Goal: Information Seeking & Learning: Learn about a topic

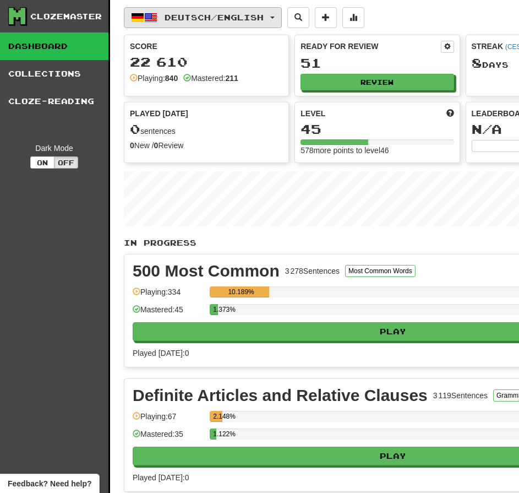
click at [229, 24] on button "Deutsch / English" at bounding box center [203, 17] width 158 height 21
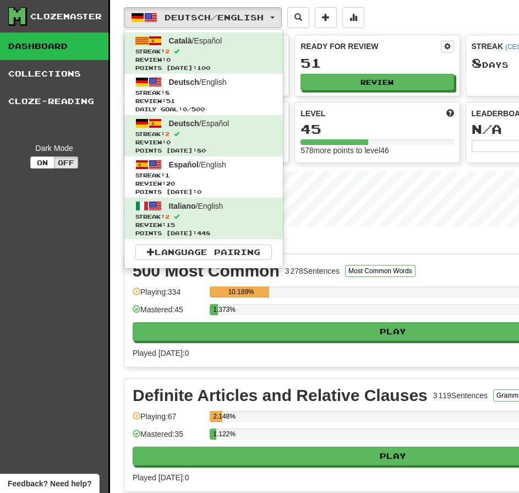
click at [248, 4] on div "Deutsch / English Català / Español Streak: 2 Review: 0 Points today: 100 Deutsc…" at bounding box center [463, 402] width 678 height 804
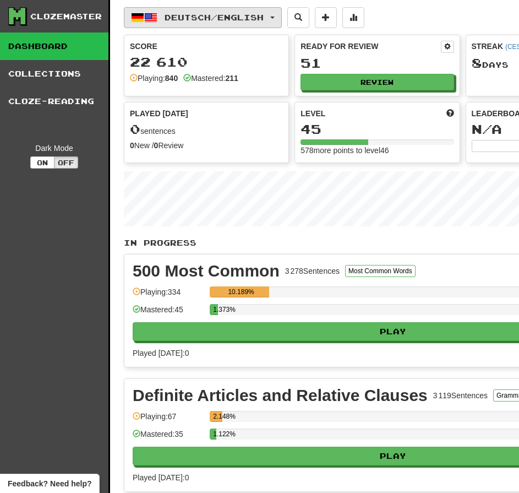
click at [255, 21] on span "Deutsch / English" at bounding box center [214, 17] width 99 height 9
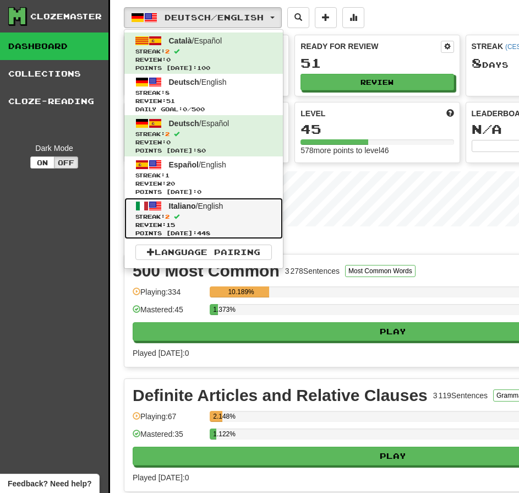
click at [220, 226] on span "Review: 15" at bounding box center [203, 225] width 137 height 8
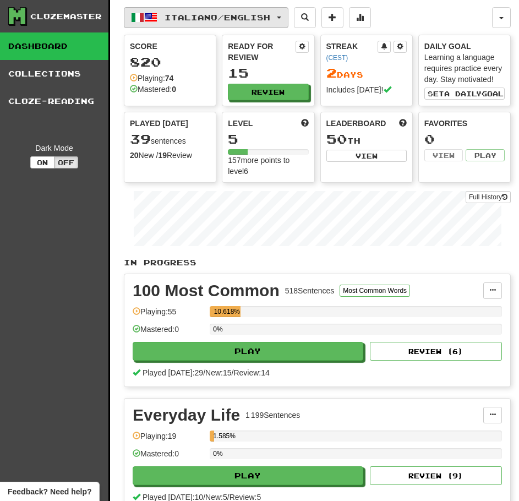
click at [249, 27] on button "Italiano / English" at bounding box center [206, 17] width 165 height 21
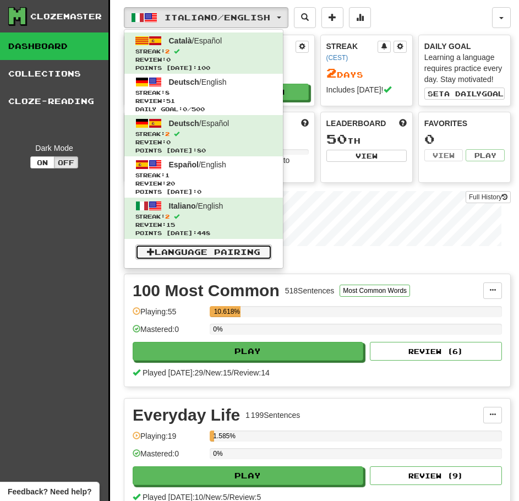
click at [201, 247] on link "Language Pairing" at bounding box center [203, 251] width 137 height 15
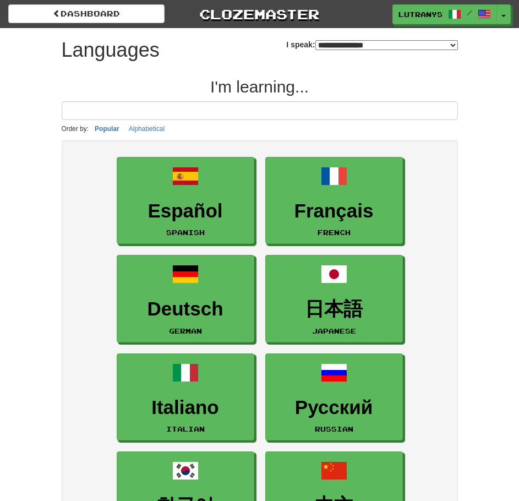
click at [382, 44] on select "**********" at bounding box center [386, 45] width 143 height 10
select select "********"
click at [315, 40] on select "**********" at bounding box center [386, 45] width 143 height 10
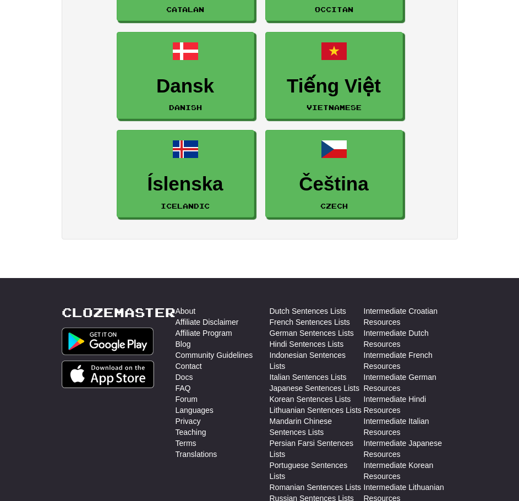
scroll to position [716, 0]
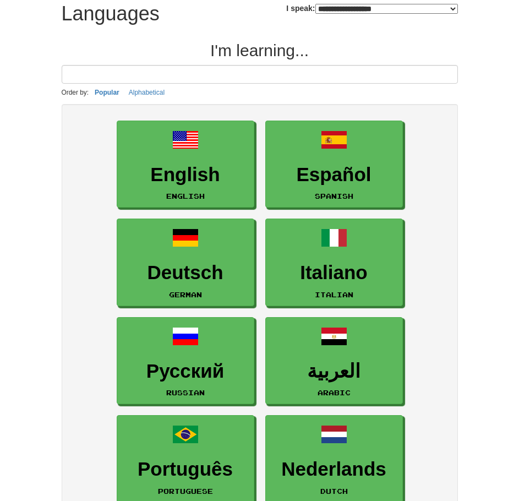
scroll to position [330, 0]
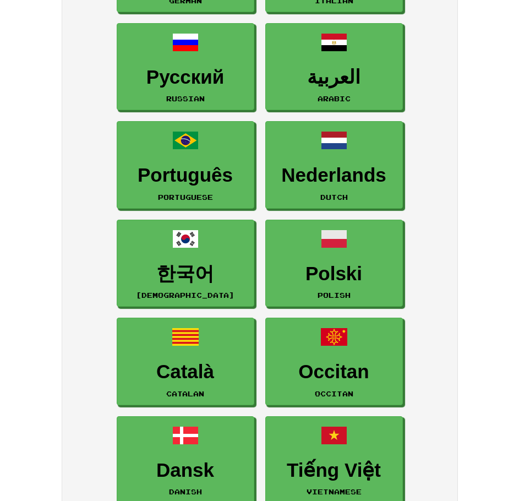
click at [465, 111] on div "**********" at bounding box center [259, 166] width 413 height 937
click at [429, 130] on ul "English English Español Spanish Deutsch German Italiano Italian Русский Russian…" at bounding box center [260, 214] width 374 height 786
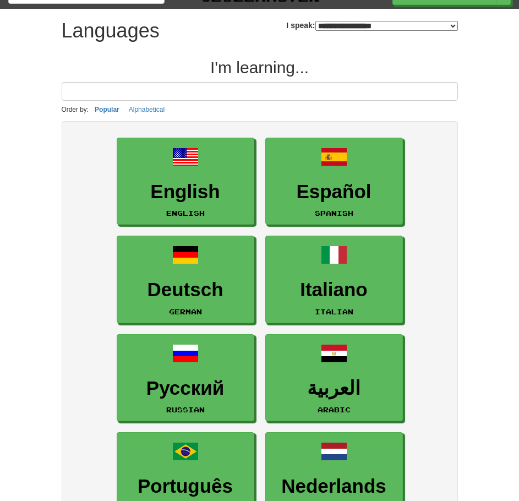
scroll to position [0, 0]
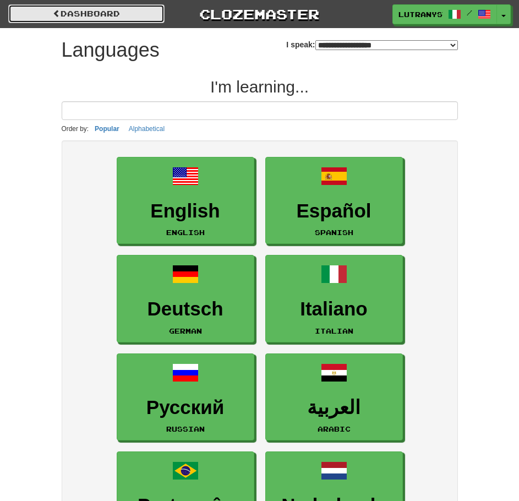
click at [130, 22] on link "dashboard" at bounding box center [86, 13] width 156 height 19
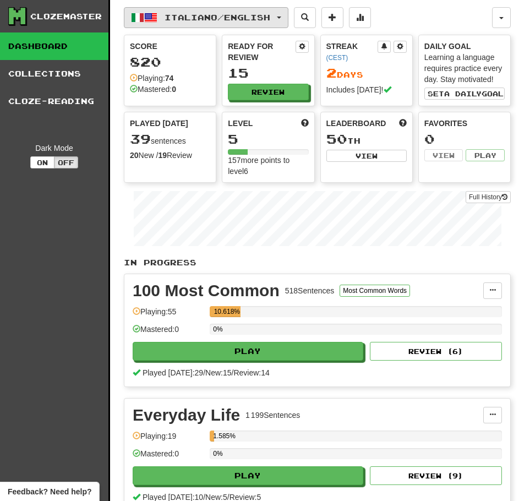
click at [222, 14] on span "Italiano / English" at bounding box center [218, 17] width 106 height 9
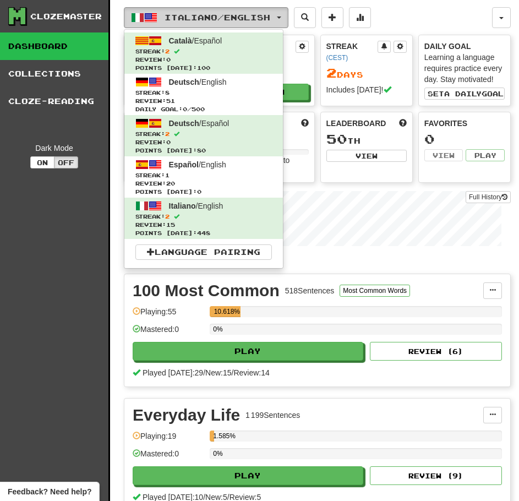
click at [233, 23] on button "Italiano / English" at bounding box center [206, 17] width 165 height 21
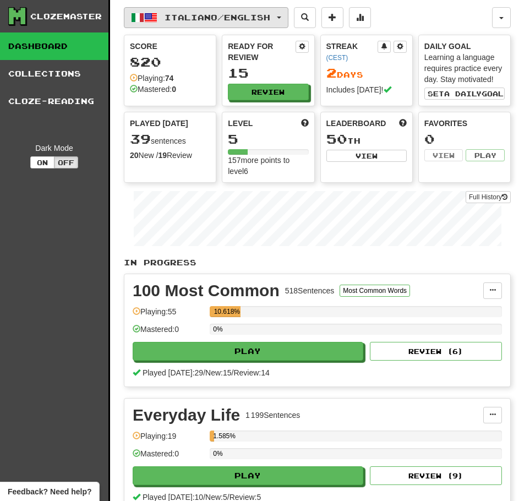
click at [288, 19] on button "Italiano / English" at bounding box center [206, 17] width 165 height 21
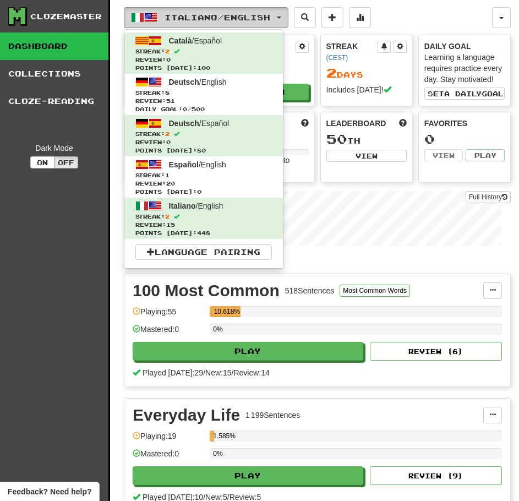
click at [227, 21] on span "Italiano / English" at bounding box center [218, 17] width 106 height 9
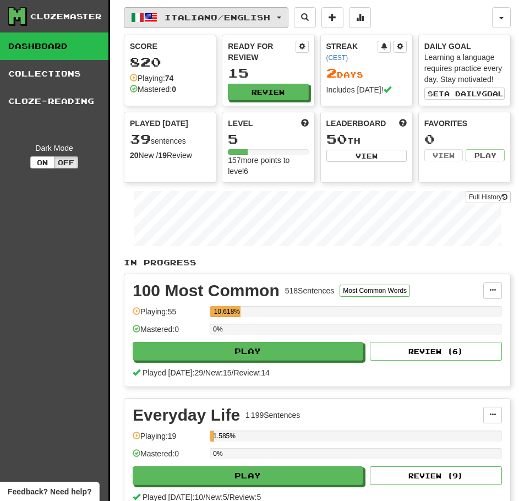
click at [250, 27] on button "Italiano / English" at bounding box center [206, 17] width 165 height 21
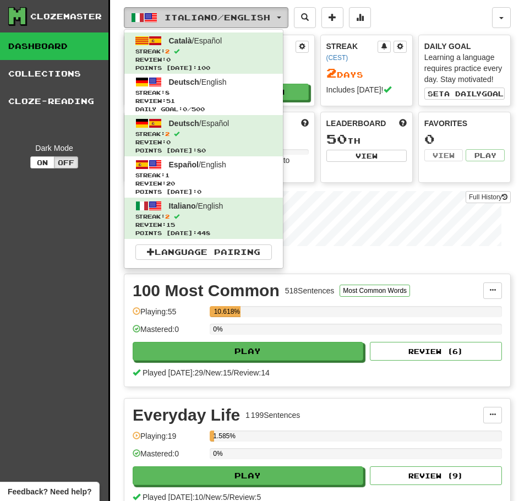
click at [198, 25] on button "Italiano / English" at bounding box center [206, 17] width 165 height 21
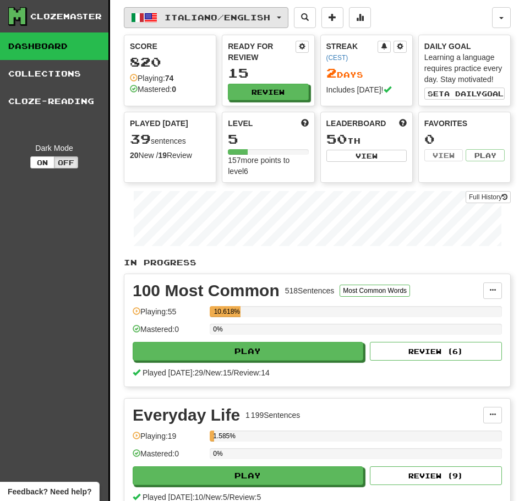
click at [203, 19] on span "Italiano / English" at bounding box center [218, 17] width 106 height 9
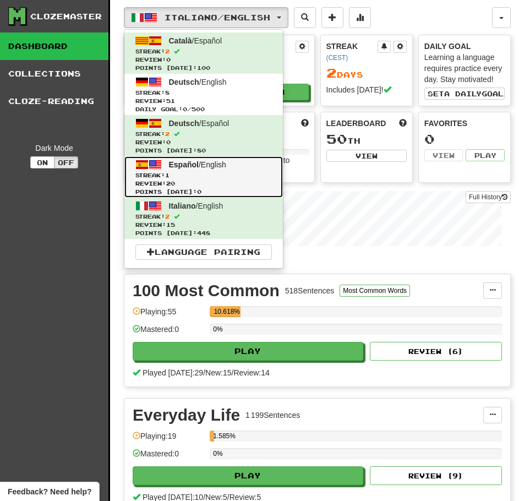
click at [227, 172] on span "Streak: 1" at bounding box center [203, 175] width 137 height 8
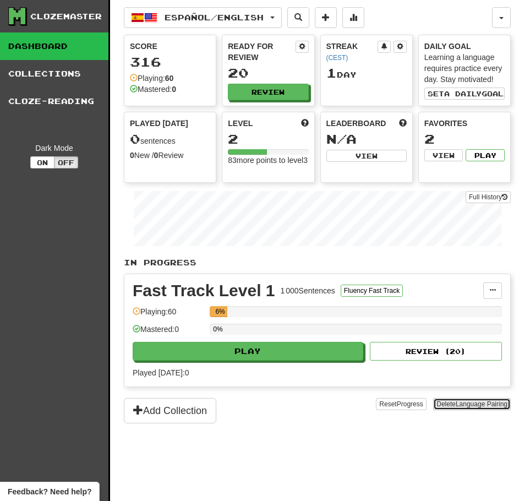
click at [485, 406] on span "Language Pairing" at bounding box center [482, 404] width 52 height 8
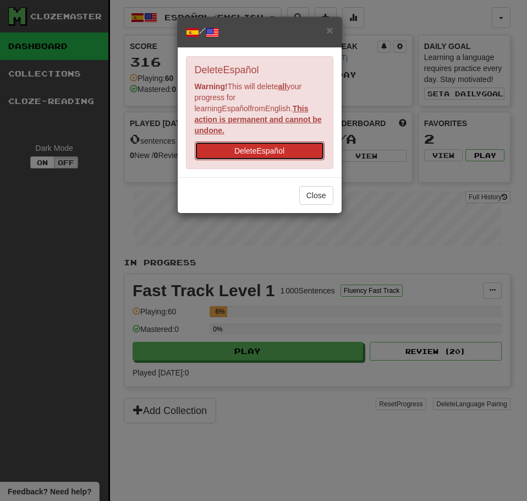
click at [300, 144] on button "Delete Español" at bounding box center [260, 150] width 130 height 19
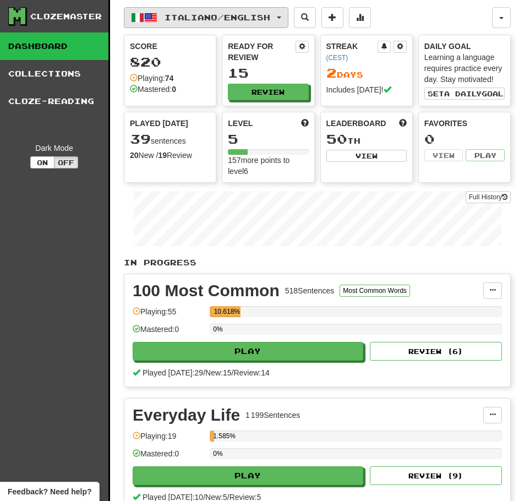
click at [248, 27] on button "Italiano / English" at bounding box center [206, 17] width 165 height 21
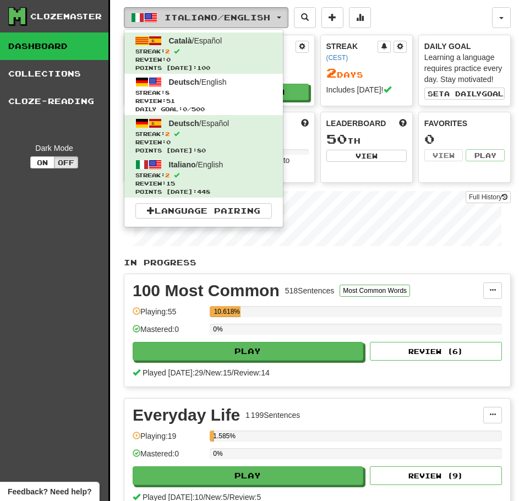
click at [261, 23] on button "Italiano / English" at bounding box center [206, 17] width 165 height 21
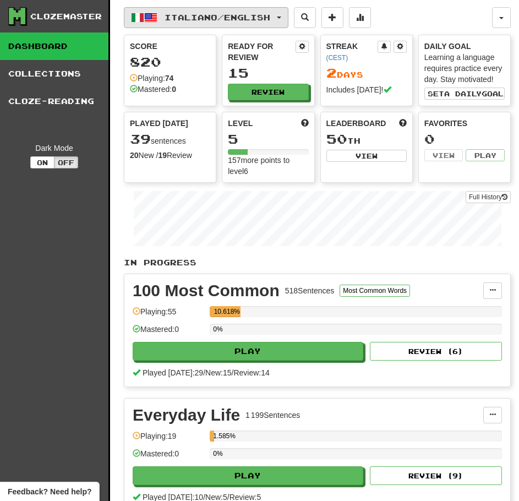
click at [270, 13] on span "Italiano / English" at bounding box center [218, 17] width 106 height 9
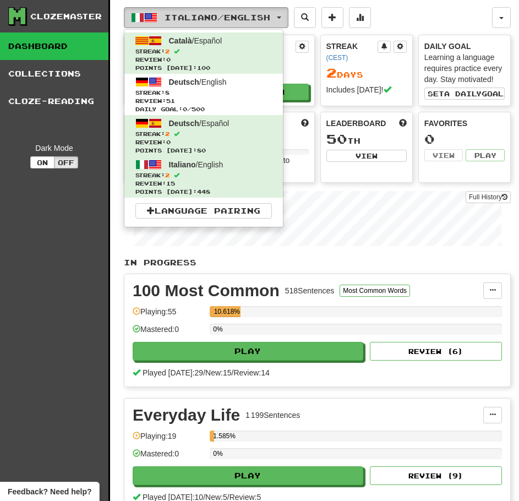
click at [241, 14] on span "Italiano / English" at bounding box center [218, 17] width 106 height 9
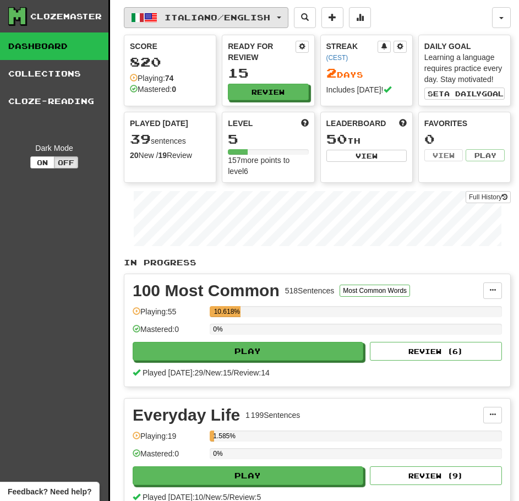
click at [219, 14] on span "Italiano / English" at bounding box center [218, 17] width 106 height 9
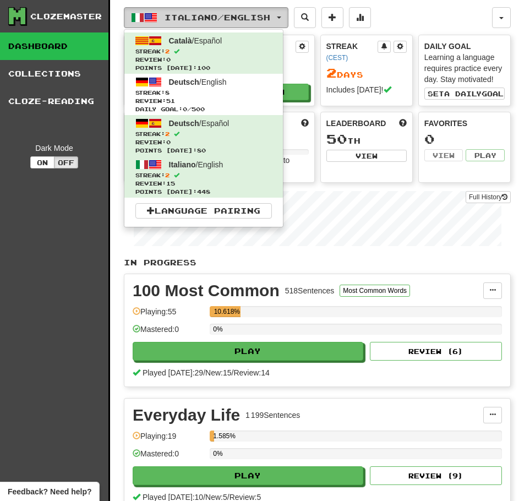
click at [243, 24] on button "Italiano / English" at bounding box center [206, 17] width 165 height 21
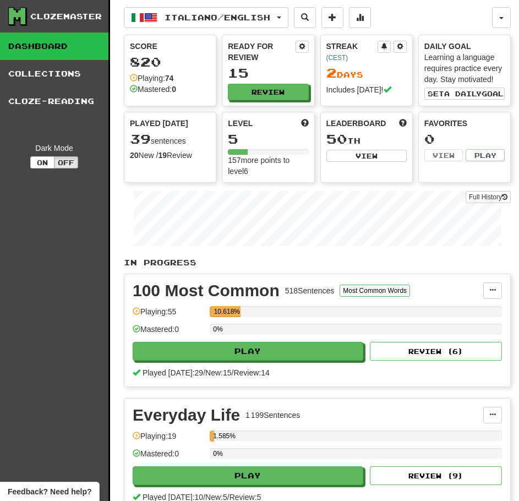
click at [412, 21] on div "Italiano / English Català / Español Streak: 2 Review: 0 Points today: 100 Deuts…" at bounding box center [308, 17] width 368 height 21
click at [423, 21] on div "Italiano / English Català / Español Streak: 2 Review: 0 Points today: 100 Deuts…" at bounding box center [308, 17] width 368 height 21
click at [228, 18] on span "Italiano / English" at bounding box center [218, 17] width 106 height 9
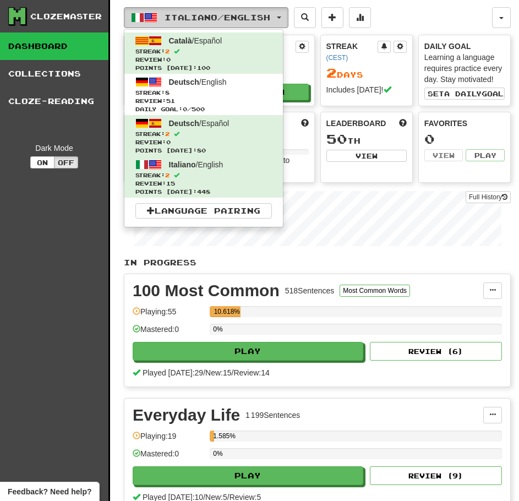
click at [228, 18] on span "Italiano / English" at bounding box center [218, 17] width 106 height 9
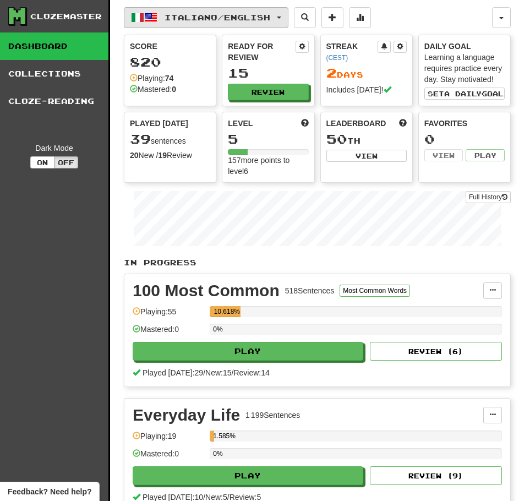
click at [241, 20] on span "Italiano / English" at bounding box center [218, 17] width 106 height 9
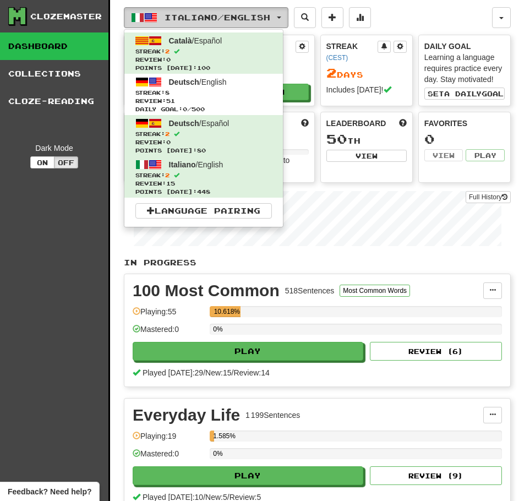
click at [241, 20] on span "Italiano / English" at bounding box center [218, 17] width 106 height 9
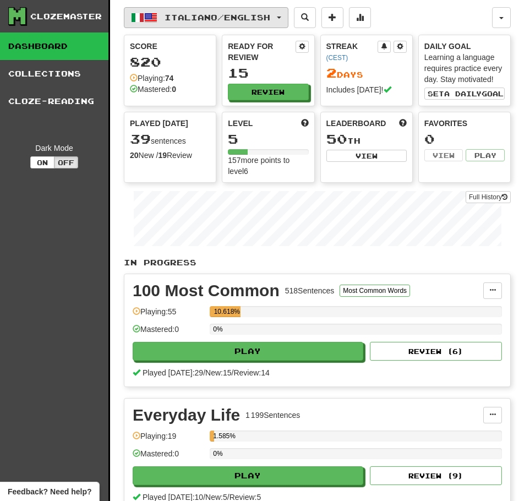
click at [270, 20] on span "Italiano / English" at bounding box center [218, 17] width 106 height 9
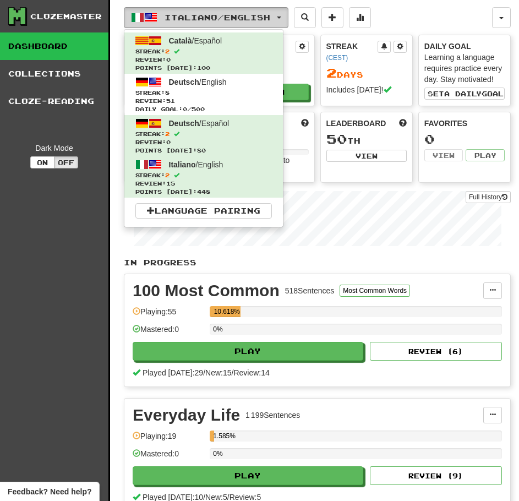
click at [270, 20] on span "Italiano / English" at bounding box center [218, 17] width 106 height 9
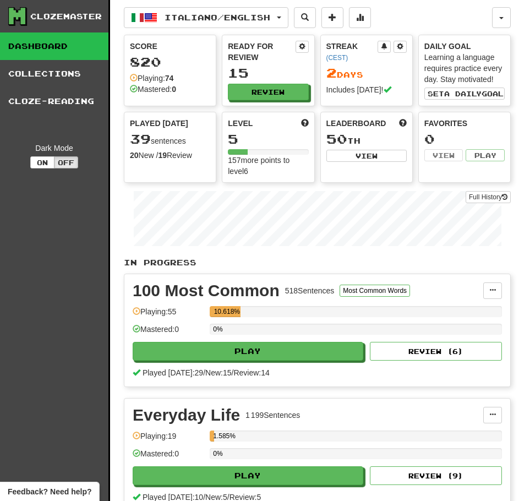
click at [413, 18] on div "Italiano / English Català / Español Streak: 2 Review: 0 Points today: 100 Deuts…" at bounding box center [308, 17] width 368 height 21
click at [444, 9] on div "Italiano / English Català / Español Streak: 2 Review: 0 Points today: 100 Deuts…" at bounding box center [308, 17] width 368 height 21
click at [448, 17] on div "Italiano / English Català / Español Streak: 2 Review: 0 Points today: 100 Deuts…" at bounding box center [308, 17] width 368 height 21
click at [462, 24] on div "Italiano / English Català / Español Streak: 2 Review: 0 Points today: 100 Deuts…" at bounding box center [308, 17] width 368 height 21
click at [270, 16] on span "Italiano / English" at bounding box center [218, 17] width 106 height 9
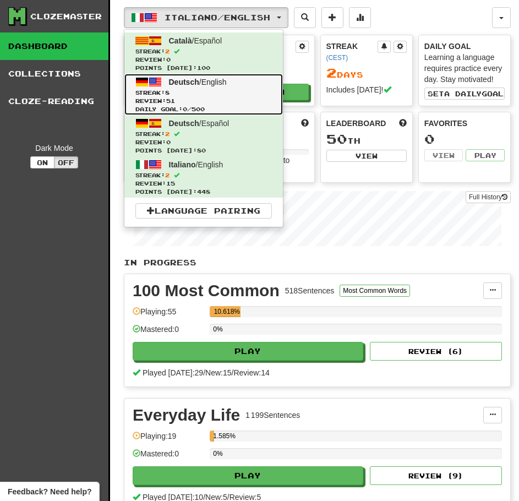
click at [239, 79] on link "Deutsch / English Streak: 8 Review: 51 Daily Goal: 0 / 500" at bounding box center [203, 94] width 159 height 41
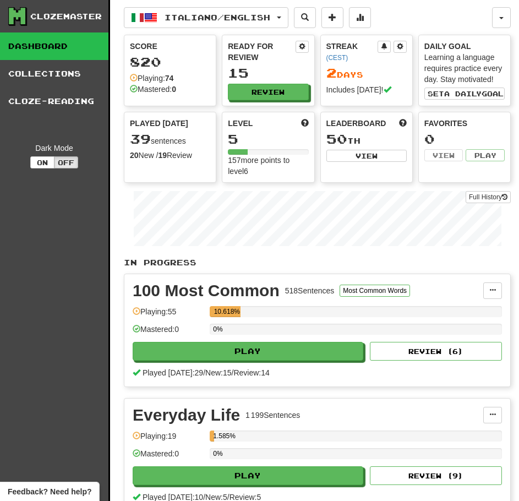
scroll to position [44, 0]
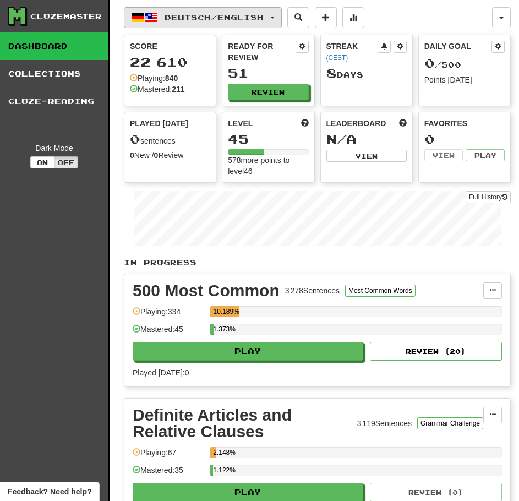
click at [275, 25] on button "Deutsch / English" at bounding box center [203, 17] width 158 height 21
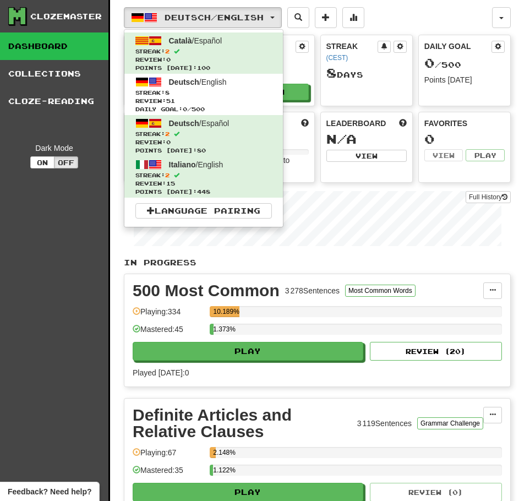
click at [412, 9] on div "Deutsch / English Català / Español Streak: 2 Review: 0 Points today: 100 Deutsc…" at bounding box center [308, 17] width 368 height 21
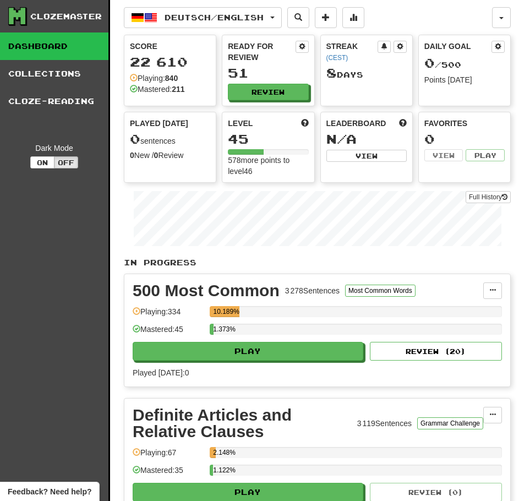
click at [424, 14] on div "Deutsch / English Català / Español Streak: 2 Review: 0 Points today: 100 Deutsc…" at bounding box center [308, 17] width 368 height 21
click at [290, 87] on button "Review" at bounding box center [268, 92] width 80 height 17
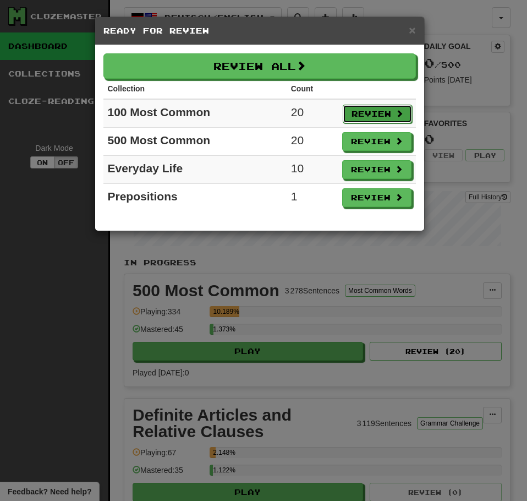
click at [376, 114] on button "Review" at bounding box center [377, 114] width 69 height 19
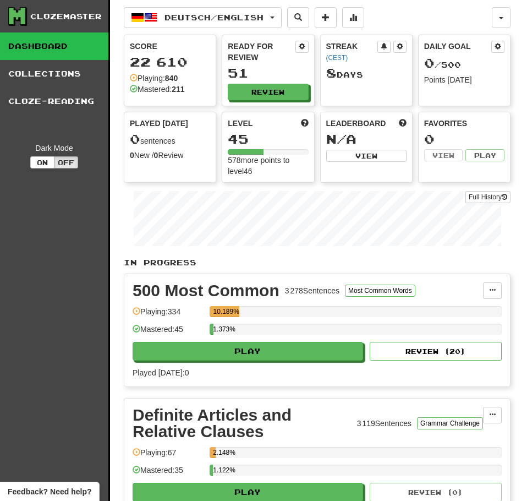
select select "**"
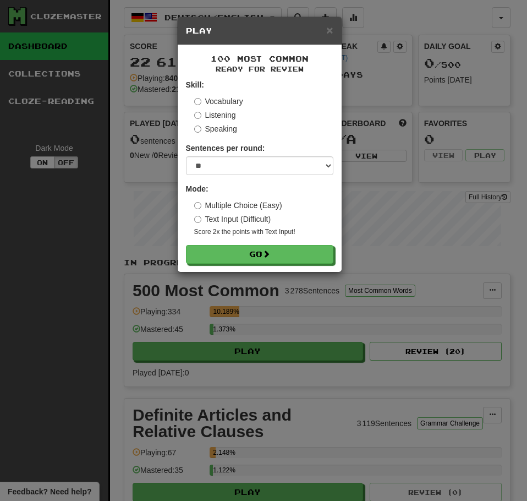
click at [308, 101] on div "Vocabulary" at bounding box center [263, 101] width 139 height 11
click at [298, 117] on div "Listening" at bounding box center [263, 115] width 139 height 11
click at [269, 266] on div "100 Most Common Ready for Review Skill: Vocabulary Listening Speaking Sentences…" at bounding box center [260, 158] width 164 height 227
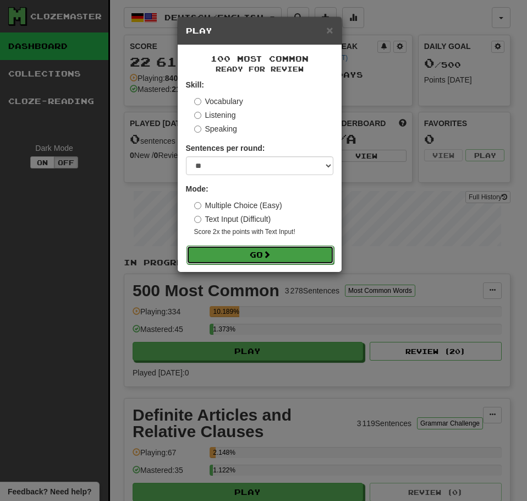
click at [239, 249] on button "Go" at bounding box center [261, 255] width 148 height 19
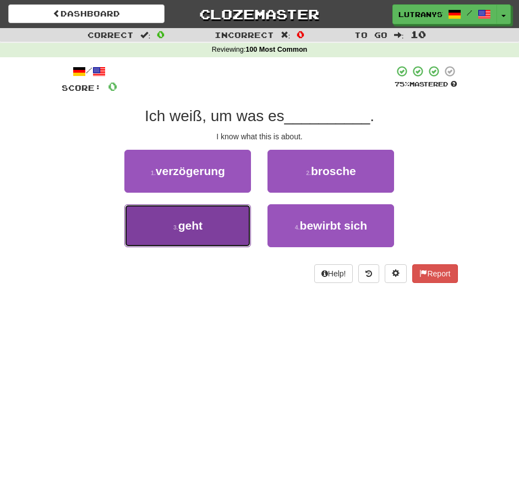
click at [196, 235] on button "3 . geht" at bounding box center [187, 225] width 127 height 43
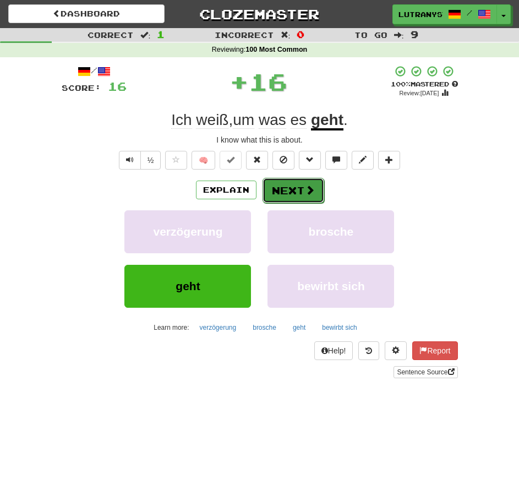
click at [314, 185] on button "Next" at bounding box center [294, 190] width 62 height 25
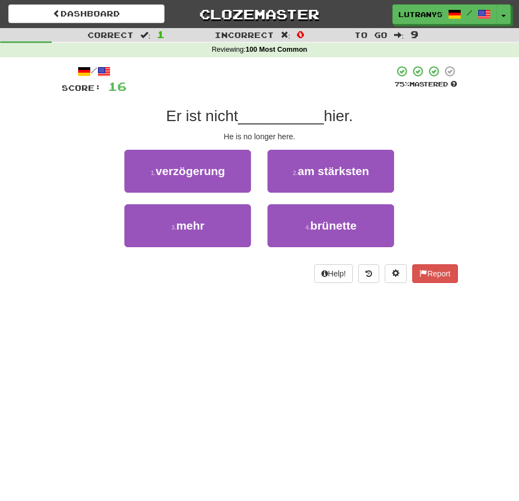
click at [419, 127] on div "/ Score: 16 75 % Mastered Er ist nicht __________ hier. He is no longer here. 1…" at bounding box center [260, 174] width 396 height 218
click at [396, 121] on div "Er ist nicht __________ hier." at bounding box center [260, 116] width 396 height 20
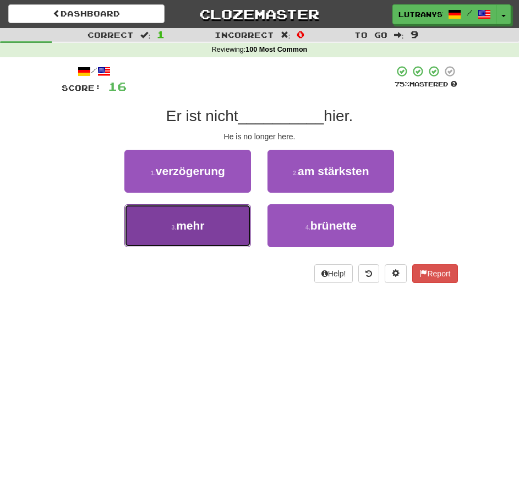
click at [221, 224] on button "3 . mehr" at bounding box center [187, 225] width 127 height 43
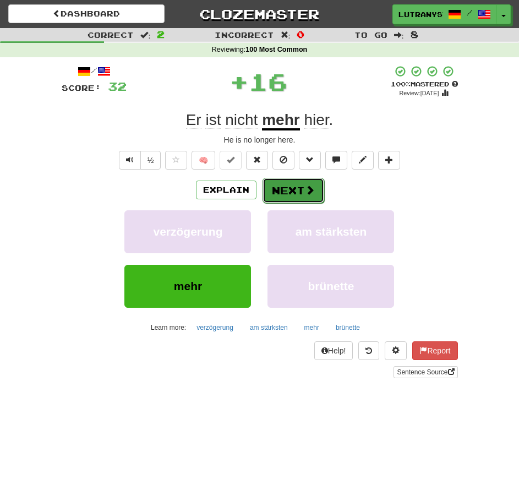
click at [268, 201] on button "Next" at bounding box center [294, 190] width 62 height 25
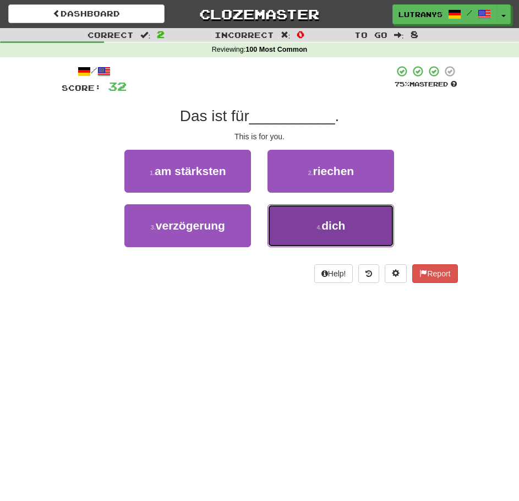
click at [384, 215] on button "4 . dich" at bounding box center [331, 225] width 127 height 43
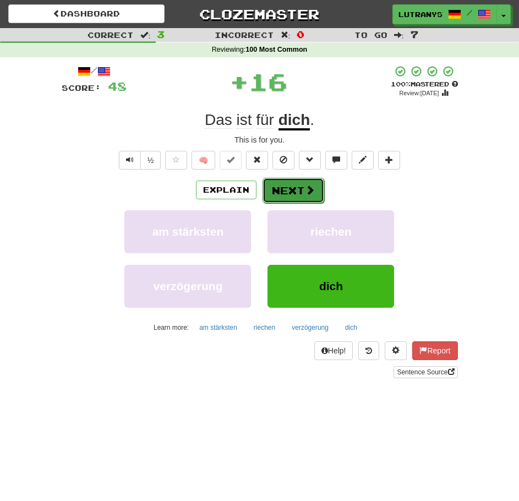
click at [301, 192] on button "Next" at bounding box center [294, 190] width 62 height 25
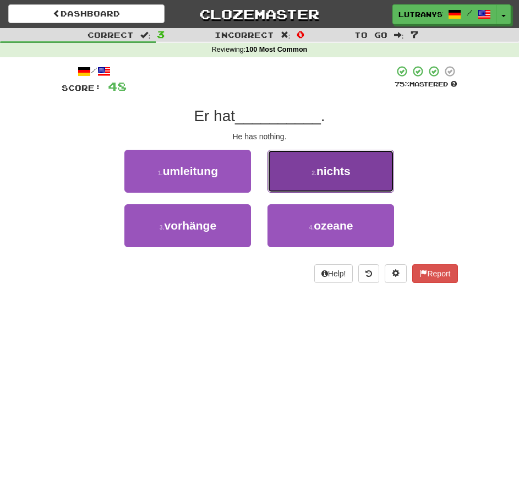
click at [378, 161] on button "2 . nichts" at bounding box center [331, 171] width 127 height 43
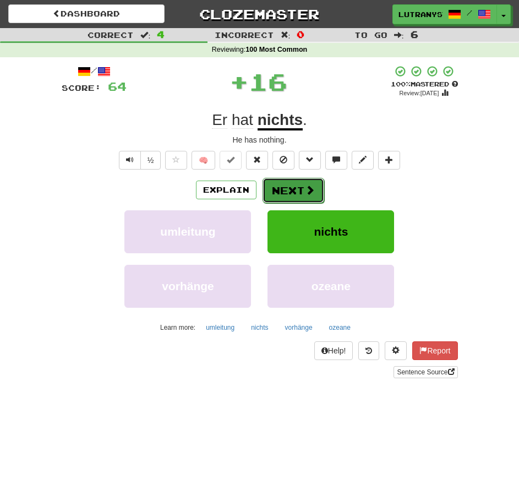
click at [305, 188] on span at bounding box center [310, 190] width 10 height 10
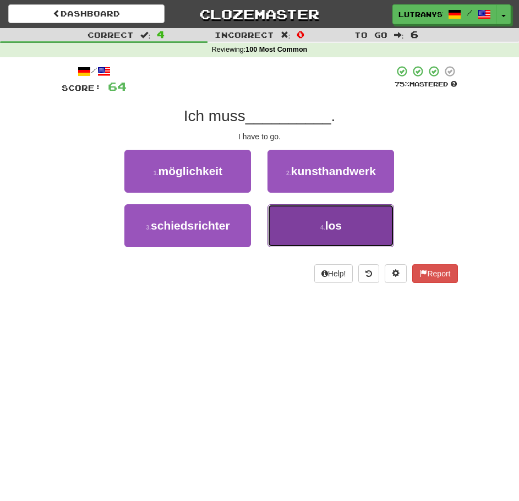
click at [352, 212] on button "4 . los" at bounding box center [331, 225] width 127 height 43
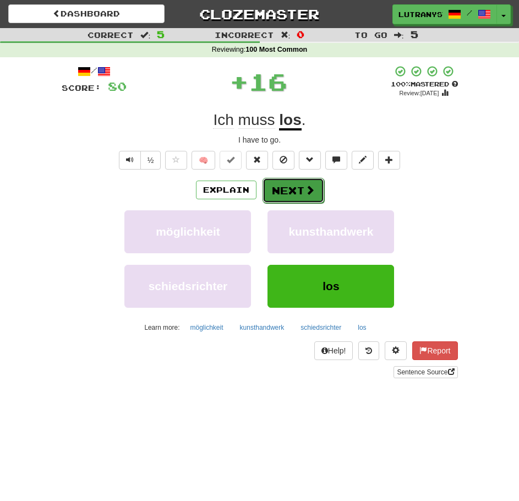
click at [284, 183] on button "Next" at bounding box center [294, 190] width 62 height 25
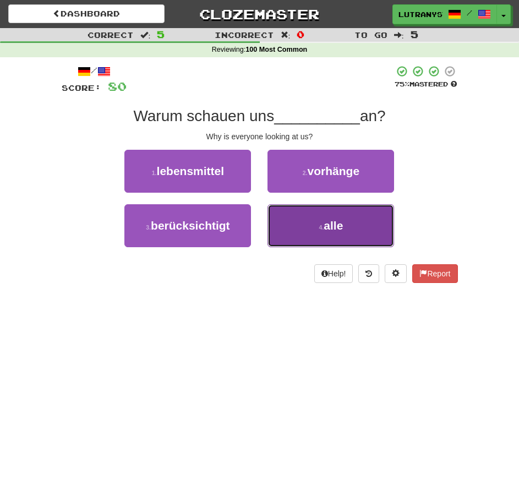
click at [363, 215] on button "4 . alle" at bounding box center [331, 225] width 127 height 43
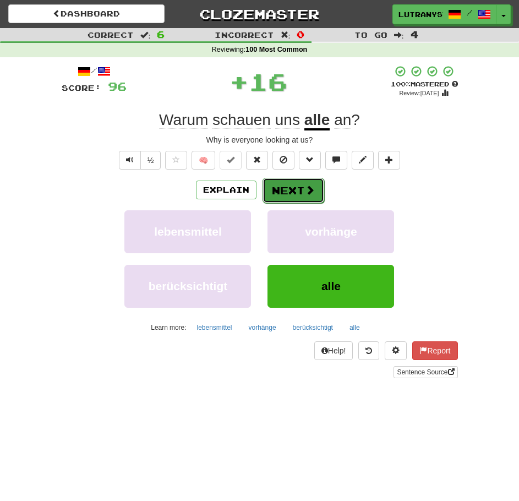
click at [297, 187] on button "Next" at bounding box center [294, 190] width 62 height 25
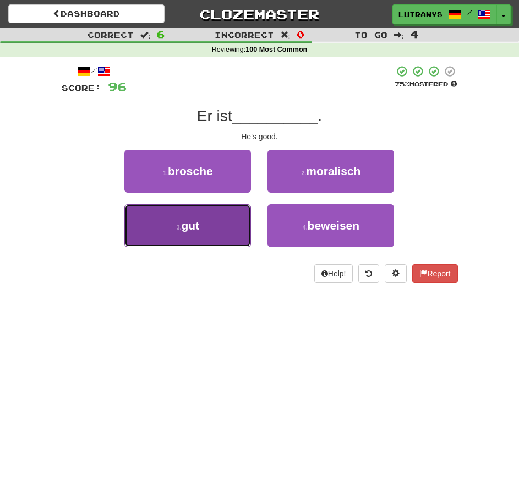
click at [226, 230] on button "3 . gut" at bounding box center [187, 225] width 127 height 43
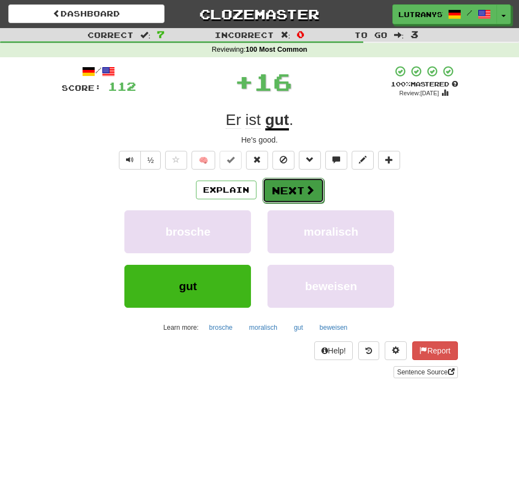
click at [280, 194] on button "Next" at bounding box center [294, 190] width 62 height 25
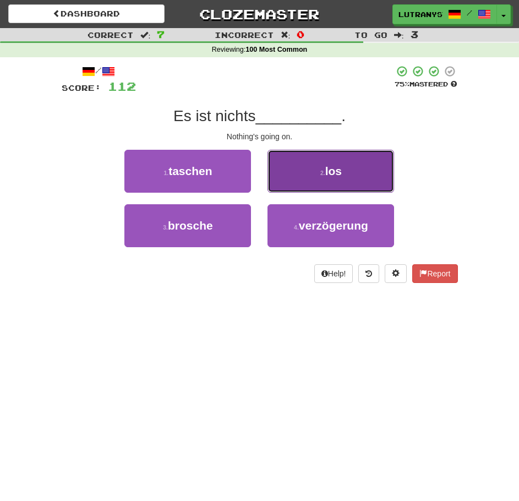
click at [369, 155] on button "2 . los" at bounding box center [331, 171] width 127 height 43
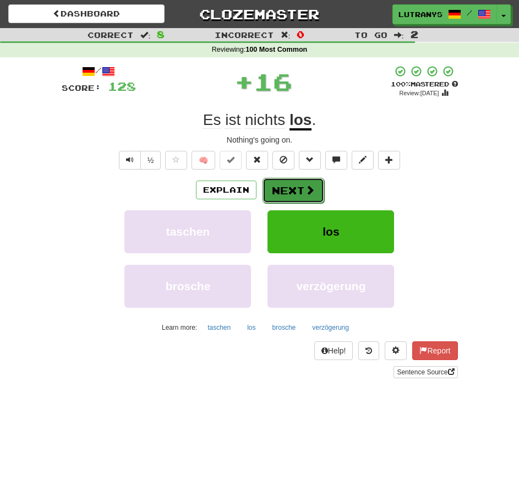
click at [311, 185] on span at bounding box center [310, 190] width 10 height 10
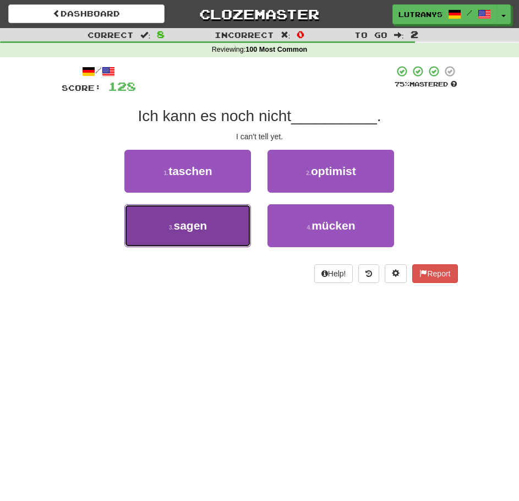
click at [219, 235] on button "3 . sagen" at bounding box center [187, 225] width 127 height 43
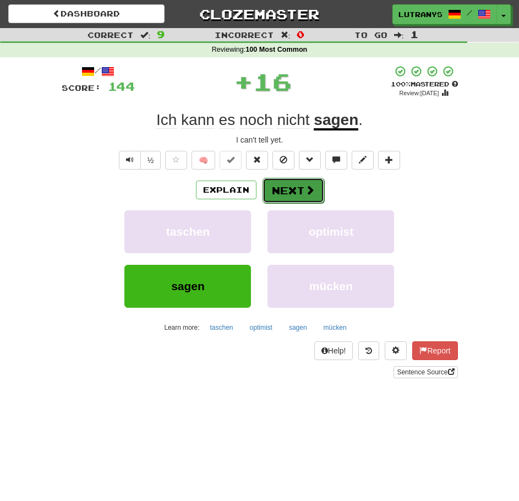
click at [276, 189] on button "Next" at bounding box center [294, 190] width 62 height 25
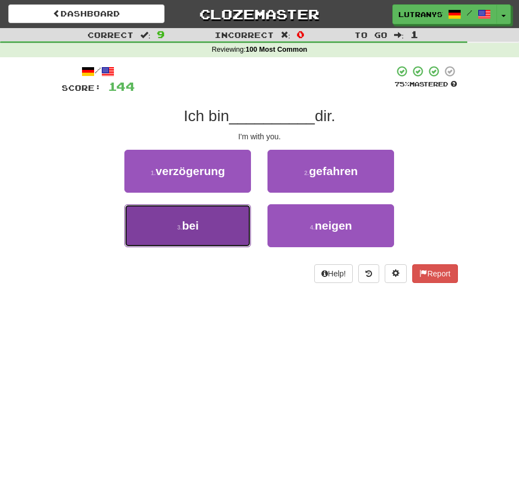
click at [235, 235] on button "3 . bei" at bounding box center [187, 225] width 127 height 43
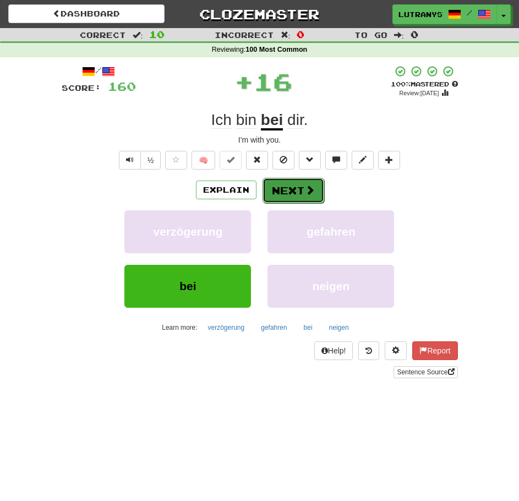
click at [282, 181] on button "Next" at bounding box center [294, 190] width 62 height 25
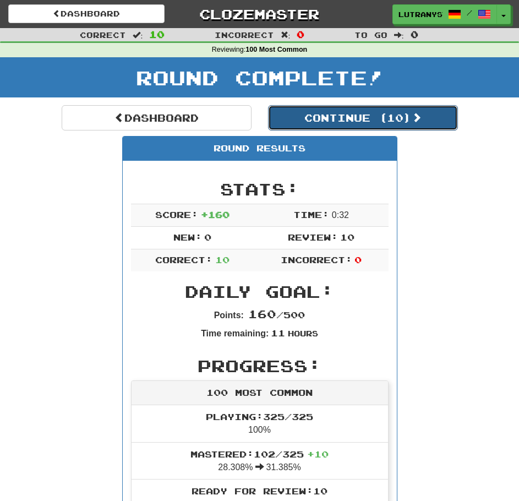
click at [318, 121] on button "Continue ( 10 )" at bounding box center [363, 117] width 190 height 25
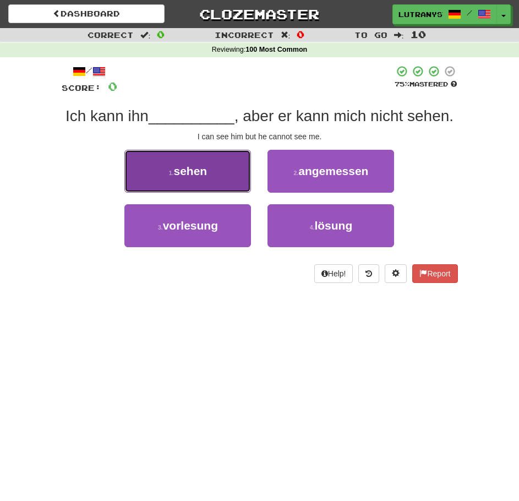
click at [231, 151] on button "1 . sehen" at bounding box center [187, 171] width 127 height 43
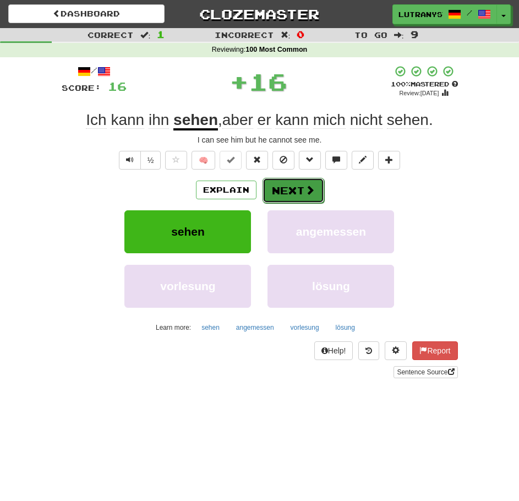
click at [279, 183] on button "Next" at bounding box center [294, 190] width 62 height 25
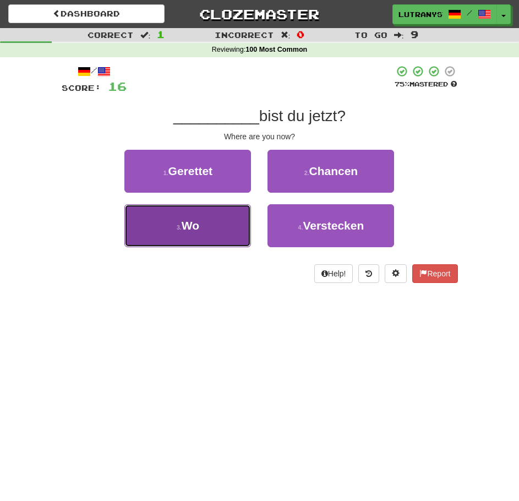
click at [201, 232] on button "3 . Wo" at bounding box center [187, 225] width 127 height 43
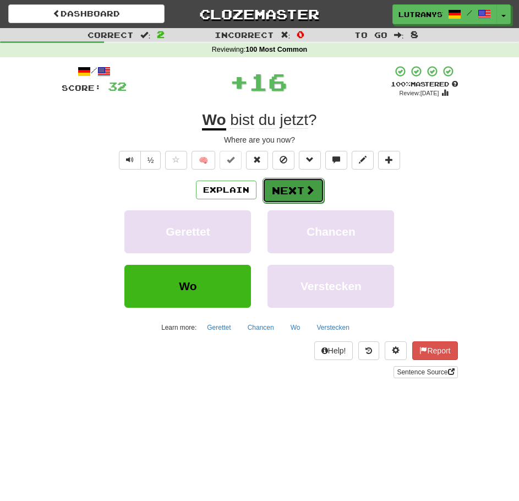
click at [296, 194] on button "Next" at bounding box center [294, 190] width 62 height 25
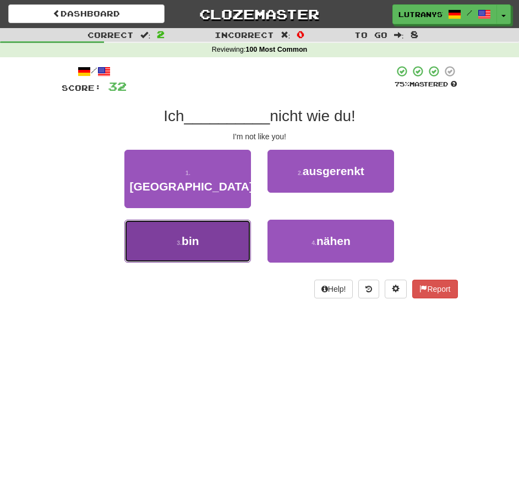
click at [231, 220] on button "3 . bin" at bounding box center [187, 241] width 127 height 43
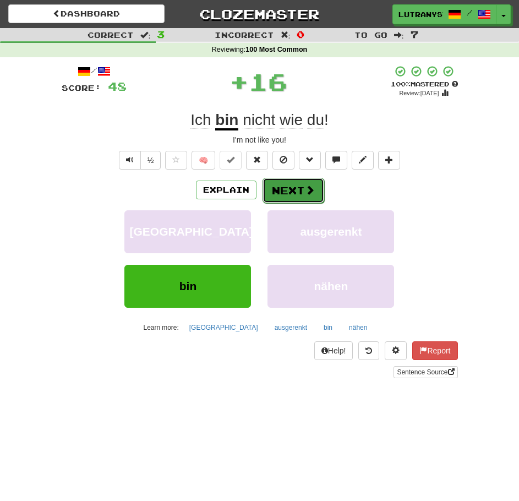
click at [288, 192] on button "Next" at bounding box center [294, 190] width 62 height 25
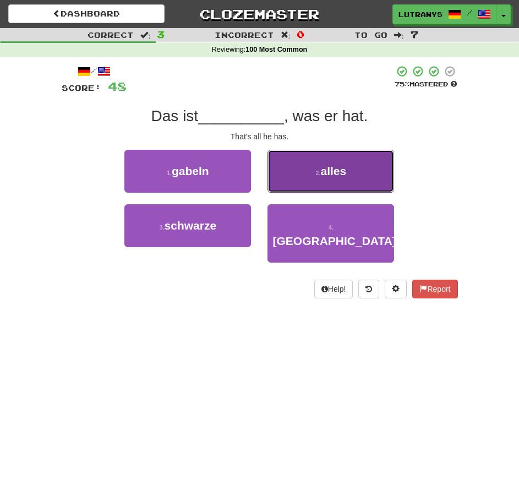
click at [326, 169] on span "alles" at bounding box center [333, 171] width 26 height 13
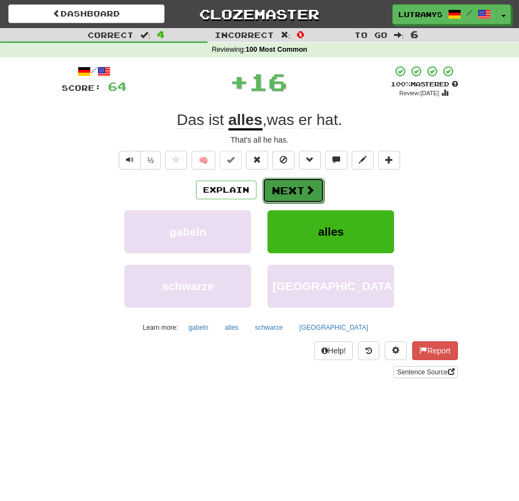
click at [298, 179] on button "Next" at bounding box center [294, 190] width 62 height 25
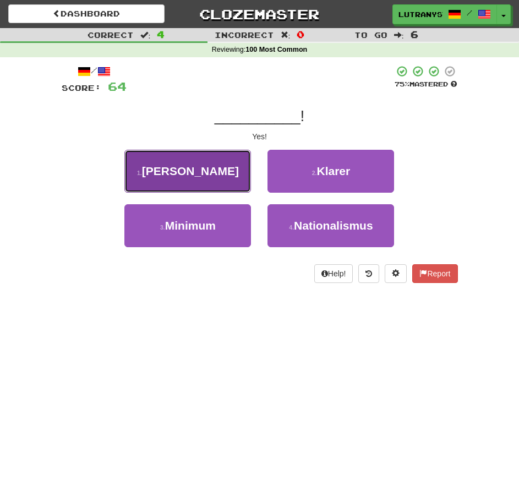
click at [233, 155] on button "1 . Ja" at bounding box center [187, 171] width 127 height 43
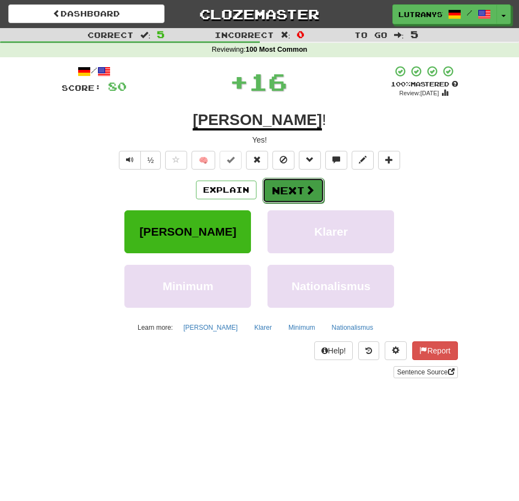
click at [281, 193] on button "Next" at bounding box center [294, 190] width 62 height 25
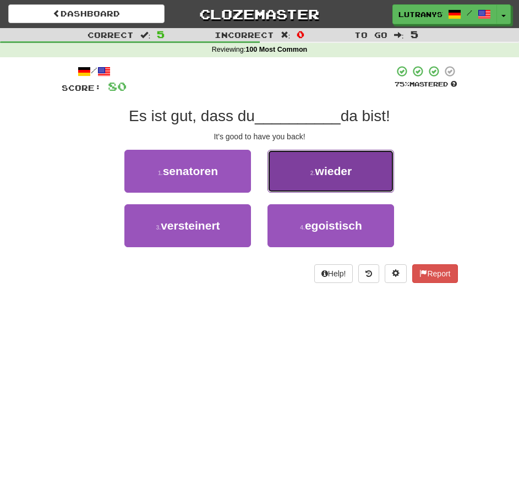
click at [274, 166] on button "2 . wieder" at bounding box center [331, 171] width 127 height 43
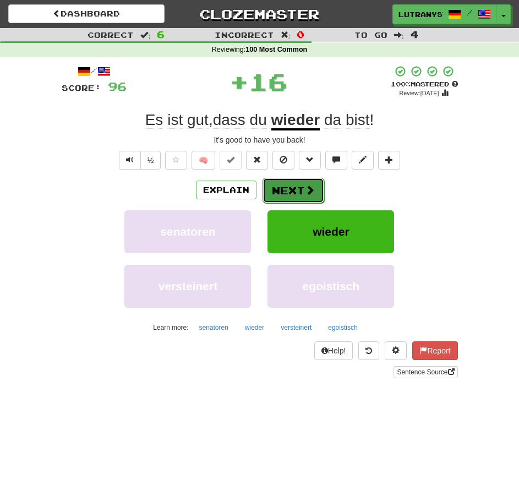
click at [304, 199] on button "Next" at bounding box center [294, 190] width 62 height 25
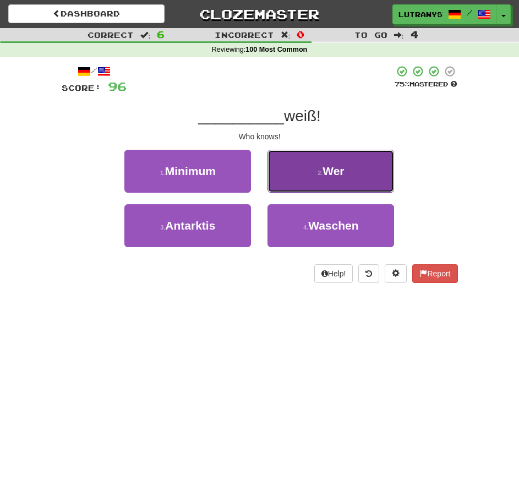
click at [337, 154] on button "2 . Wer" at bounding box center [331, 171] width 127 height 43
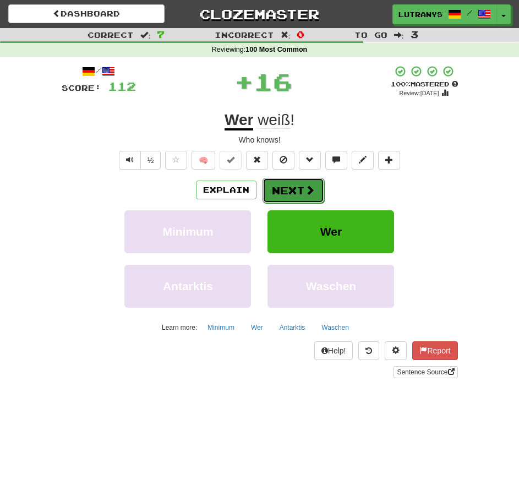
click at [308, 187] on span at bounding box center [310, 190] width 10 height 10
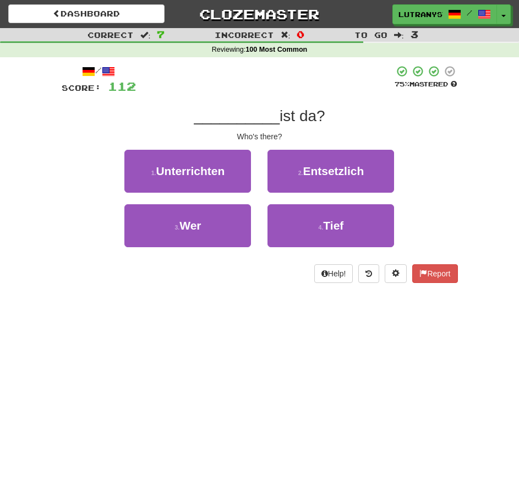
click at [407, 144] on div "/ Score: 112 75 % Mastered __________ ist da? Who's there? 1 . Unterrichten 2 .…" at bounding box center [260, 174] width 396 height 218
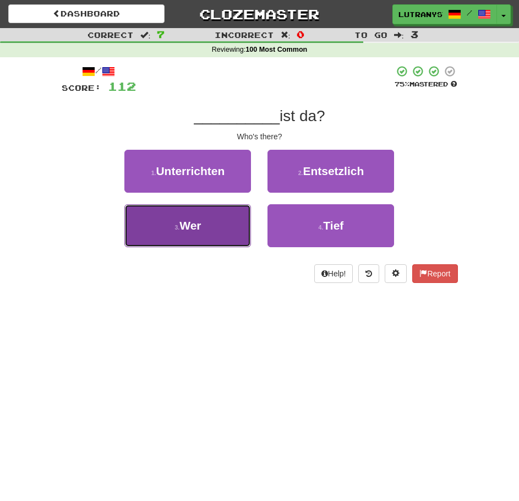
click at [176, 232] on button "3 . Wer" at bounding box center [187, 225] width 127 height 43
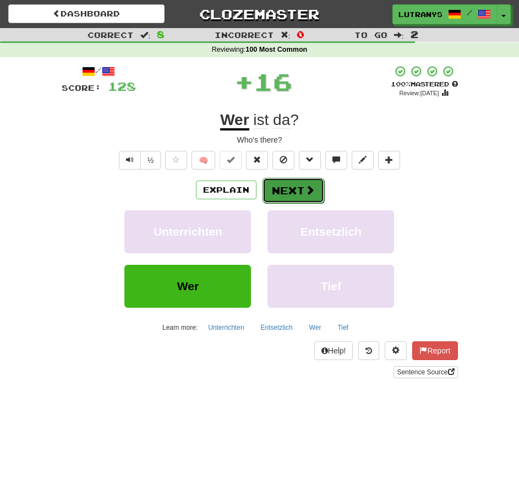
click at [270, 192] on button "Next" at bounding box center [294, 190] width 62 height 25
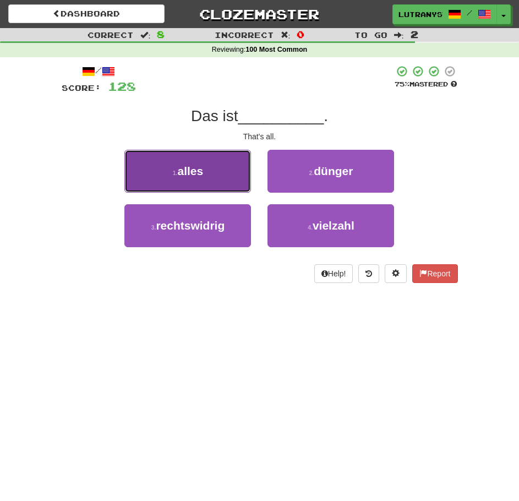
click at [193, 176] on span "alles" at bounding box center [191, 171] width 26 height 13
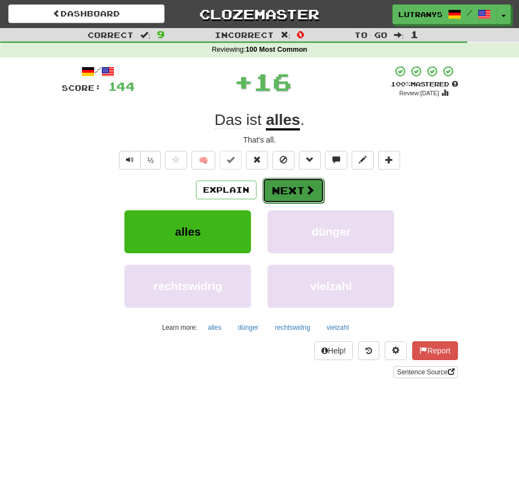
click at [292, 197] on button "Next" at bounding box center [294, 190] width 62 height 25
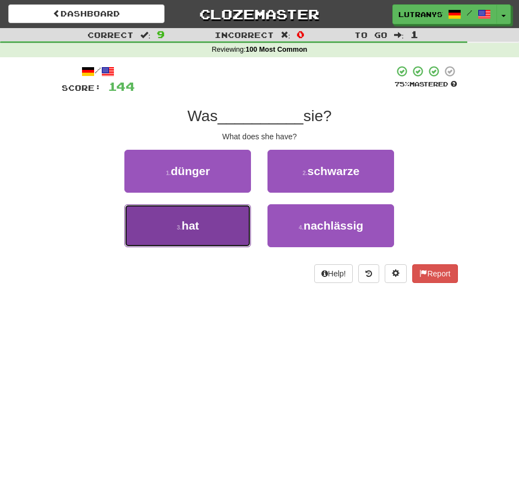
click at [222, 212] on button "3 . hat" at bounding box center [187, 225] width 127 height 43
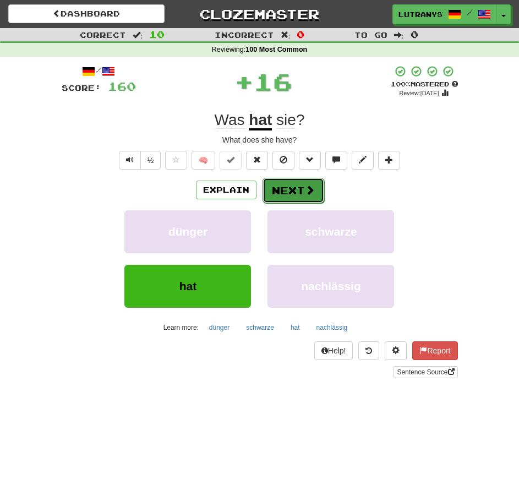
click at [313, 190] on span at bounding box center [310, 190] width 10 height 10
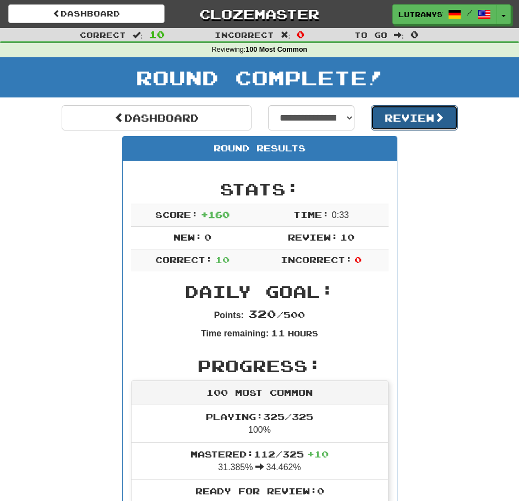
click at [406, 112] on button "Review" at bounding box center [414, 117] width 87 height 25
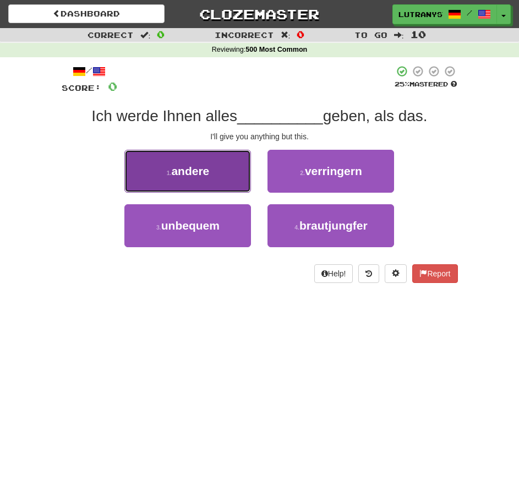
click at [190, 177] on button "1 . andere" at bounding box center [187, 171] width 127 height 43
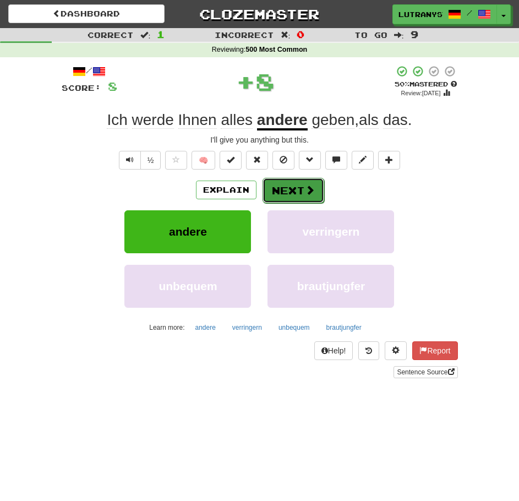
click at [307, 191] on span at bounding box center [310, 190] width 10 height 10
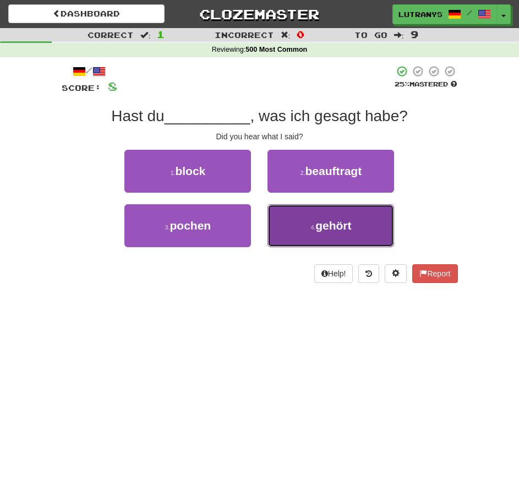
click at [309, 216] on button "4 . gehört" at bounding box center [331, 225] width 127 height 43
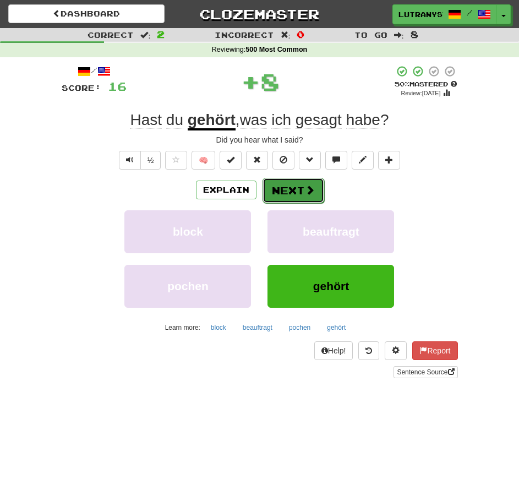
click at [294, 194] on button "Next" at bounding box center [294, 190] width 62 height 25
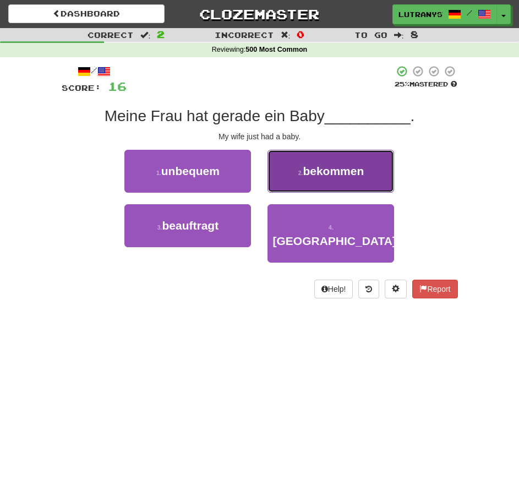
click at [327, 173] on span "bekommen" at bounding box center [333, 171] width 61 height 13
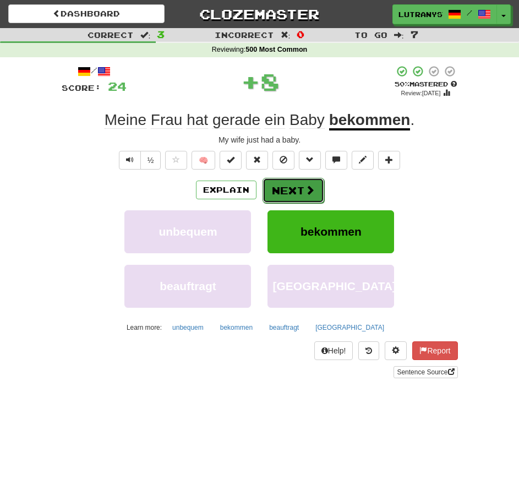
click at [308, 187] on span at bounding box center [310, 190] width 10 height 10
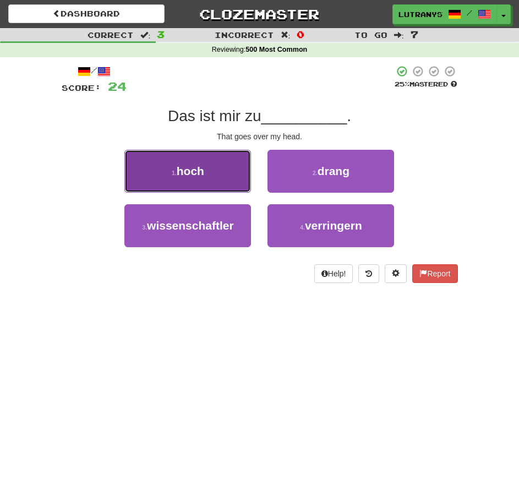
click at [235, 177] on button "1 . hoch" at bounding box center [187, 171] width 127 height 43
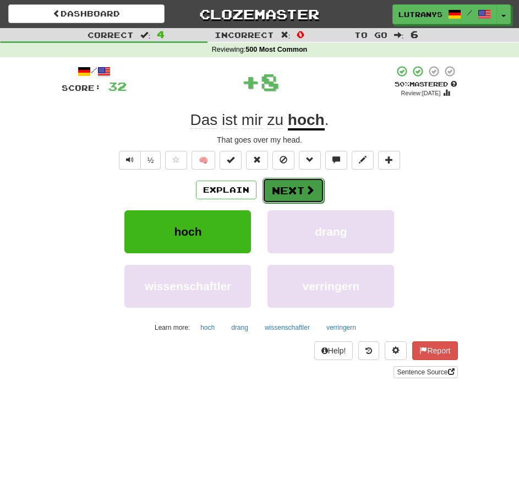
click at [285, 187] on button "Next" at bounding box center [294, 190] width 62 height 25
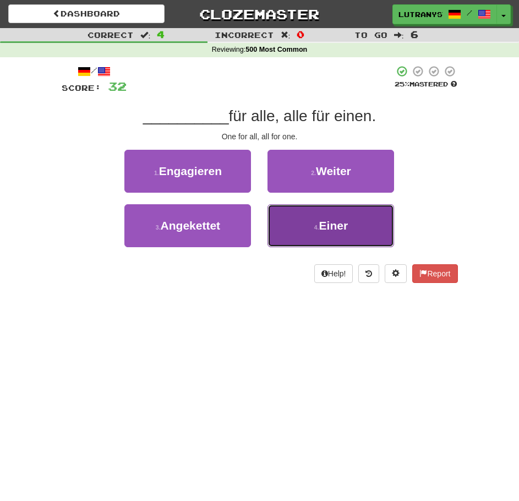
click at [328, 205] on button "4 . Einer" at bounding box center [331, 225] width 127 height 43
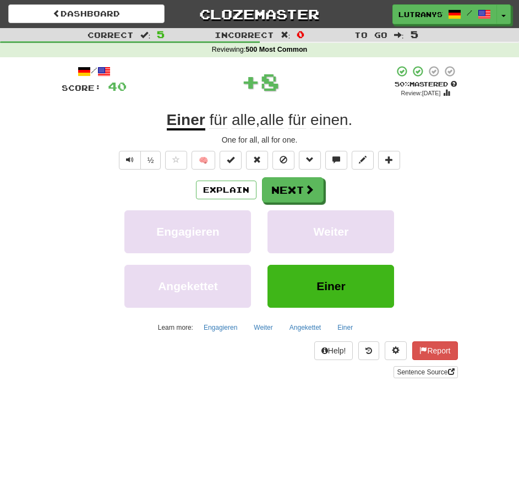
click at [297, 165] on div "½ 🧠" at bounding box center [260, 160] width 396 height 19
click at [301, 185] on button "Next" at bounding box center [294, 190] width 62 height 25
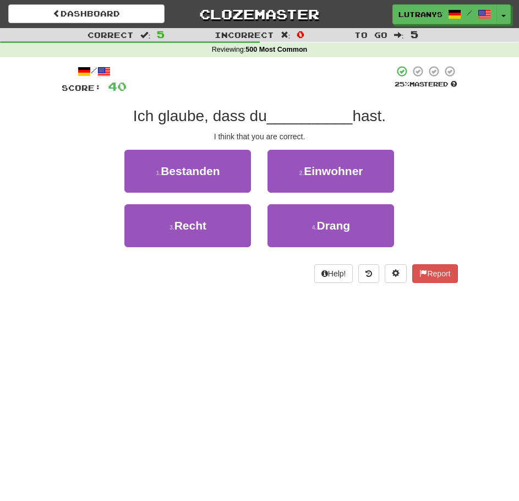
click at [437, 183] on div "1 . Bestanden 2 . Einwohner" at bounding box center [259, 177] width 429 height 54
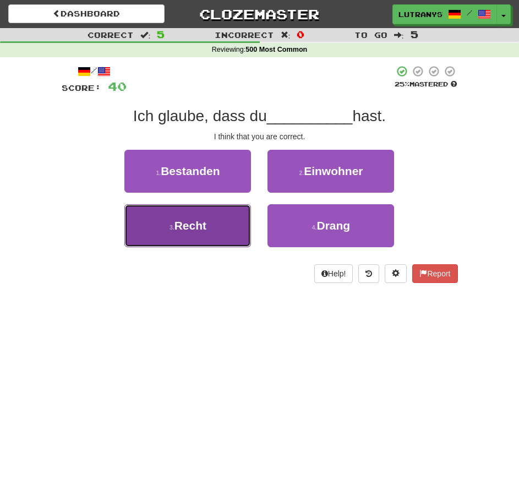
click at [227, 222] on button "3 . Recht" at bounding box center [187, 225] width 127 height 43
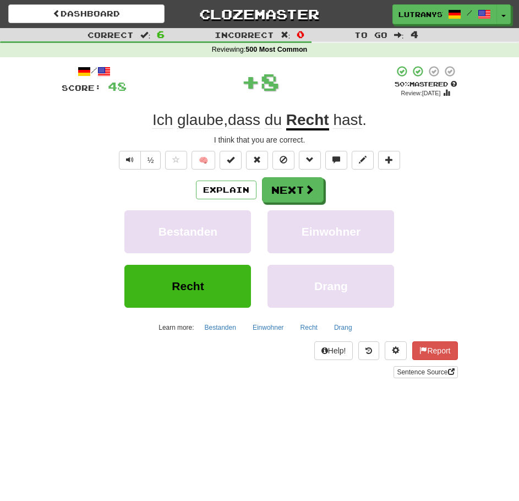
click at [296, 205] on div "Explain Next Bestanden Einwohner Recht Drang Learn more: Bestanden Einwohner Re…" at bounding box center [260, 256] width 396 height 159
click at [297, 196] on button "Next" at bounding box center [294, 190] width 62 height 25
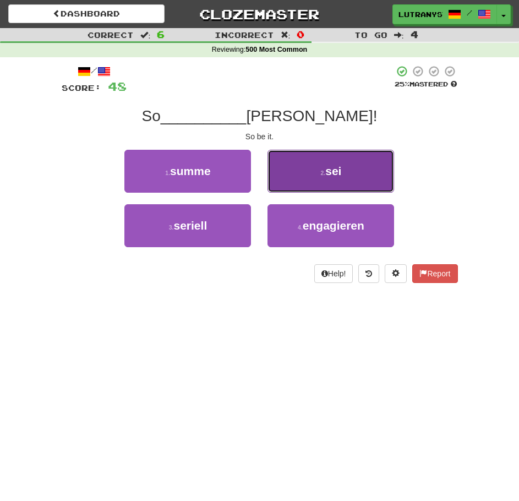
click at [312, 162] on button "2 . sei" at bounding box center [331, 171] width 127 height 43
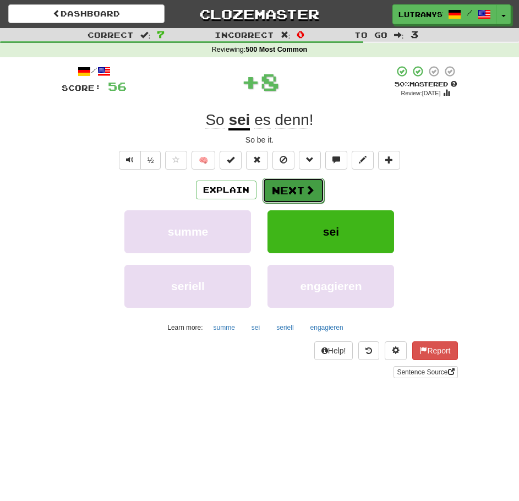
click at [285, 182] on button "Next" at bounding box center [294, 190] width 62 height 25
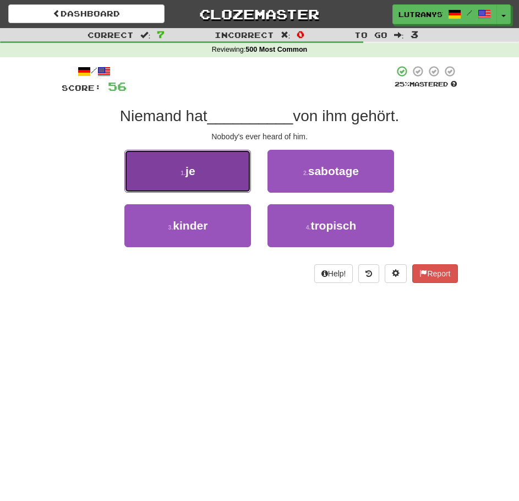
click at [215, 161] on button "1 . je" at bounding box center [187, 171] width 127 height 43
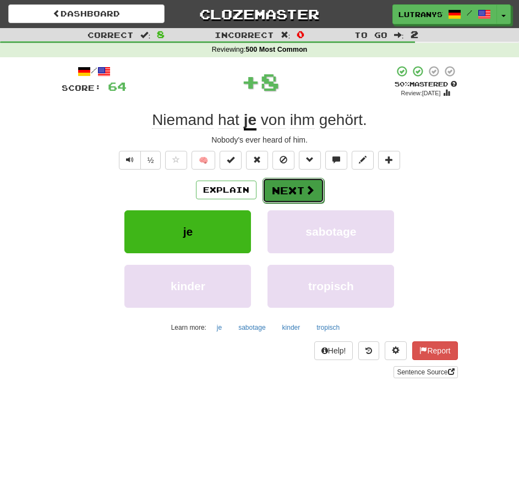
click at [315, 199] on button "Next" at bounding box center [294, 190] width 62 height 25
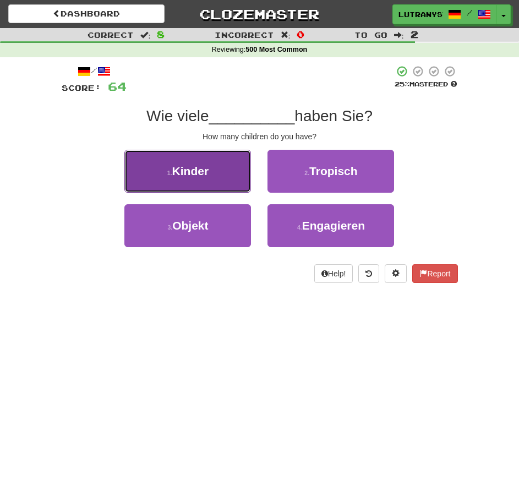
click at [204, 167] on span "Kinder" at bounding box center [190, 171] width 37 height 13
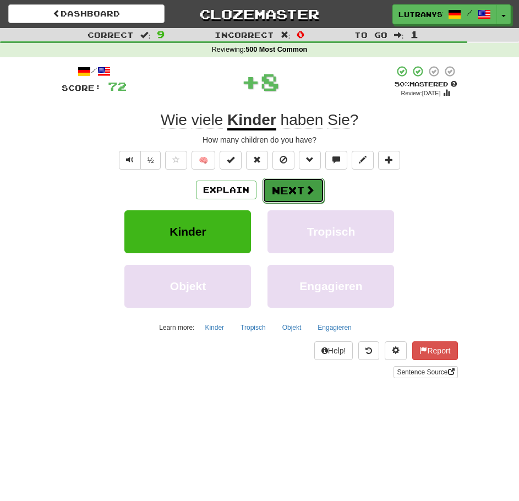
click at [283, 190] on button "Next" at bounding box center [294, 190] width 62 height 25
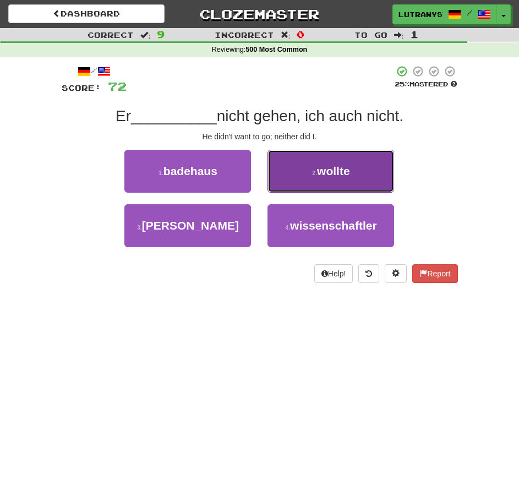
click at [366, 160] on button "2 . wollte" at bounding box center [331, 171] width 127 height 43
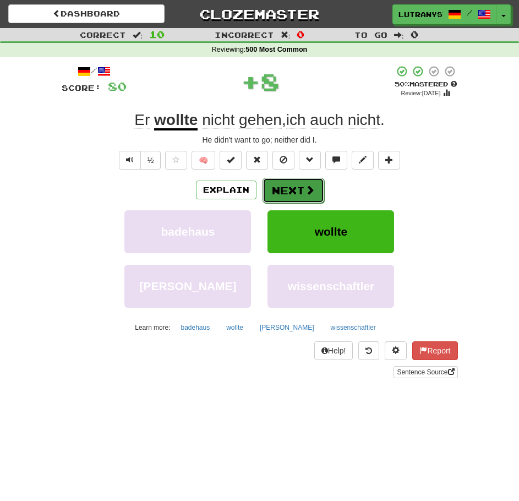
click at [306, 183] on button "Next" at bounding box center [294, 190] width 62 height 25
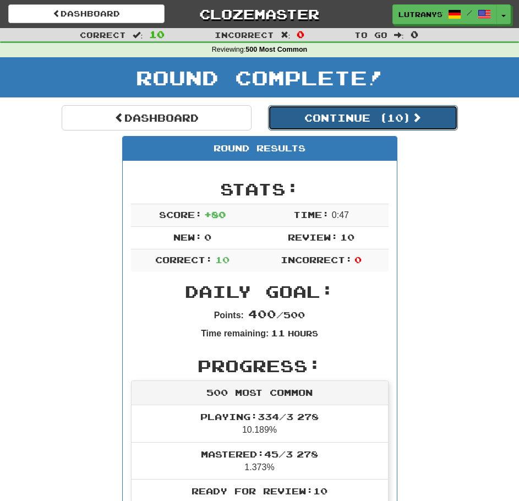
click at [404, 117] on button "Continue ( 10 )" at bounding box center [363, 117] width 190 height 25
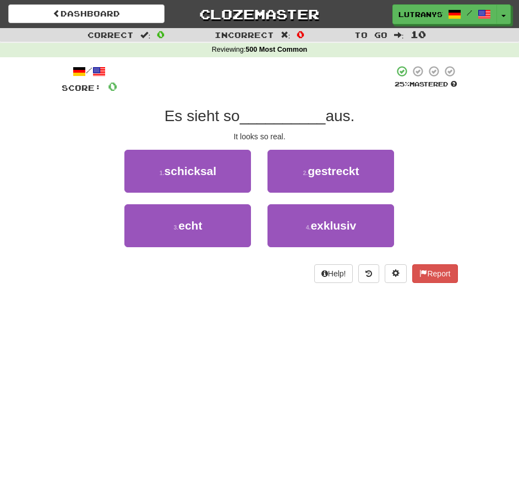
click at [401, 105] on div "/ Score: 0 25 % Mastered Es sieht so __________ aus. It looks so real. 1 . schi…" at bounding box center [260, 174] width 396 height 218
click at [461, 130] on div "/ Score: 0 25 % Mastered Es sieht so __________ aus. It looks so real. 1 . schi…" at bounding box center [259, 177] width 413 height 241
click at [435, 68] on span at bounding box center [434, 72] width 10 height 10
click at [488, 118] on div "Correct : 0 Incorrect : 0 To go : 10 Reviewing : 500 Most Common / Score: 0 25 …" at bounding box center [259, 163] width 519 height 270
click at [467, 118] on div "Correct : 0 Incorrect : 0 To go : 10 Reviewing : 500 Most Common / Score: 0 25 …" at bounding box center [259, 163] width 519 height 270
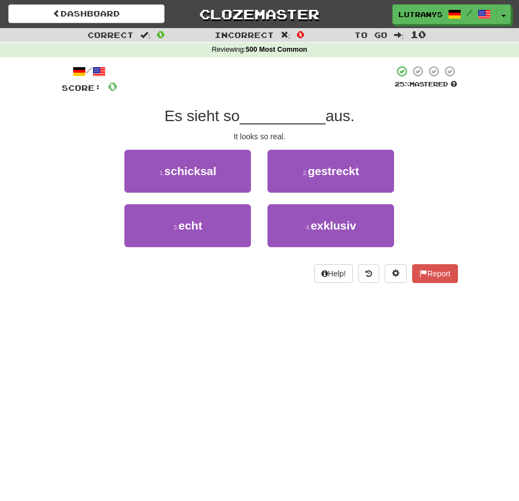
click at [377, 117] on div "Es sieht so __________ aus." at bounding box center [260, 116] width 396 height 20
click at [439, 129] on div "/ Score: 0 25 % Mastered Es sieht so __________ aus. It looks so real. 1 . schi…" at bounding box center [260, 174] width 396 height 218
click at [454, 124] on div "Es sieht so __________ aus." at bounding box center [260, 116] width 396 height 20
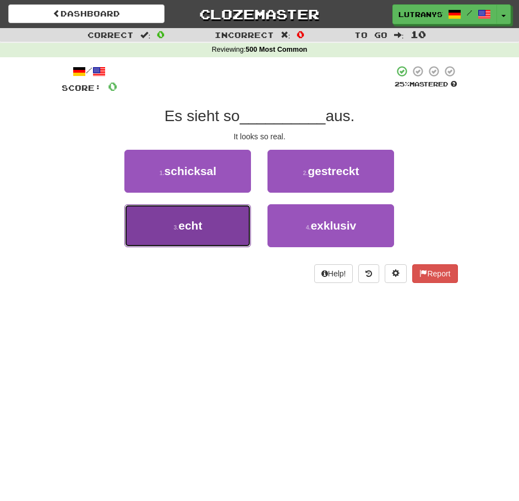
click at [216, 234] on button "3 . echt" at bounding box center [187, 225] width 127 height 43
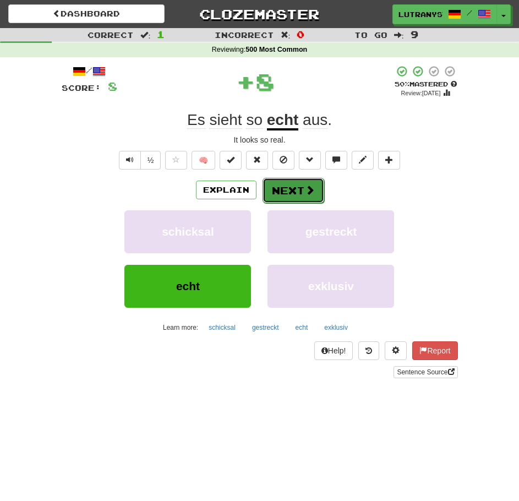
click at [299, 195] on button "Next" at bounding box center [294, 190] width 62 height 25
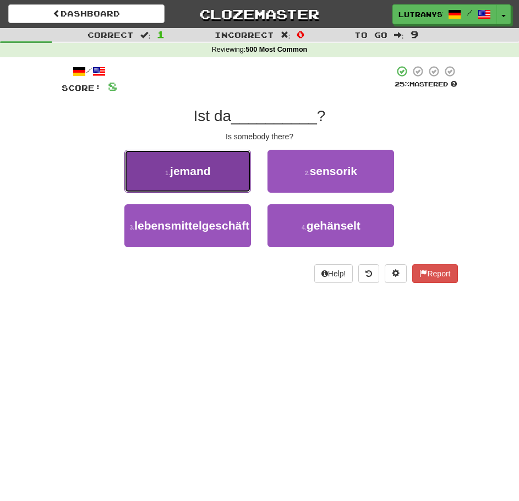
click at [208, 172] on span "jemand" at bounding box center [190, 171] width 41 height 13
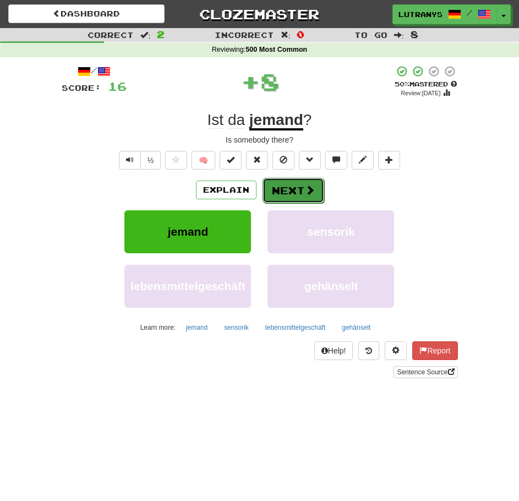
click at [286, 188] on button "Next" at bounding box center [294, 190] width 62 height 25
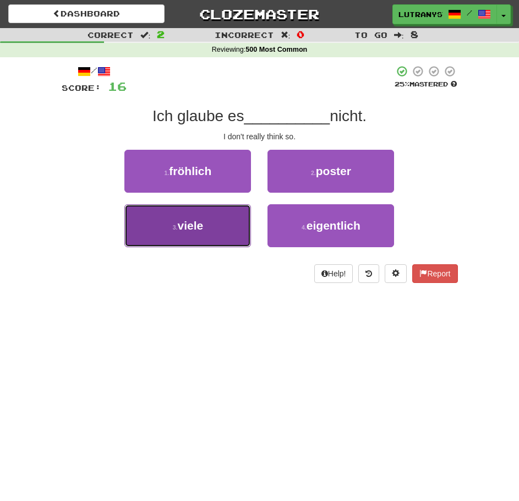
click at [231, 216] on button "3 . viele" at bounding box center [187, 225] width 127 height 43
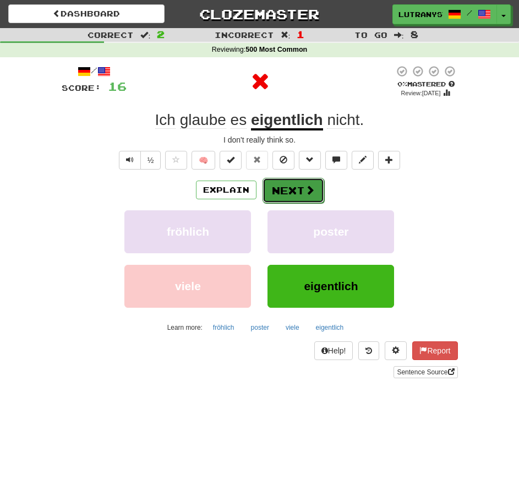
click at [281, 187] on button "Next" at bounding box center [294, 190] width 62 height 25
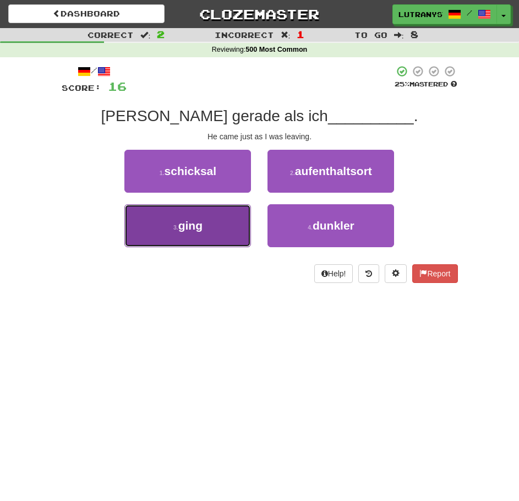
click at [211, 222] on button "3 . ging" at bounding box center [187, 225] width 127 height 43
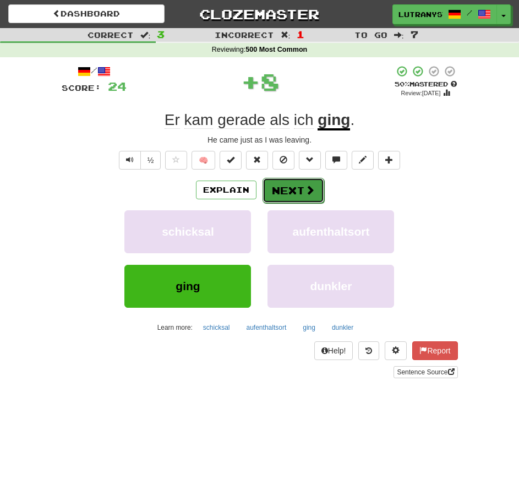
click at [306, 199] on button "Next" at bounding box center [294, 190] width 62 height 25
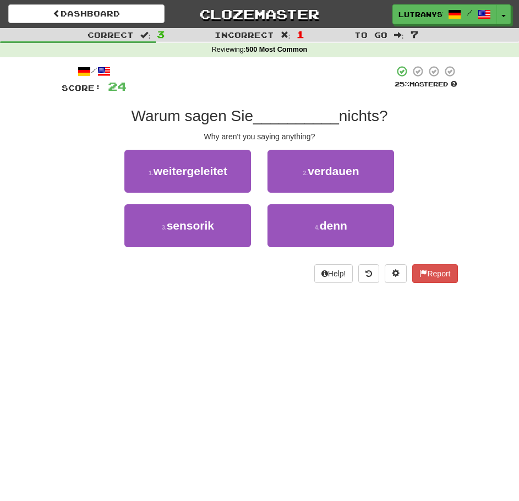
click at [439, 147] on div "/ Score: 24 25 % Mastered Warum sagen Sie __________ nichts? Why aren't you say…" at bounding box center [260, 174] width 396 height 218
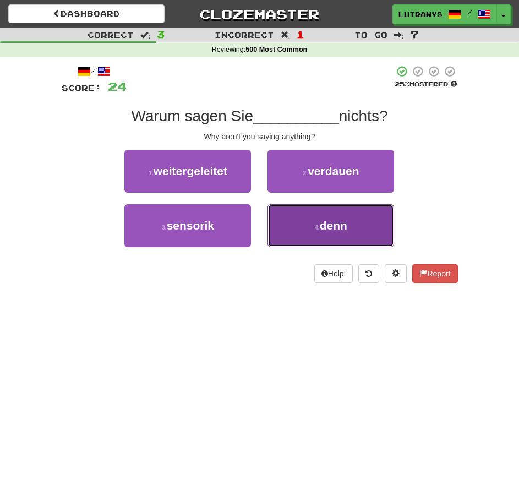
click at [351, 233] on button "4 . denn" at bounding box center [331, 225] width 127 height 43
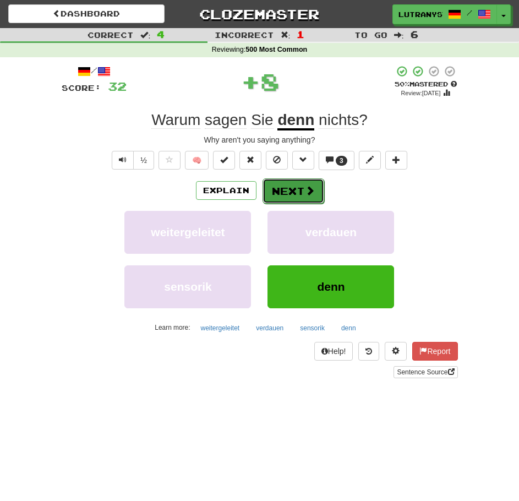
click at [305, 188] on span at bounding box center [310, 191] width 10 height 10
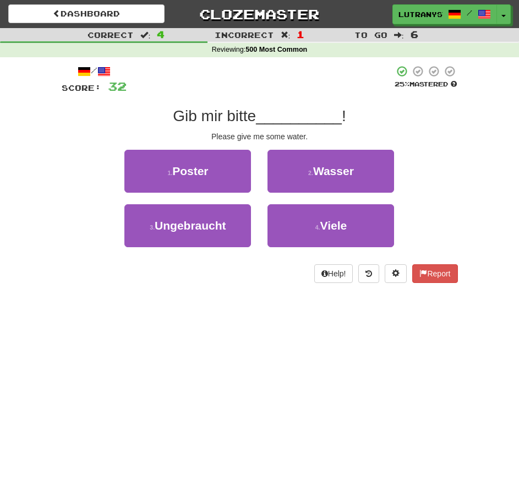
click at [482, 146] on div "Correct : 4 Incorrect : 1 To go : 6 Reviewing : 500 Most Common / Score: 32 25 …" at bounding box center [259, 163] width 519 height 270
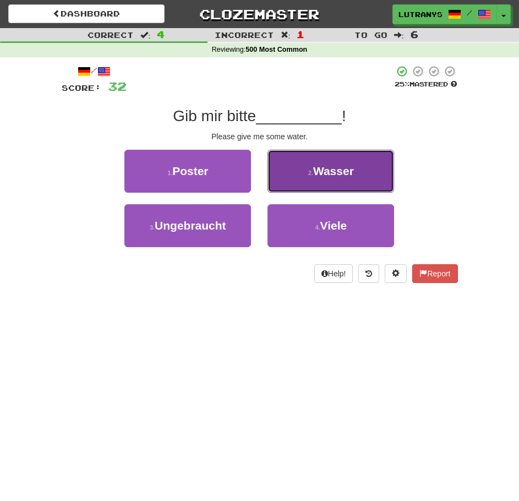
click at [385, 184] on button "2 . Wasser" at bounding box center [331, 171] width 127 height 43
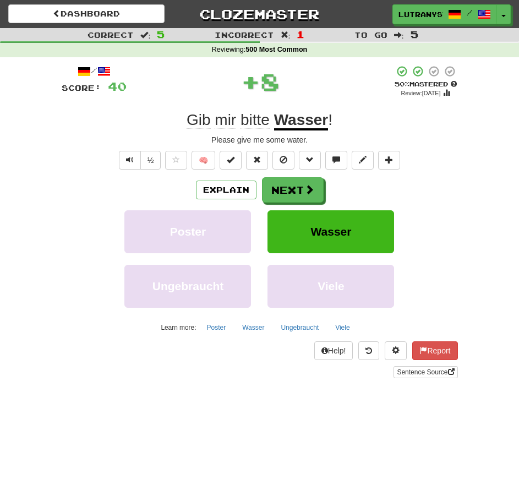
click at [502, 108] on div "Correct : 5 Incorrect : 1 To go : 5 Reviewing : 500 Most Common / Score: 40 + 8…" at bounding box center [259, 211] width 519 height 366
click at [451, 143] on div "Please give me some water." at bounding box center [260, 139] width 396 height 11
click at [309, 190] on span at bounding box center [310, 190] width 10 height 10
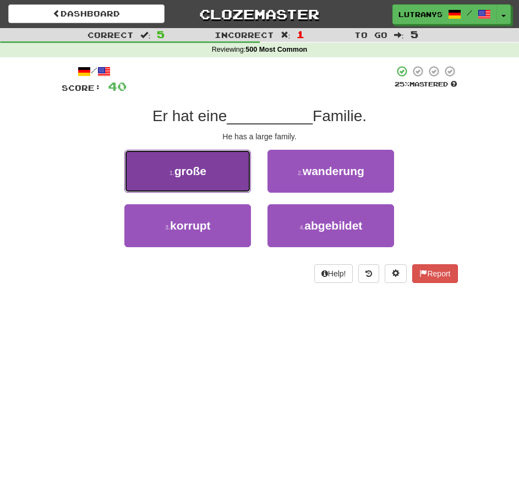
click at [234, 164] on button "1 . große" at bounding box center [187, 171] width 127 height 43
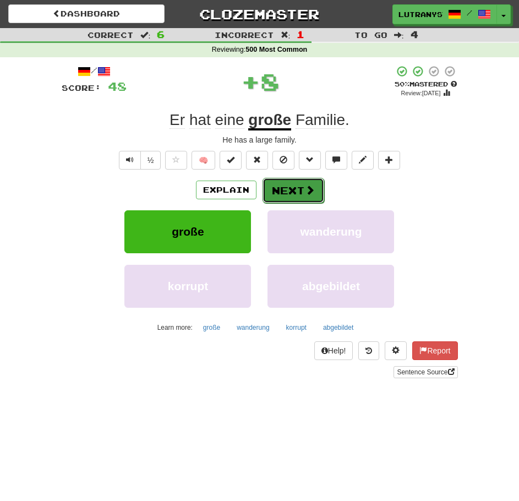
click at [296, 195] on button "Next" at bounding box center [294, 190] width 62 height 25
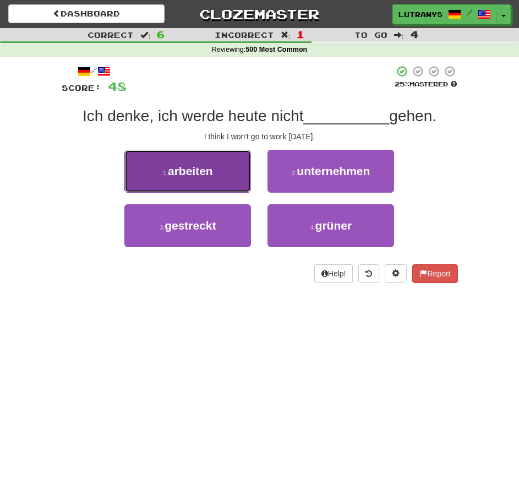
click at [212, 179] on button "1 . arbeiten" at bounding box center [187, 171] width 127 height 43
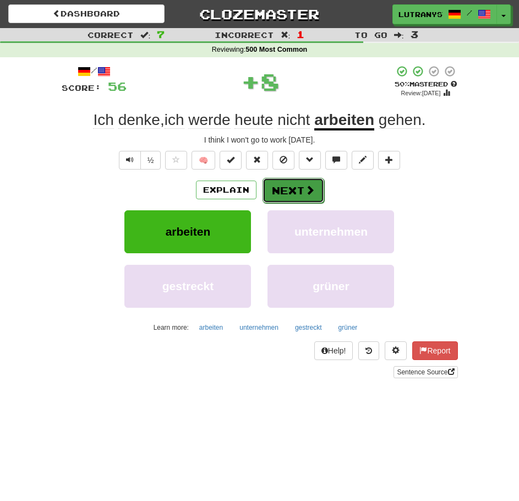
click at [279, 189] on button "Next" at bounding box center [294, 190] width 62 height 25
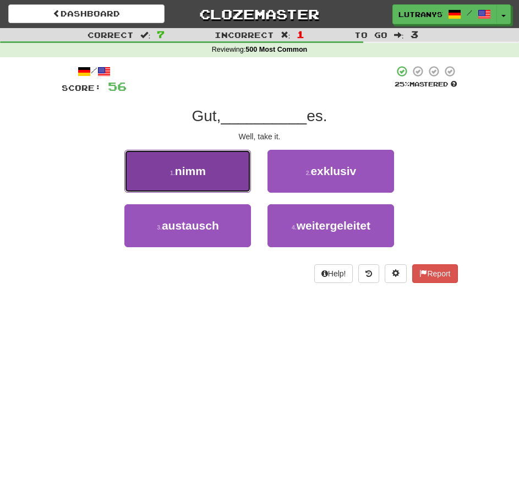
click at [234, 171] on button "1 . nimm" at bounding box center [187, 171] width 127 height 43
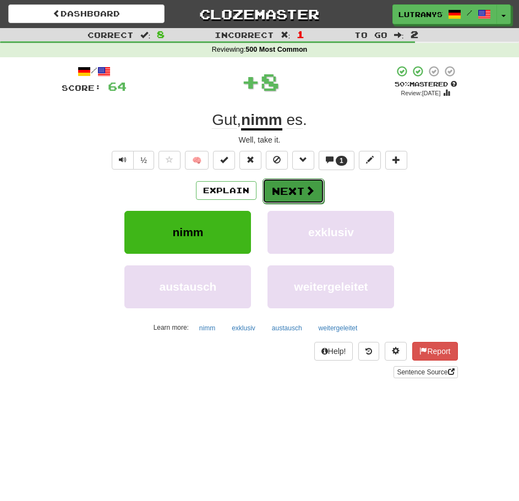
click at [314, 198] on button "Next" at bounding box center [294, 190] width 62 height 25
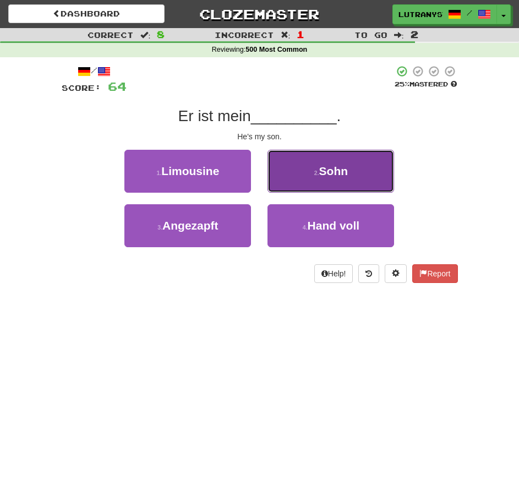
click at [323, 172] on span "Sohn" at bounding box center [333, 171] width 29 height 13
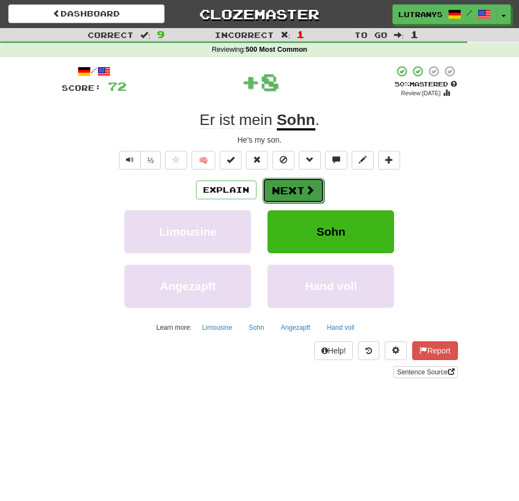
click at [292, 194] on button "Next" at bounding box center [294, 190] width 62 height 25
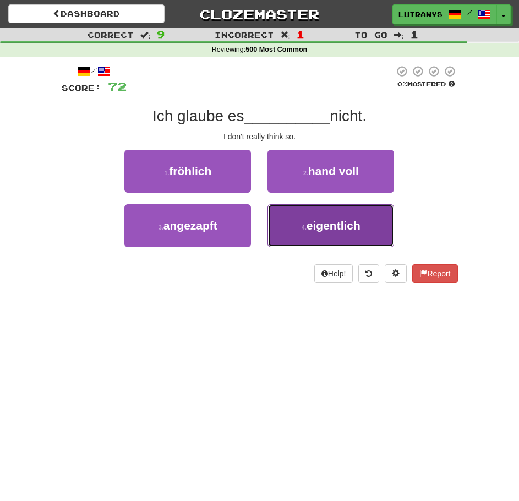
click at [299, 218] on button "4 . eigentlich" at bounding box center [331, 225] width 127 height 43
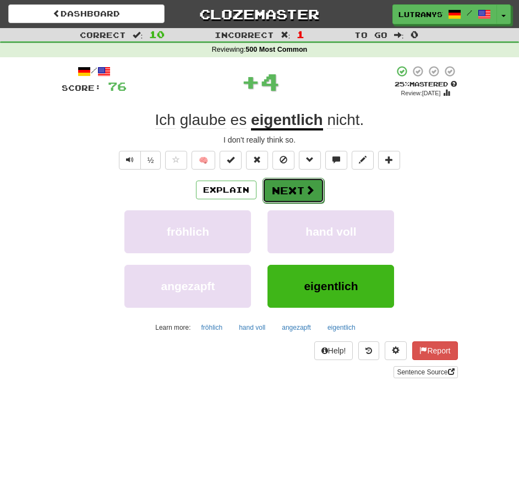
click at [316, 194] on button "Next" at bounding box center [294, 190] width 62 height 25
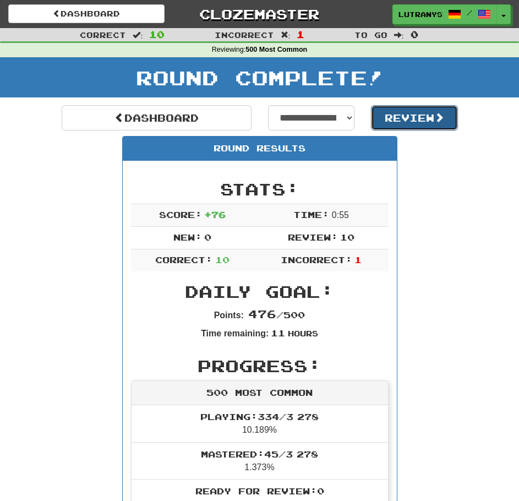
click at [431, 125] on button "Review" at bounding box center [414, 117] width 87 height 25
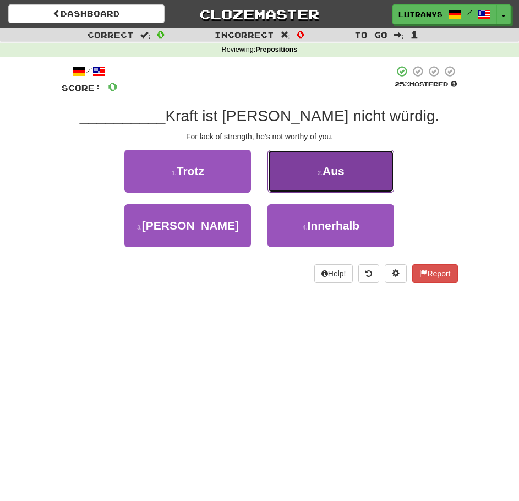
click at [381, 165] on button "2 . Aus" at bounding box center [331, 171] width 127 height 43
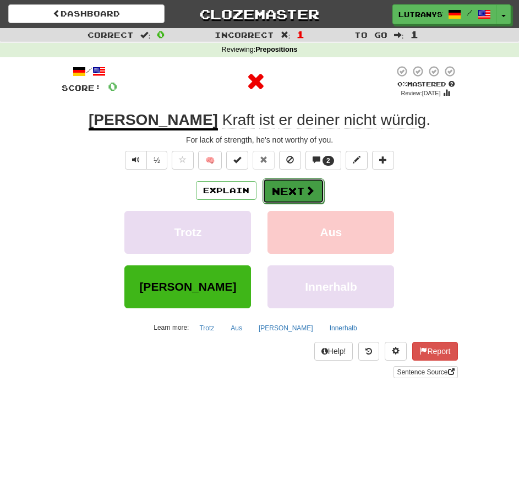
click at [311, 199] on button "Next" at bounding box center [294, 190] width 62 height 25
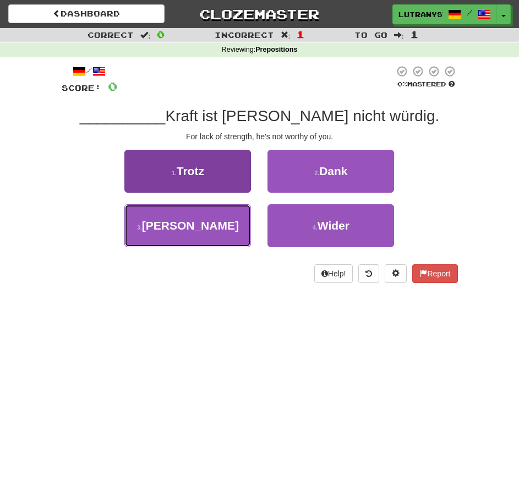
click at [243, 222] on button "3 . Mangels" at bounding box center [187, 225] width 127 height 43
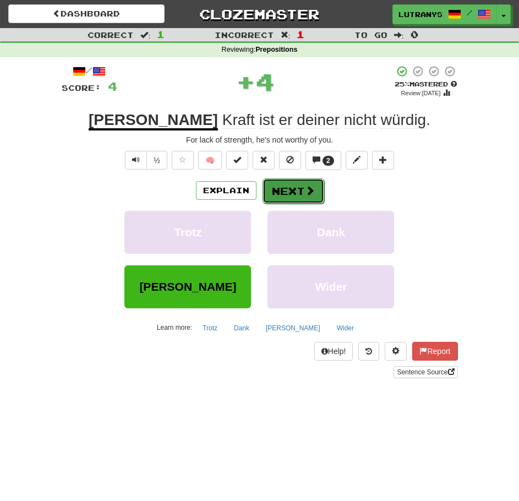
click at [301, 186] on button "Next" at bounding box center [294, 190] width 62 height 25
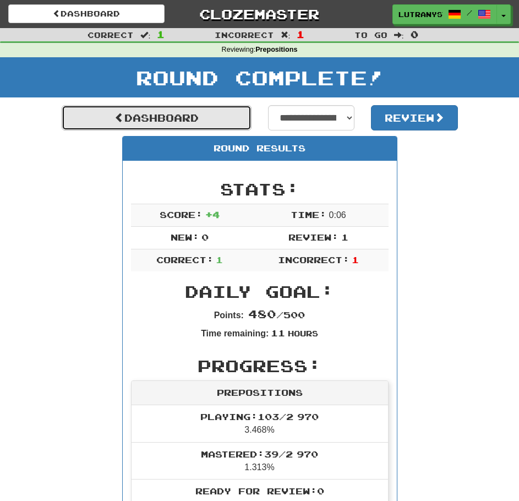
click at [216, 112] on link "Dashboard" at bounding box center [157, 117] width 190 height 25
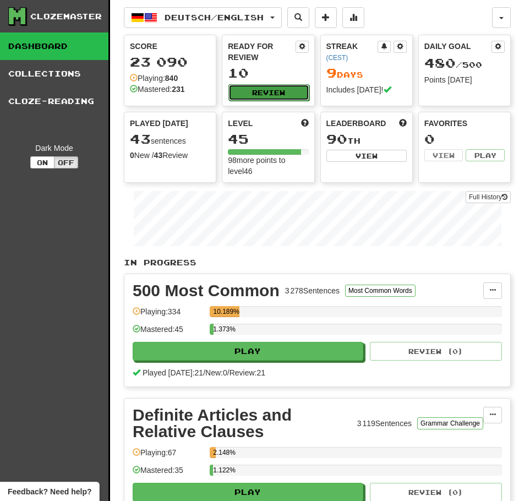
click at [255, 90] on button "Review" at bounding box center [268, 92] width 80 height 17
select select "**"
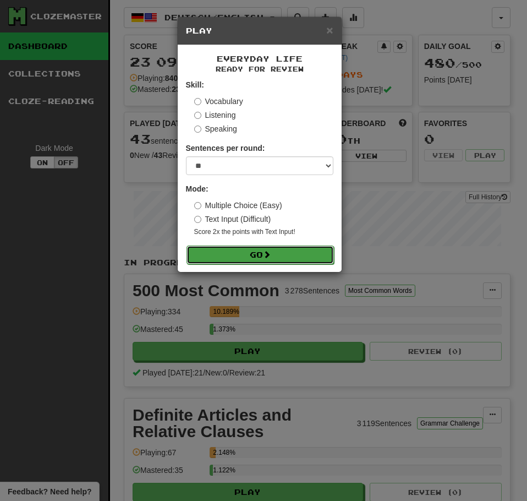
click at [269, 255] on span at bounding box center [267, 254] width 8 height 8
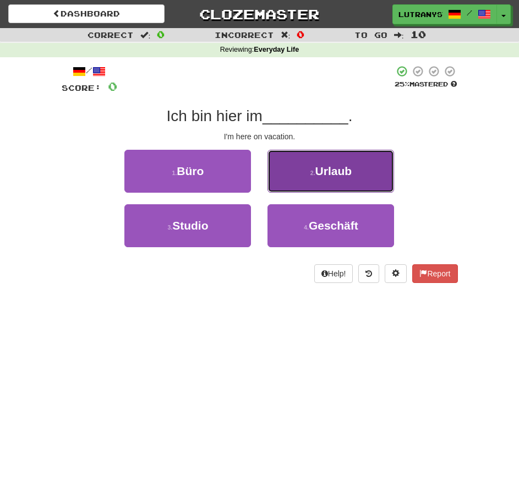
click at [373, 164] on button "2 . Urlaub" at bounding box center [331, 171] width 127 height 43
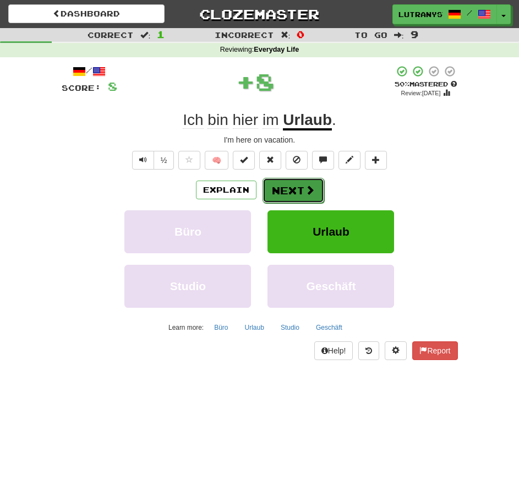
click at [276, 188] on button "Next" at bounding box center [294, 190] width 62 height 25
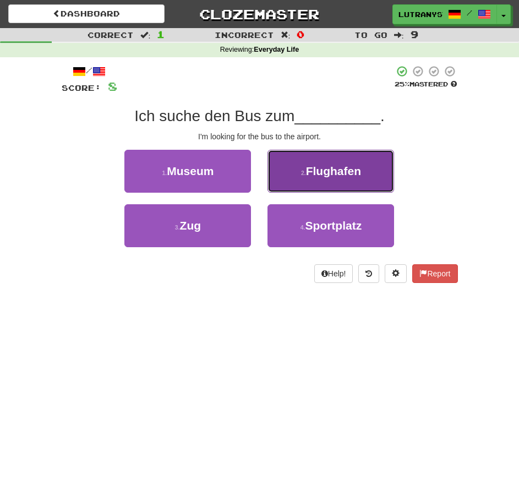
click at [320, 163] on button "2 . Flughafen" at bounding box center [331, 171] width 127 height 43
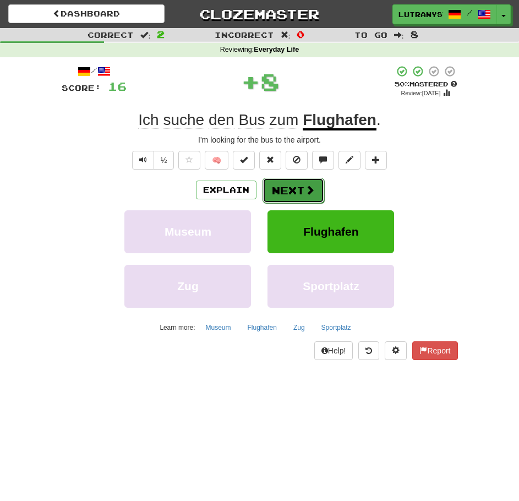
click at [291, 193] on button "Next" at bounding box center [294, 190] width 62 height 25
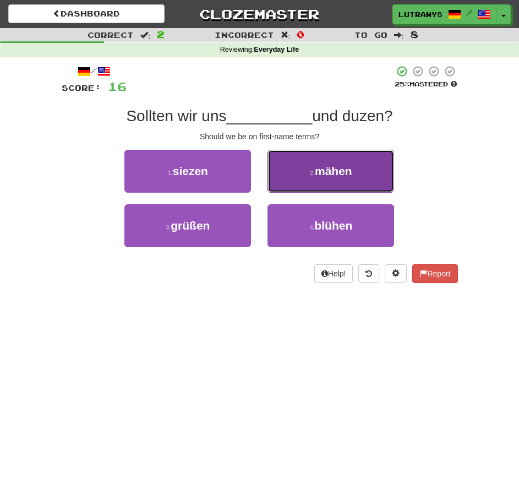
click at [347, 186] on button "2 . mähen" at bounding box center [331, 171] width 127 height 43
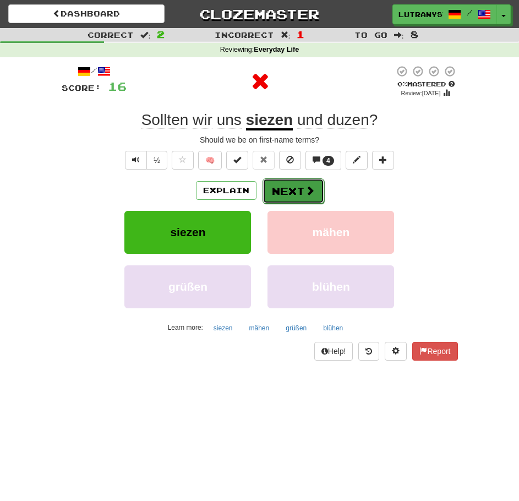
click at [305, 189] on span at bounding box center [310, 191] width 10 height 10
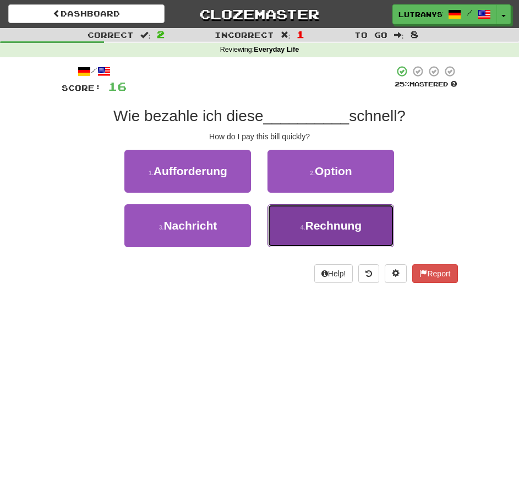
click at [325, 223] on span "Rechnung" at bounding box center [334, 225] width 57 height 13
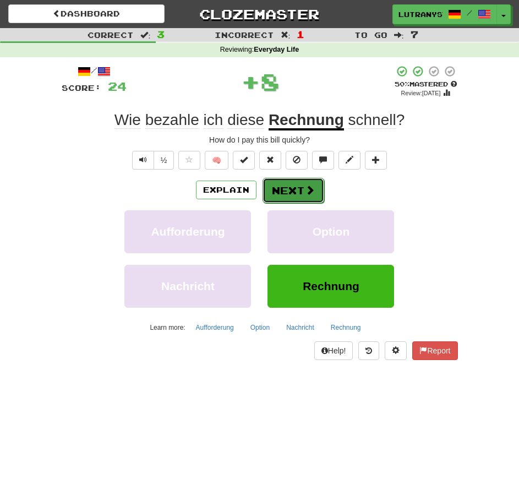
click at [313, 187] on span at bounding box center [310, 190] width 10 height 10
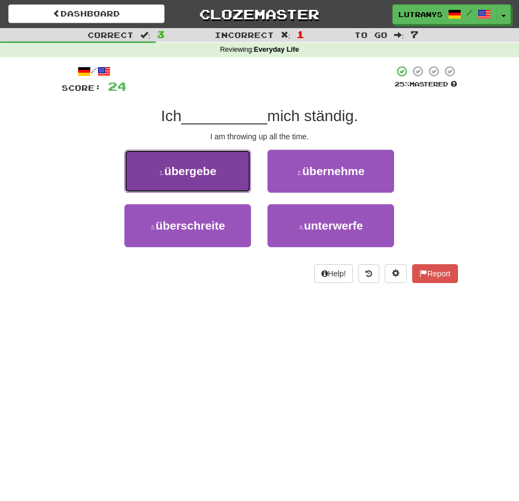
click at [237, 172] on button "1 . übergebe" at bounding box center [187, 171] width 127 height 43
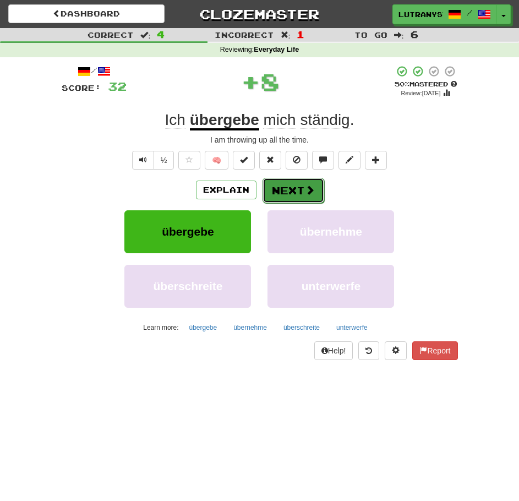
click at [278, 189] on button "Next" at bounding box center [294, 190] width 62 height 25
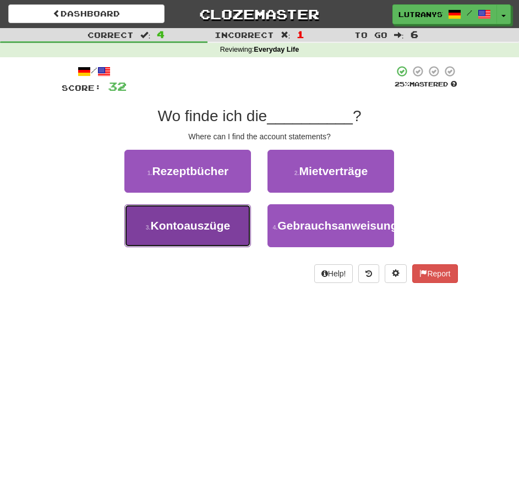
click at [208, 222] on span "Kontoauszüge" at bounding box center [191, 225] width 80 height 13
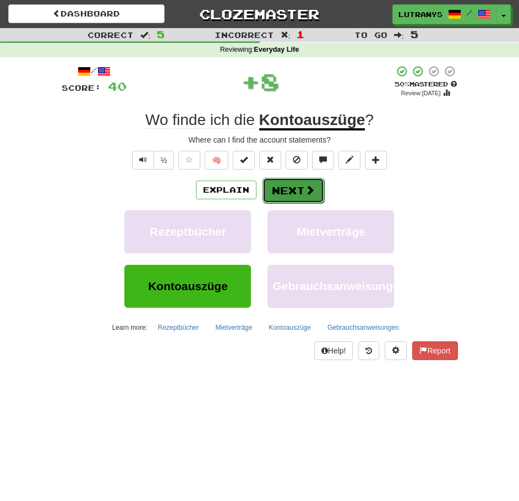
click at [272, 194] on button "Next" at bounding box center [294, 190] width 62 height 25
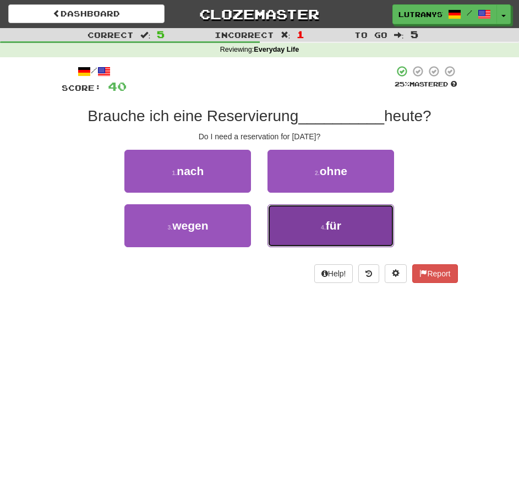
click at [345, 214] on button "4 . für" at bounding box center [331, 225] width 127 height 43
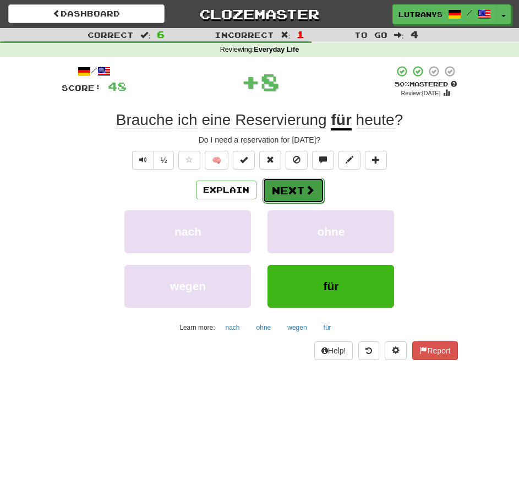
click at [298, 187] on button "Next" at bounding box center [294, 190] width 62 height 25
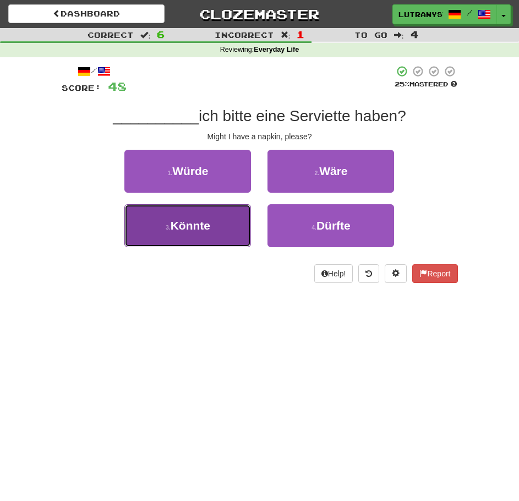
click at [219, 226] on button "3 . Könnte" at bounding box center [187, 225] width 127 height 43
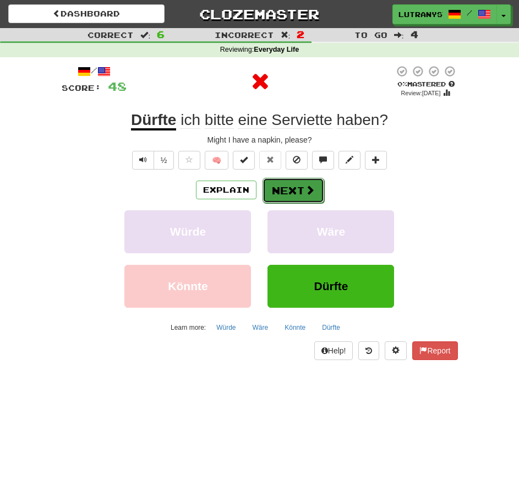
click at [296, 192] on button "Next" at bounding box center [294, 190] width 62 height 25
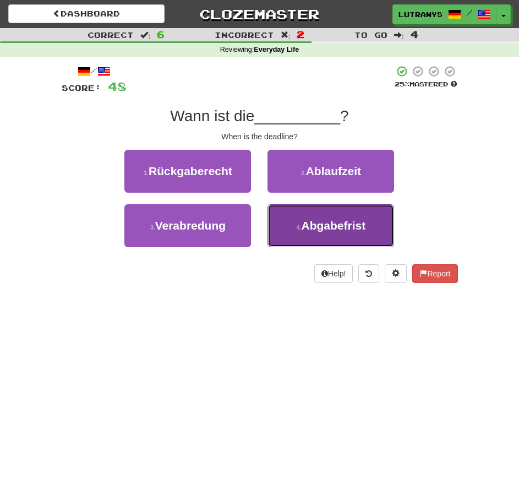
click at [341, 213] on button "4 . Abgabefrist" at bounding box center [331, 225] width 127 height 43
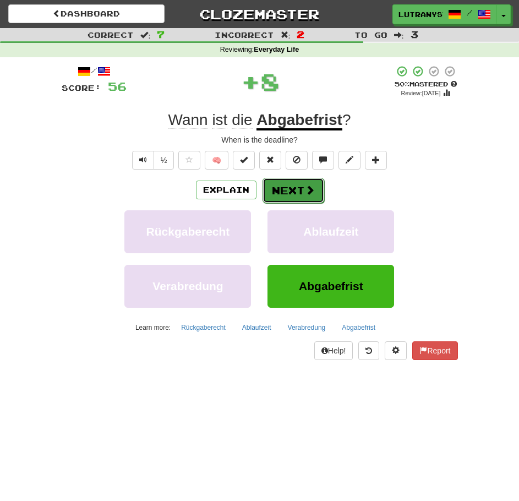
click at [317, 186] on button "Next" at bounding box center [294, 190] width 62 height 25
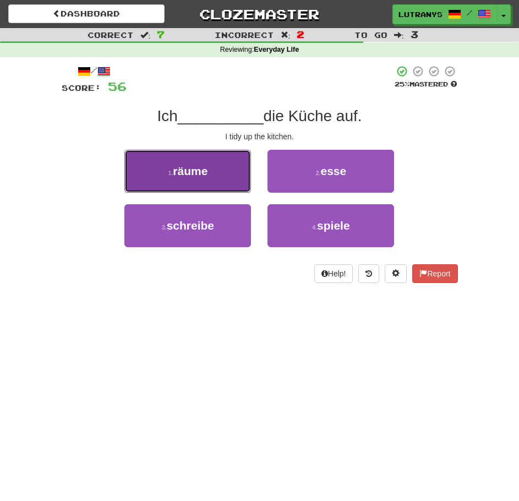
click at [236, 153] on button "1 . räume" at bounding box center [187, 171] width 127 height 43
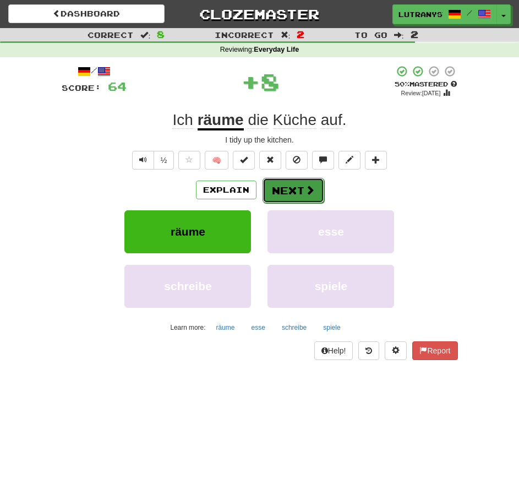
click at [291, 189] on button "Next" at bounding box center [294, 190] width 62 height 25
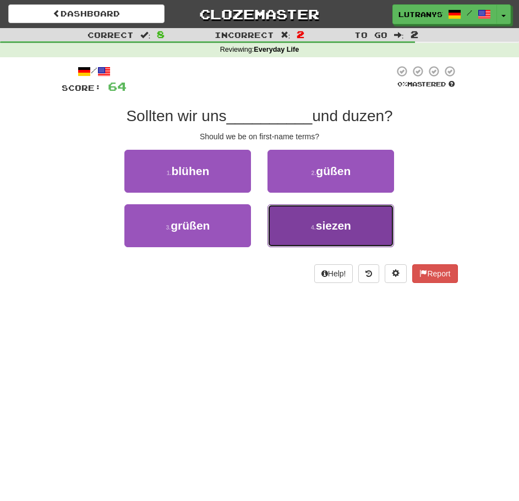
click at [285, 211] on button "4 . siezen" at bounding box center [331, 225] width 127 height 43
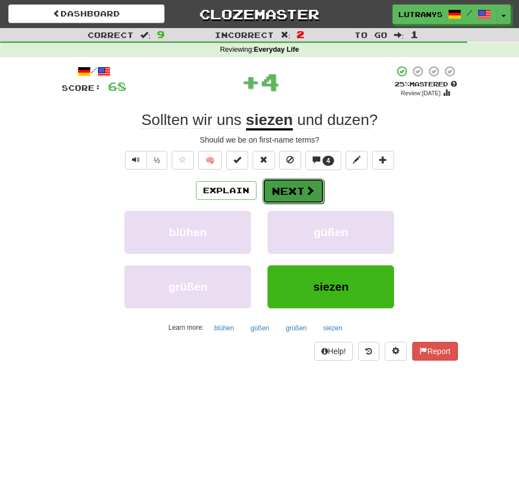
click at [289, 189] on button "Next" at bounding box center [294, 190] width 62 height 25
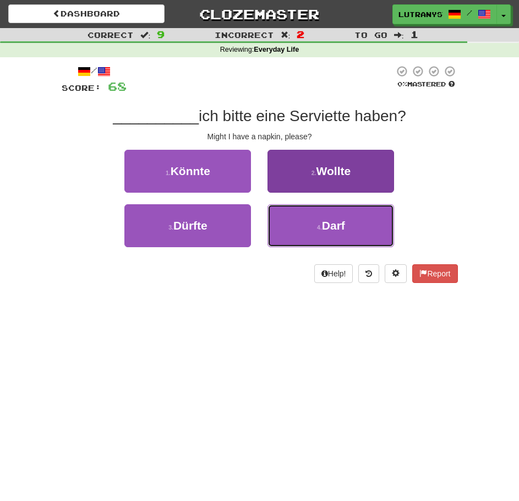
click at [379, 214] on button "4 . Darf" at bounding box center [331, 225] width 127 height 43
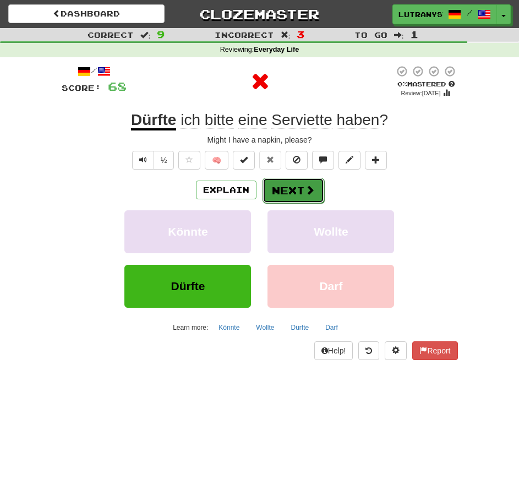
click at [311, 187] on span at bounding box center [310, 190] width 10 height 10
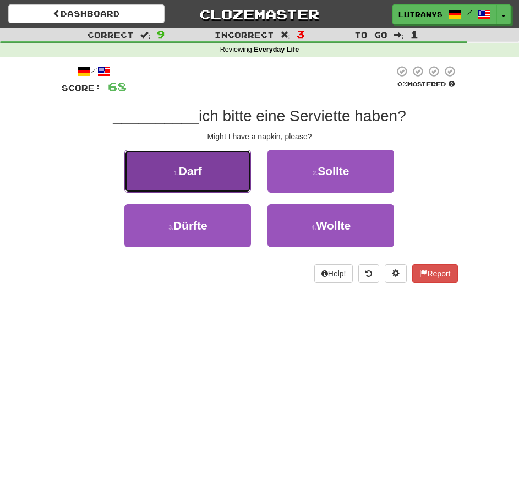
click at [218, 183] on button "1 . Darf" at bounding box center [187, 171] width 127 height 43
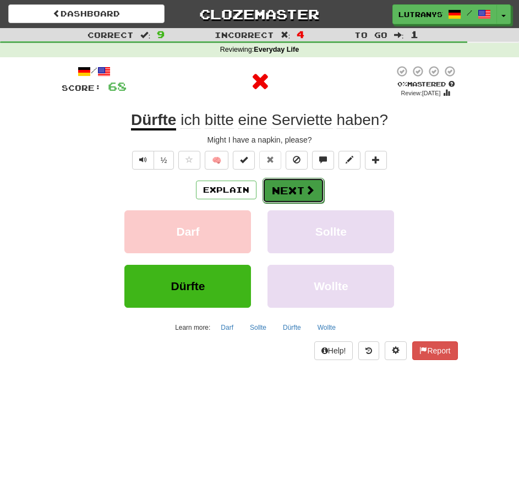
click at [299, 189] on button "Next" at bounding box center [294, 190] width 62 height 25
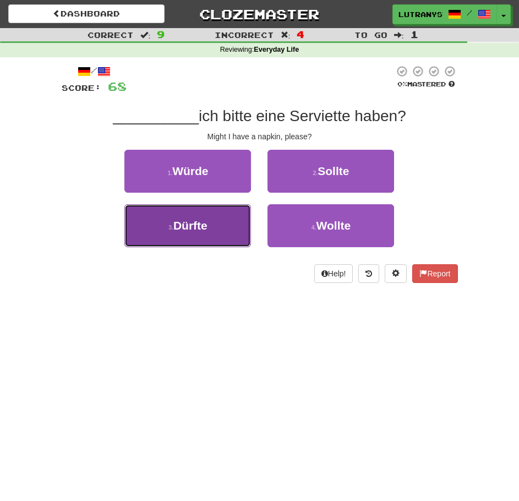
click at [225, 212] on button "3 . Dürfte" at bounding box center [187, 225] width 127 height 43
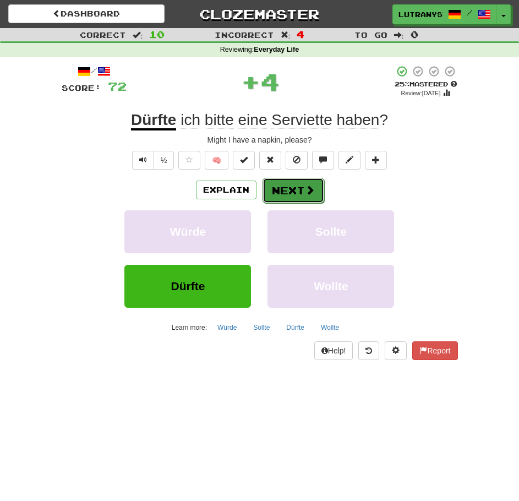
click at [281, 187] on button "Next" at bounding box center [294, 190] width 62 height 25
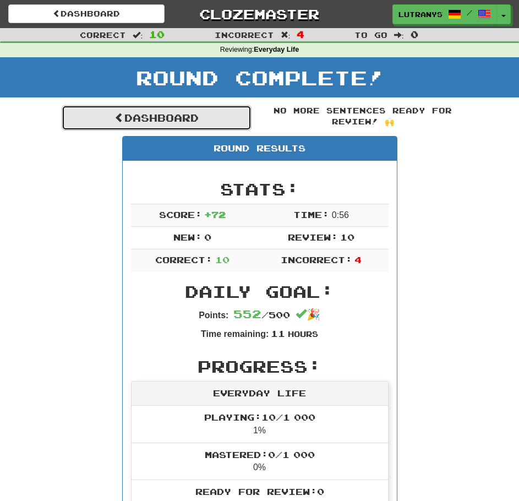
click at [231, 129] on link "Dashboard" at bounding box center [157, 117] width 190 height 25
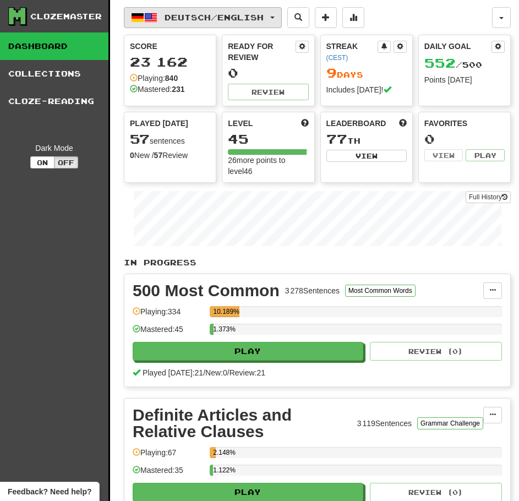
click at [273, 14] on button "Deutsch / English" at bounding box center [203, 17] width 158 height 21
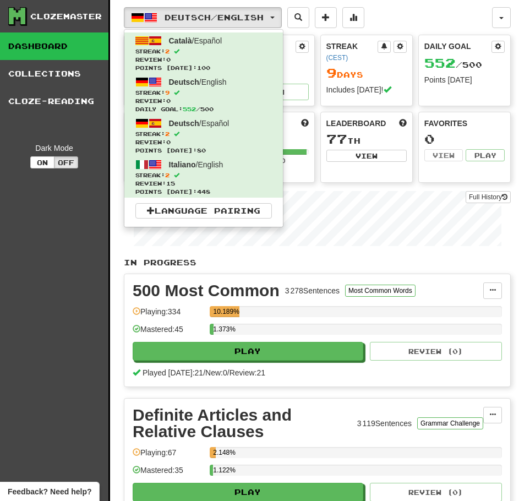
click at [413, 14] on div "Deutsch / English Català / Español Streak: 2 Review: 0 Points today: 100 Deutsc…" at bounding box center [308, 17] width 368 height 21
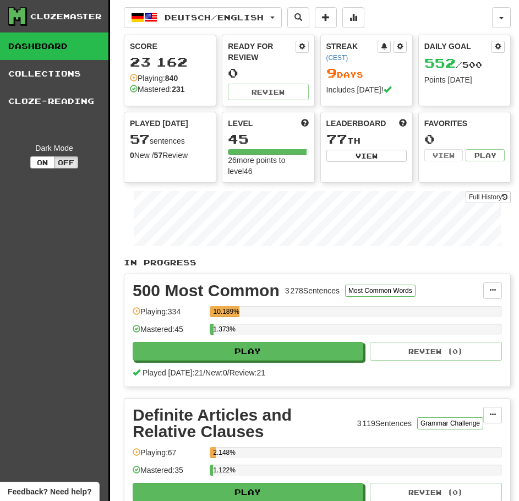
click at [437, 11] on div "Deutsch / English Català / Español Streak: 2 Review: 0 Points today: 100 Deutsc…" at bounding box center [308, 17] width 368 height 21
click at [444, 11] on div "Deutsch / English Català / Español Streak: 2 Review: 0 Points today: 100 Deutsc…" at bounding box center [308, 17] width 368 height 21
click at [458, 7] on div "Deutsch / English Català / Español Streak: 2 Review: 0 Points today: 100 Deutsc…" at bounding box center [308, 17] width 368 height 21
click at [209, 16] on span "Deutsch / English" at bounding box center [214, 17] width 99 height 9
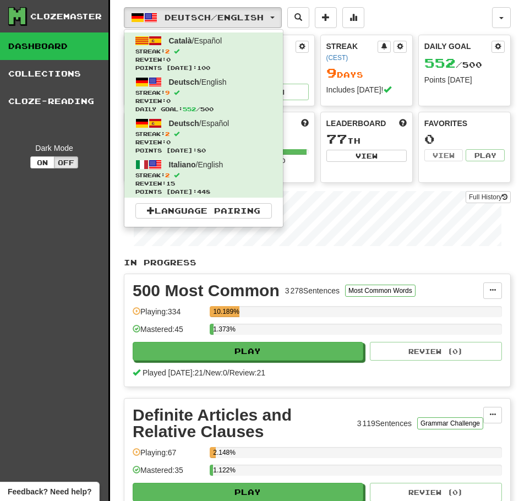
click at [396, 21] on div "Deutsch / English Català / Español Streak: 2 Review: 0 Points today: 100 Deutsc…" at bounding box center [308, 17] width 368 height 21
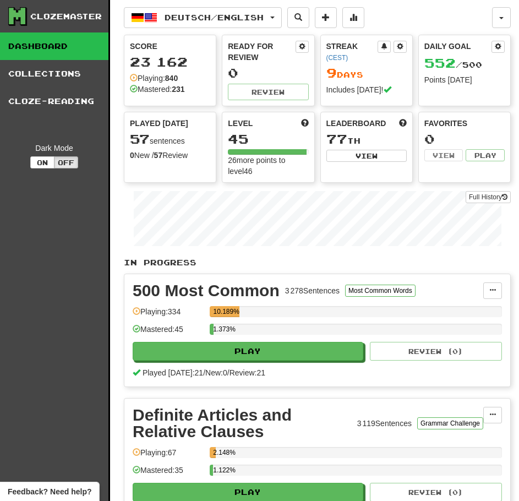
click at [458, 3] on div "Deutsch / English Català / Español Streak: 2 Review: 0 Points today: 100 Deutsc…" at bounding box center [317, 420] width 387 height 841
click at [264, 18] on span "Deutsch / English" at bounding box center [214, 17] width 99 height 9
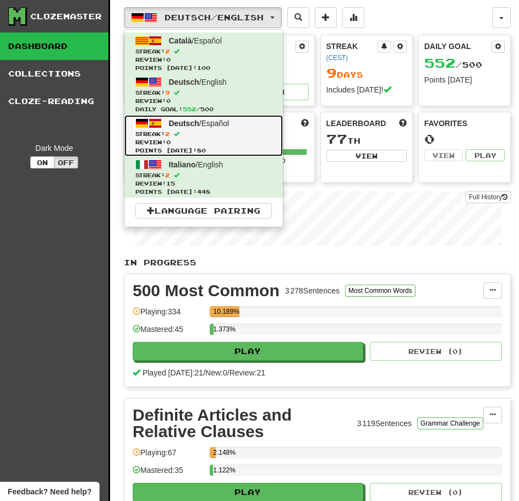
click at [221, 129] on link "Deutsch / Español Streak: 2 Review: 0 Points today: 80" at bounding box center [203, 135] width 159 height 41
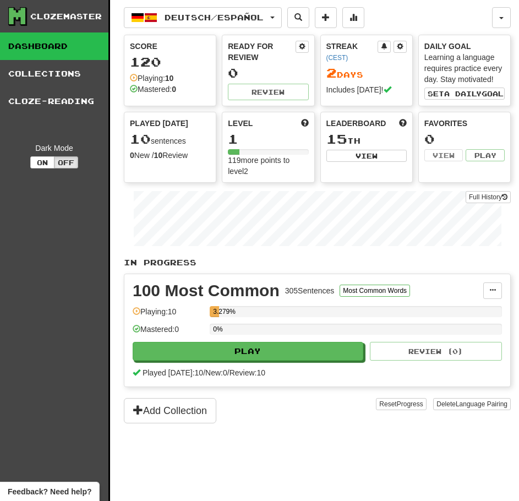
click at [399, 26] on div "Deutsch / Español Català / Español Streak: 2 Review: 0 Points [DATE]: 100 Deuts…" at bounding box center [308, 17] width 368 height 21
click at [411, 23] on div "Deutsch / Español Català / Español Streak: 2 Review: 0 Points today: 100 Deutsc…" at bounding box center [308, 17] width 368 height 21
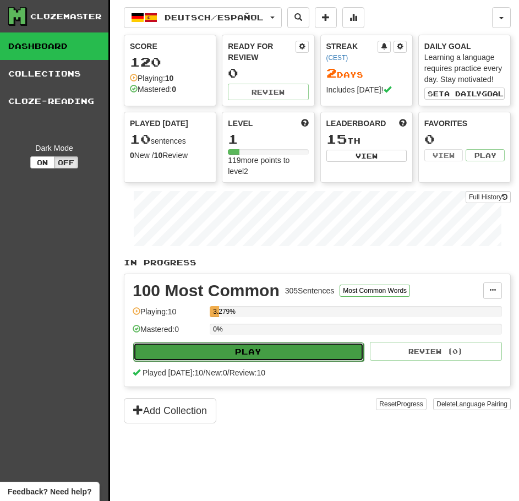
click at [319, 353] on button "Play" at bounding box center [248, 351] width 231 height 19
select select "**"
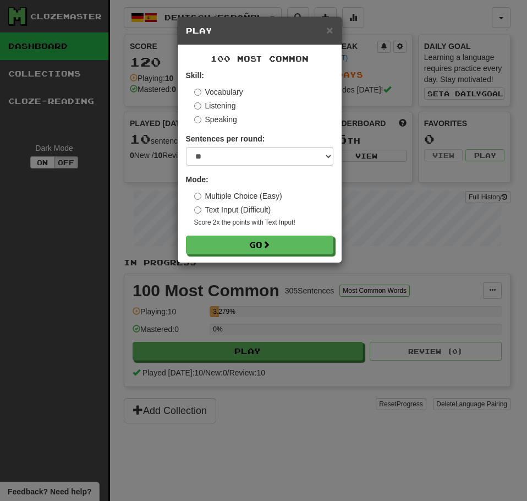
click at [301, 96] on div "Vocabulary" at bounding box center [263, 91] width 139 height 11
click at [334, 102] on div "100 Most Common Skill: Vocabulary Listening Speaking Sentences per round: * ** …" at bounding box center [260, 153] width 164 height 217
click at [302, 85] on div "Skill: Vocabulary Listening Speaking" at bounding box center [260, 97] width 148 height 55
click at [298, 96] on div "Vocabulary" at bounding box center [263, 91] width 139 height 11
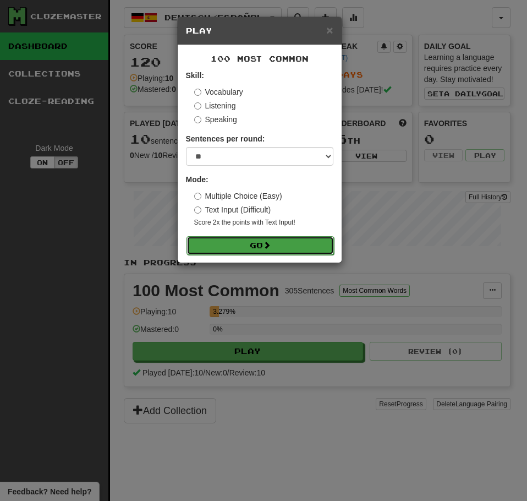
click at [255, 253] on button "Go" at bounding box center [261, 245] width 148 height 19
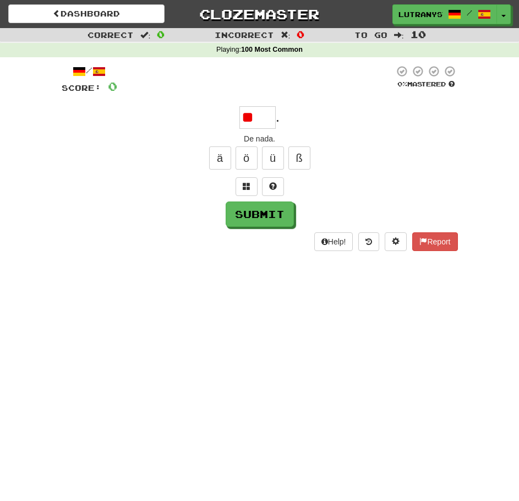
type input "*"
click at [352, 166] on div "ä ö ü ß" at bounding box center [260, 158] width 396 height 28
click at [421, 178] on div at bounding box center [260, 186] width 396 height 19
click at [443, 138] on div "De nada." at bounding box center [260, 138] width 396 height 11
click at [252, 183] on button at bounding box center [247, 186] width 22 height 19
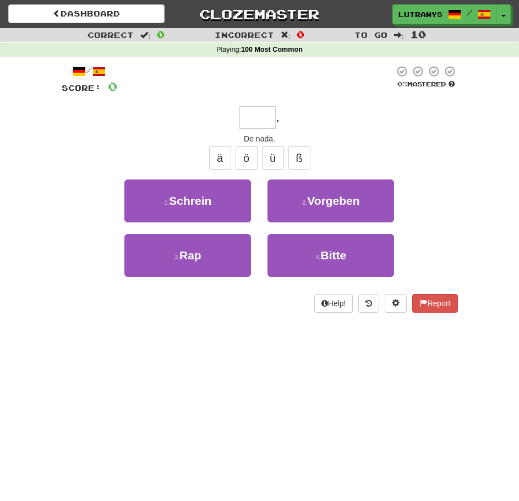
click at [397, 154] on div "ä ö ü ß" at bounding box center [260, 158] width 396 height 28
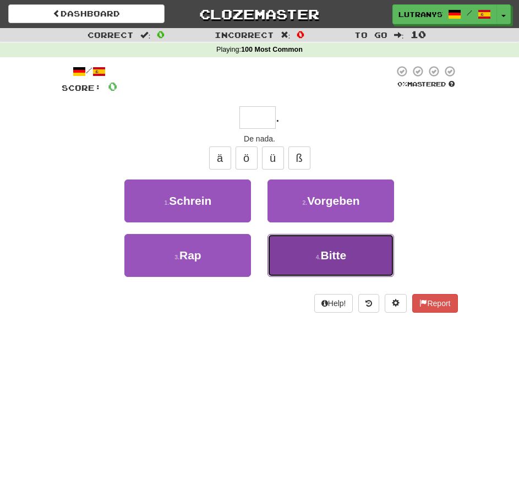
click at [310, 250] on button "4 . Bitte" at bounding box center [331, 255] width 127 height 43
type input "*****"
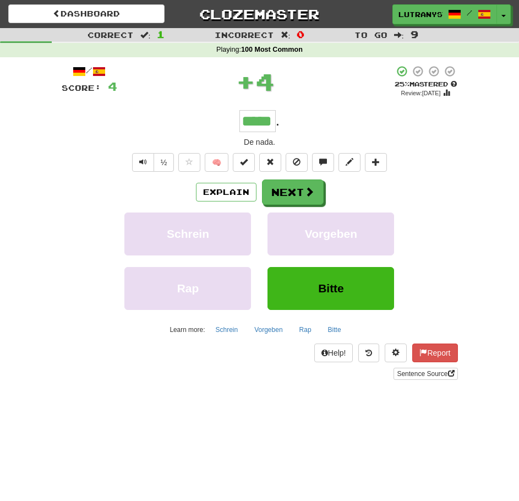
click at [433, 163] on div "½ 🧠" at bounding box center [260, 162] width 396 height 19
click at [326, 179] on div "/ Score: 4 + 4 25 % Mastered Review: [DATE] ***** . De nada. ½ 🧠 Explain Next […" at bounding box center [260, 222] width 396 height 315
click at [281, 197] on button "Next" at bounding box center [294, 192] width 62 height 25
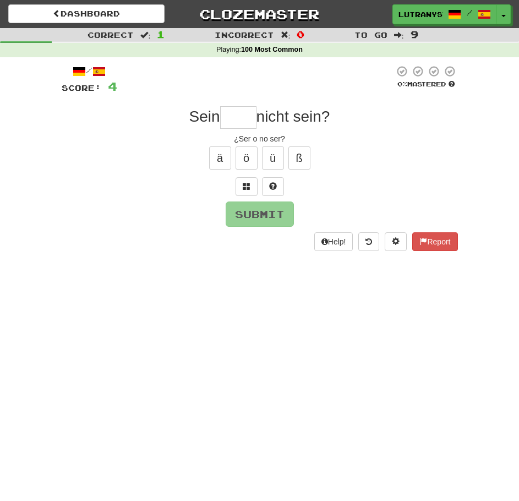
click at [407, 163] on div "ä ö ü ß" at bounding box center [260, 158] width 396 height 28
click at [424, 146] on div "ä ö ü ß" at bounding box center [260, 158] width 396 height 28
click at [423, 148] on div "ä ö ü ß" at bounding box center [260, 158] width 396 height 28
click at [250, 118] on input "text" at bounding box center [238, 117] width 36 height 22
type input "****"
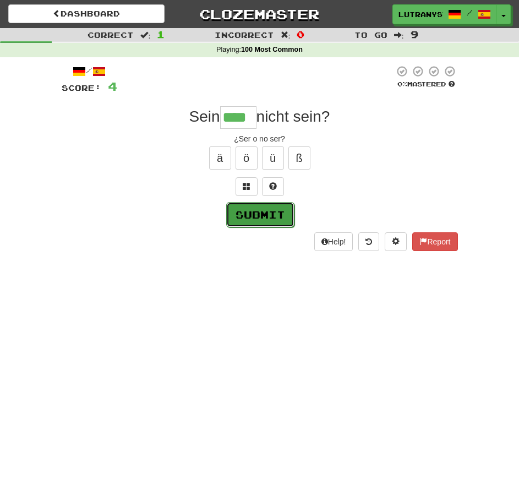
click at [258, 222] on button "Submit" at bounding box center [260, 214] width 68 height 25
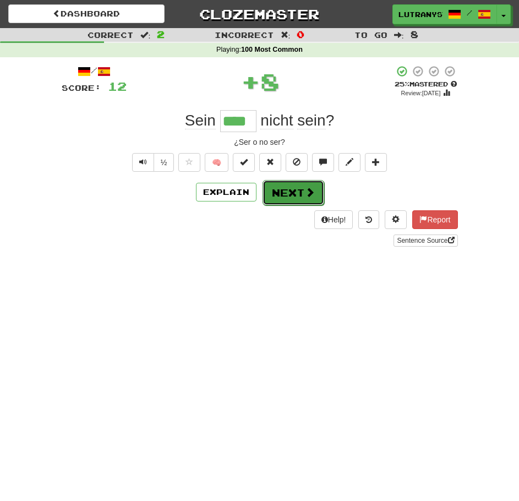
click at [299, 189] on button "Next" at bounding box center [294, 192] width 62 height 25
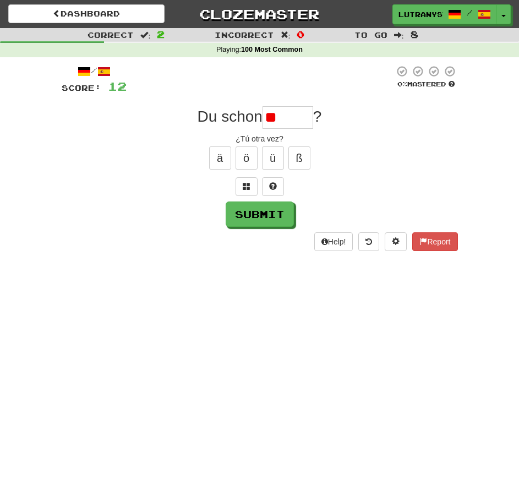
type input "*"
type input "******"
click at [274, 203] on button "Submit" at bounding box center [260, 214] width 68 height 25
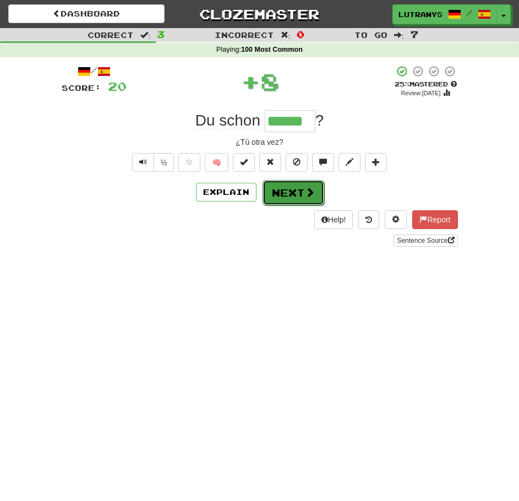
click at [297, 189] on button "Next" at bounding box center [294, 192] width 62 height 25
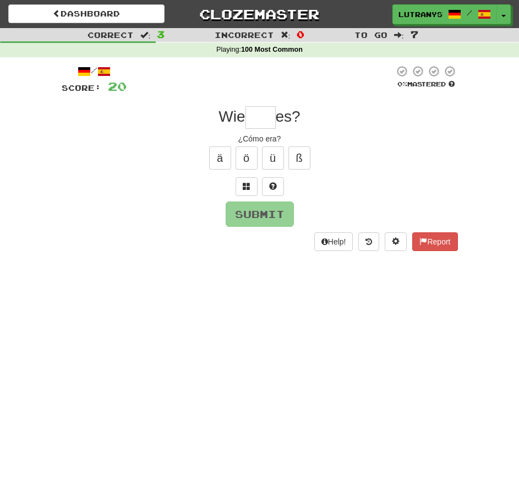
click at [362, 136] on div "¿Cómo era?" at bounding box center [260, 138] width 396 height 11
click at [396, 118] on div "Wie es?" at bounding box center [260, 117] width 396 height 22
click at [391, 121] on div "Wie es?" at bounding box center [260, 117] width 396 height 22
click at [274, 116] on input "text" at bounding box center [261, 117] width 30 height 22
type input "***"
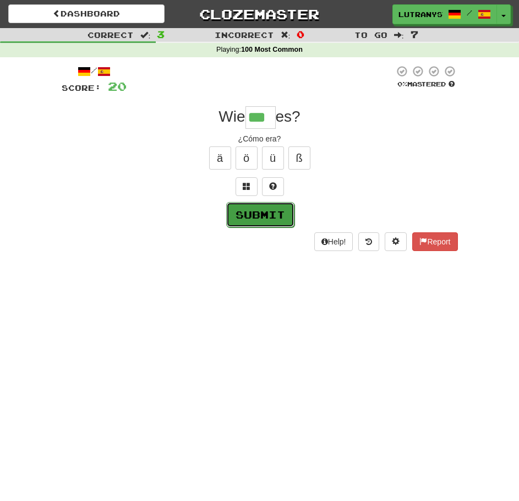
click at [262, 217] on button "Submit" at bounding box center [260, 214] width 68 height 25
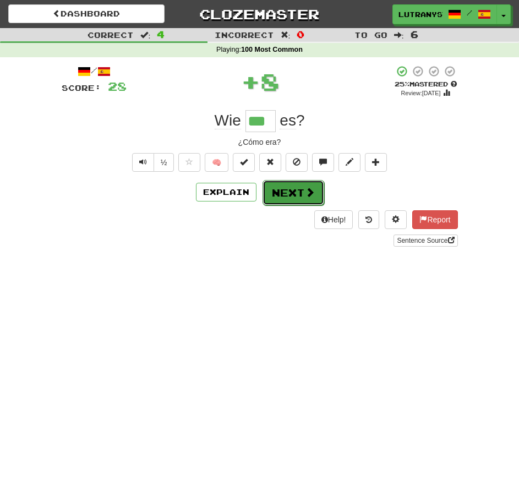
click at [308, 192] on span at bounding box center [310, 192] width 10 height 10
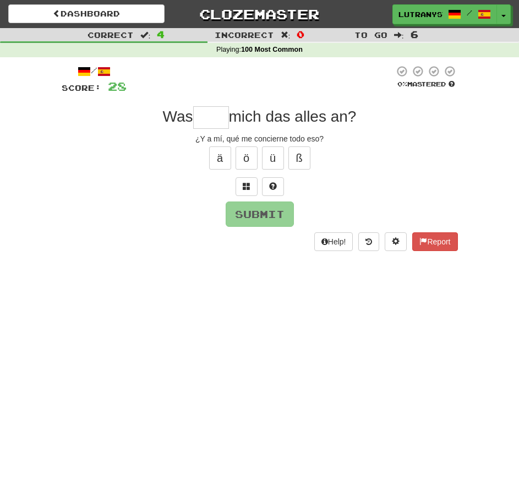
click at [506, 170] on div "Correct : 4 Incorrect : 0 To go : 6 Playing : 100 Most Common / Score: 28 0 % M…" at bounding box center [259, 147] width 519 height 238
click at [443, 138] on div "¿Y a mí, qué me concierne todo eso?" at bounding box center [260, 138] width 396 height 11
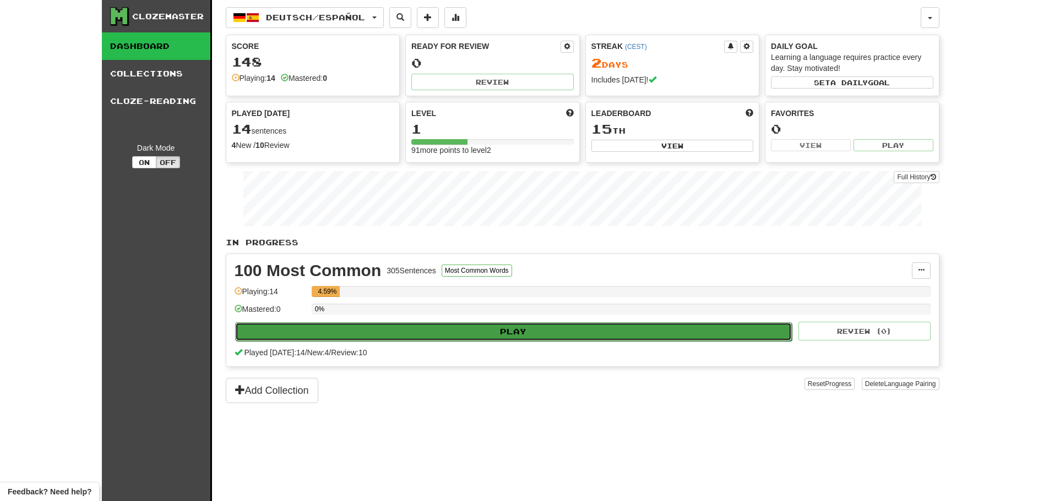
click at [466, 323] on button "Play" at bounding box center [513, 332] width 557 height 19
select select "**"
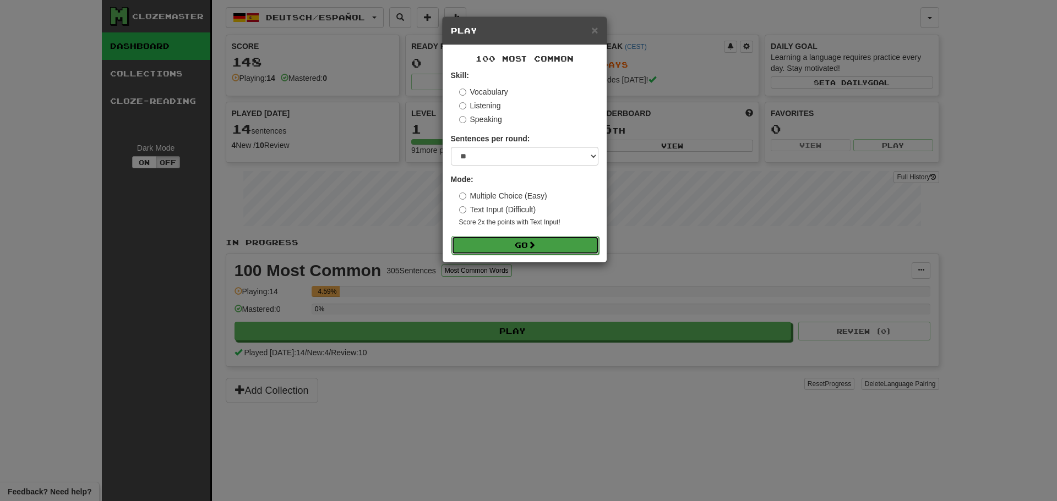
click at [555, 249] on button "Go" at bounding box center [525, 245] width 148 height 19
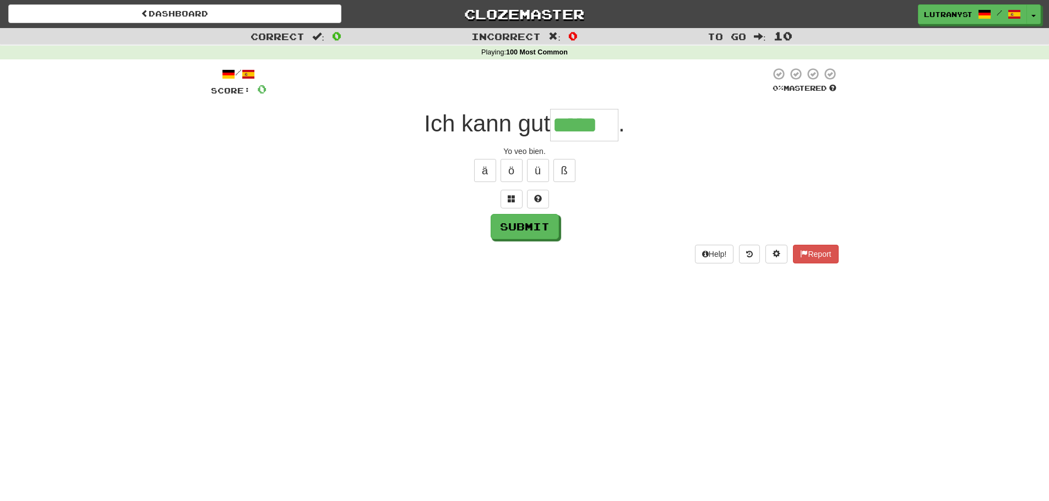
type input "*****"
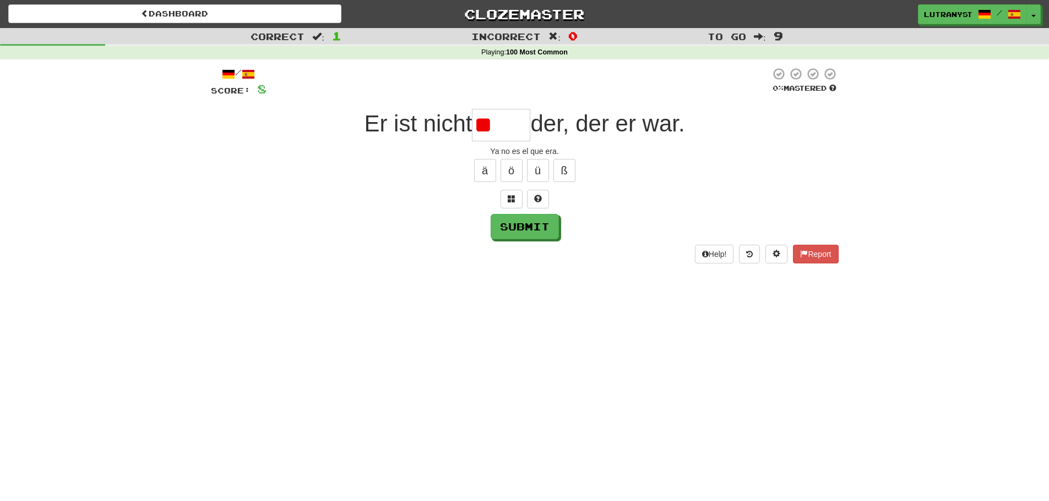
type input "*"
type input "****"
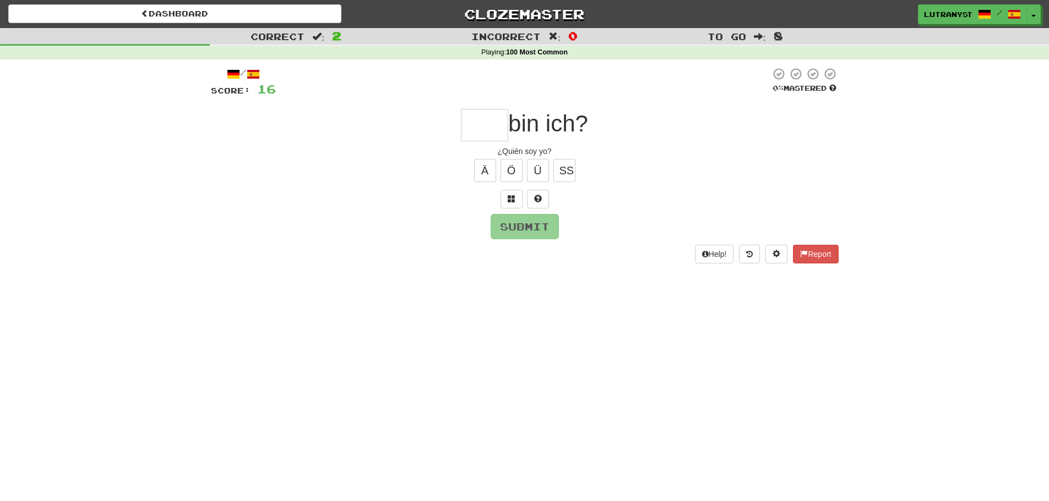
type input "*"
type input "***"
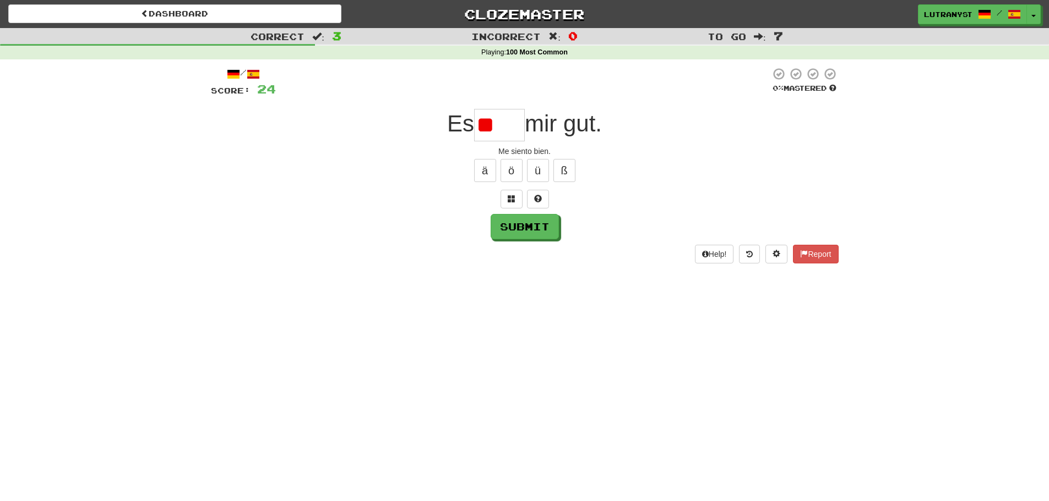
type input "*"
type input "****"
type input "***"
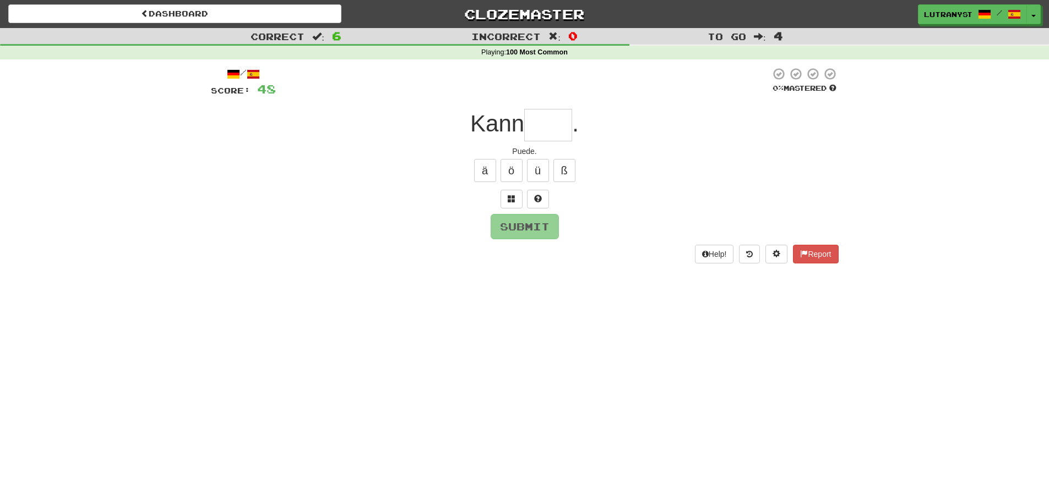
type input "*"
type input "****"
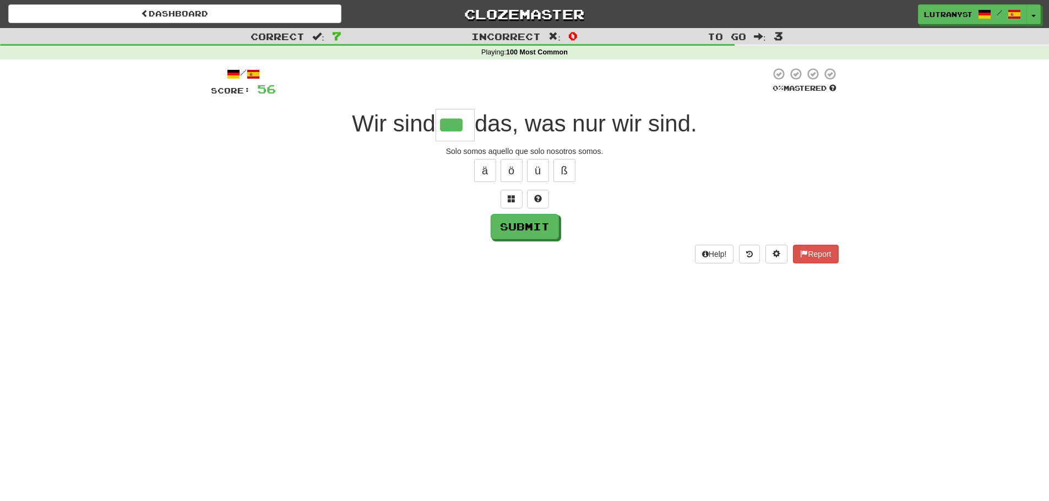
type input "***"
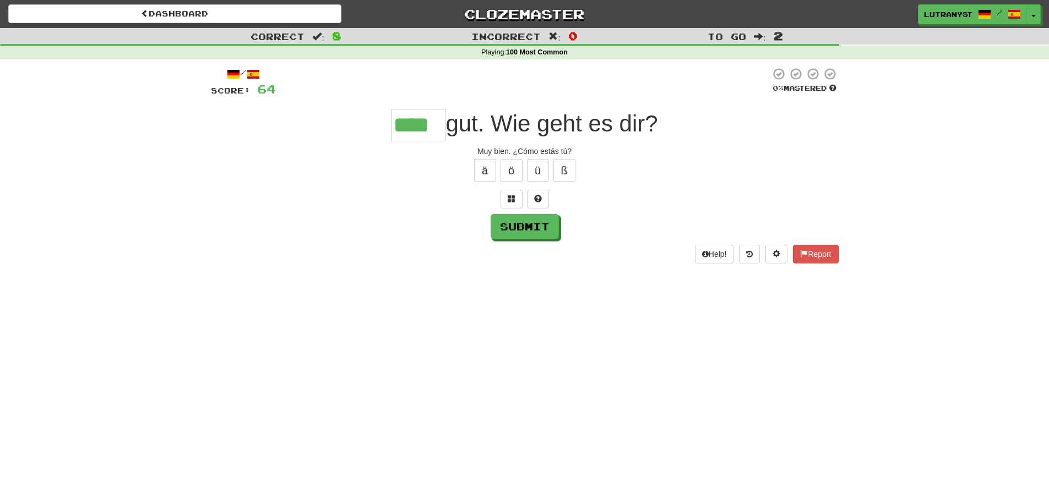
type input "****"
type input "*****"
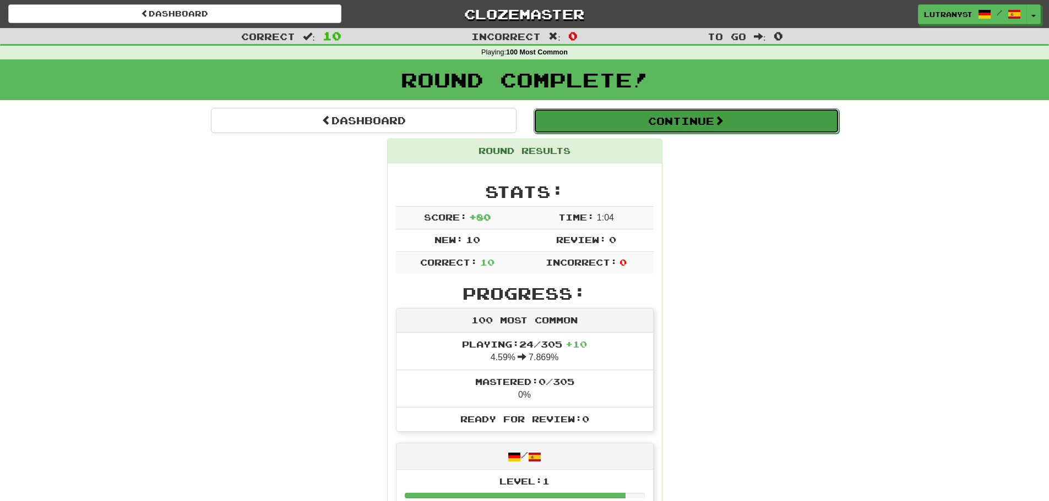
click at [689, 126] on button "Continue" at bounding box center [686, 120] width 306 height 25
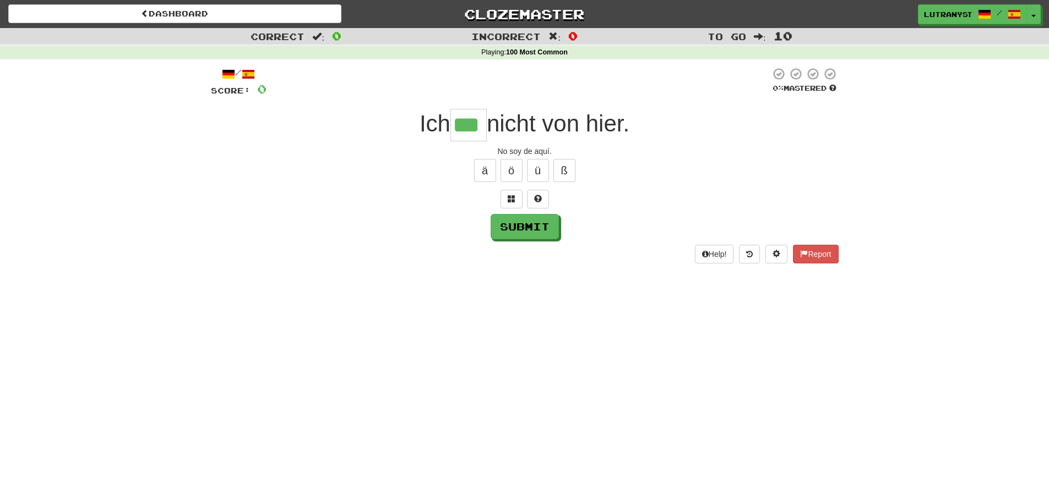
type input "***"
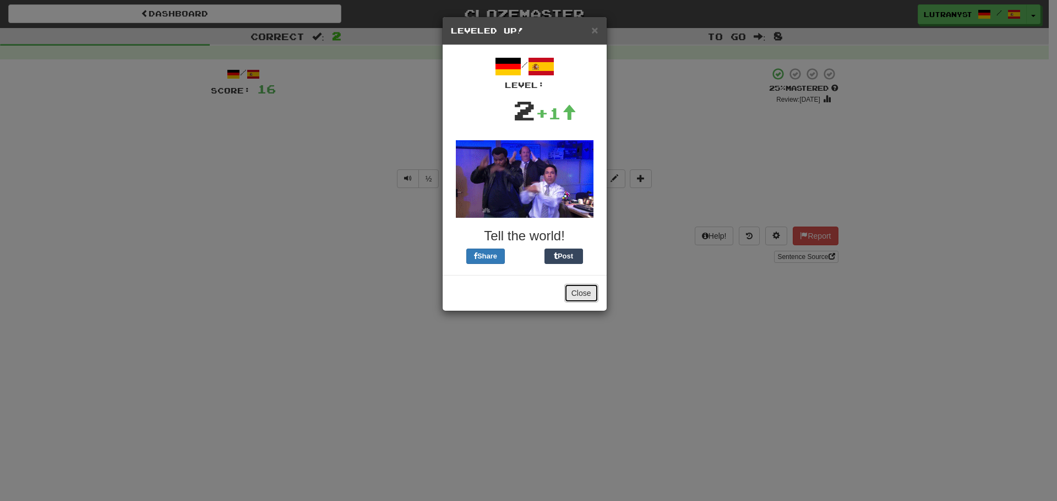
click at [584, 296] on button "Close" at bounding box center [581, 293] width 34 height 19
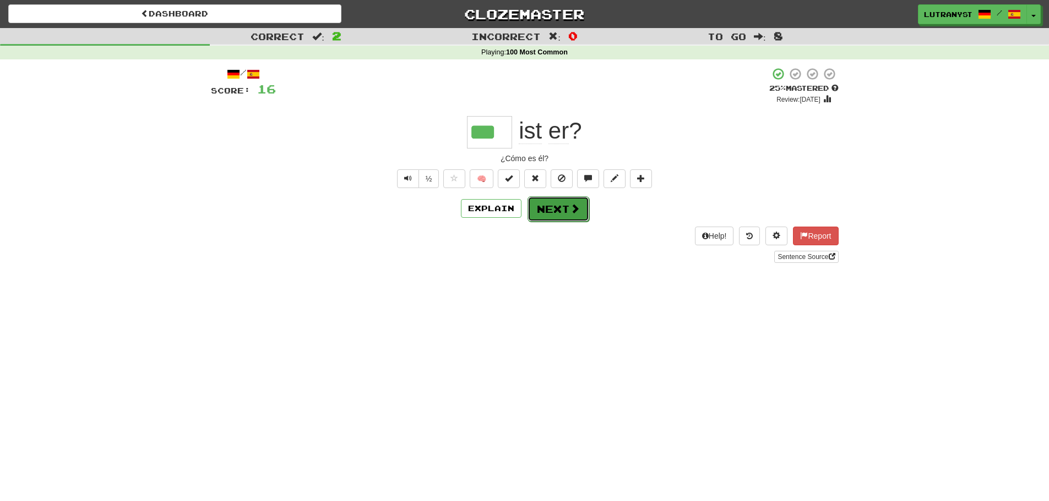
click at [565, 217] on button "Next" at bounding box center [558, 209] width 62 height 25
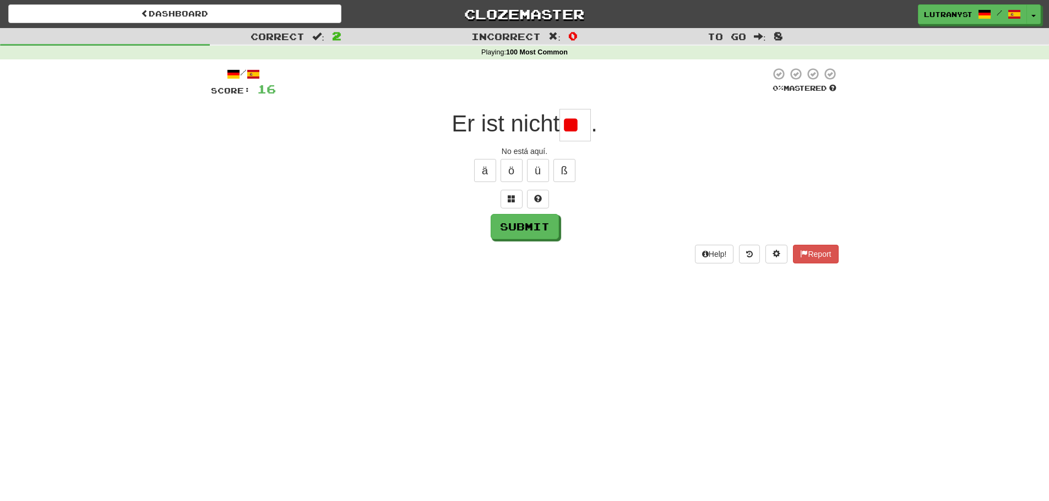
type input "*"
type input "**"
type input "***"
type input "*****"
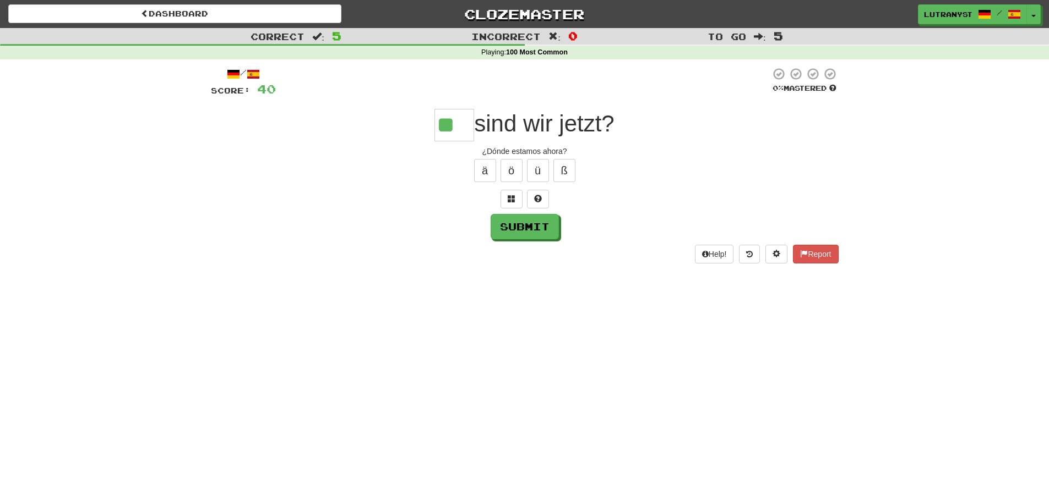
type input "**"
type input "*****"
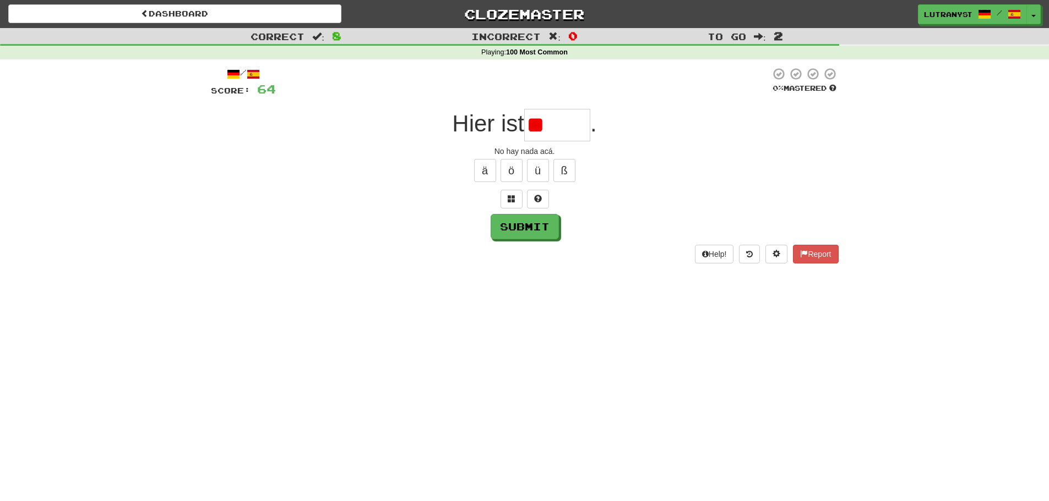
type input "*"
type input "******"
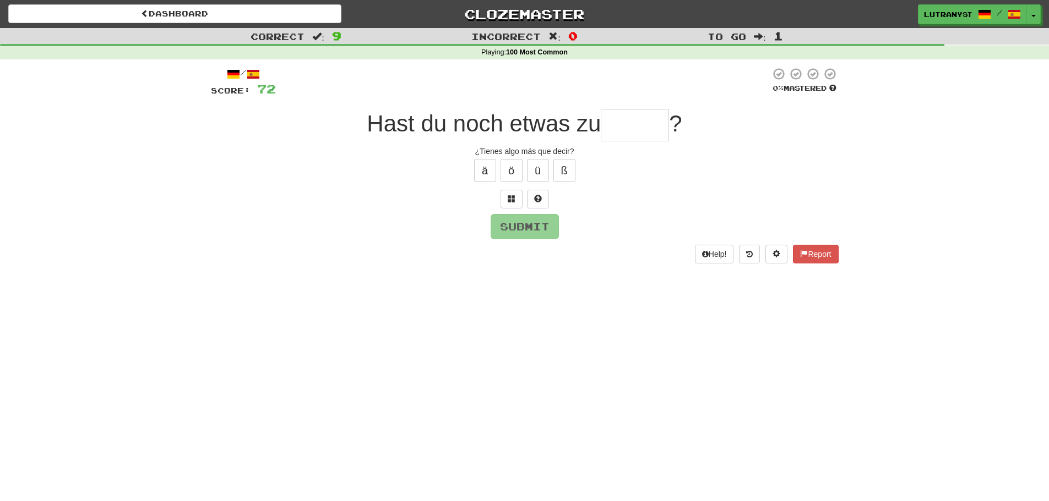
type input "*"
type input "*****"
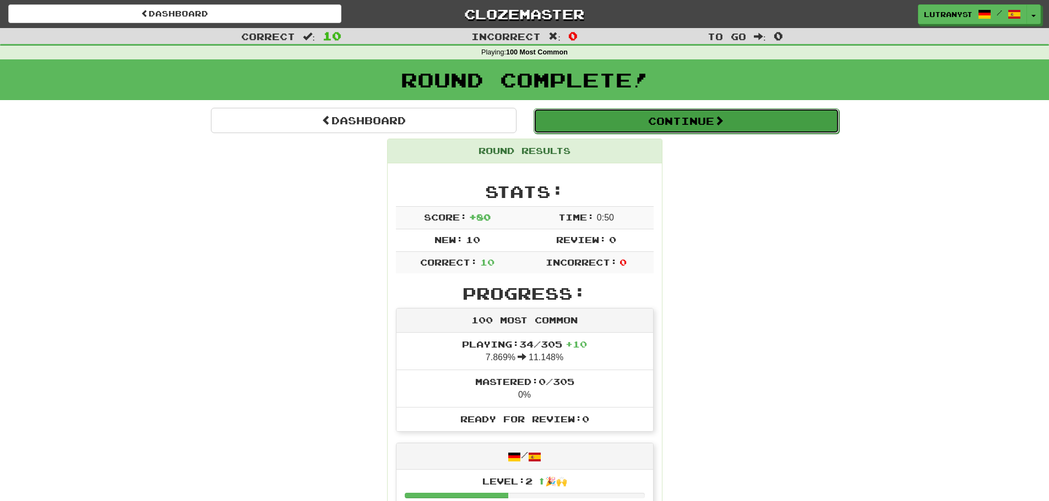
click at [696, 130] on button "Continue" at bounding box center [686, 120] width 306 height 25
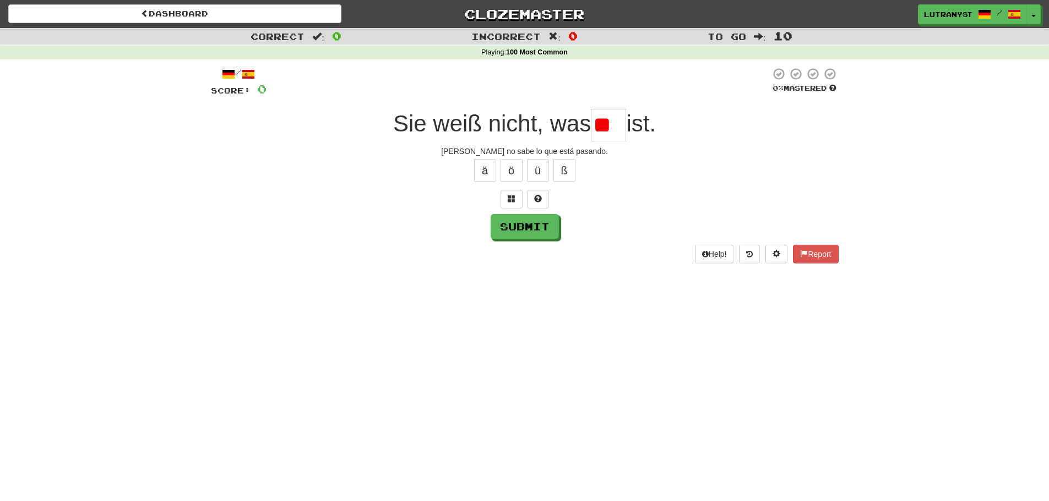
type input "*"
type input "***"
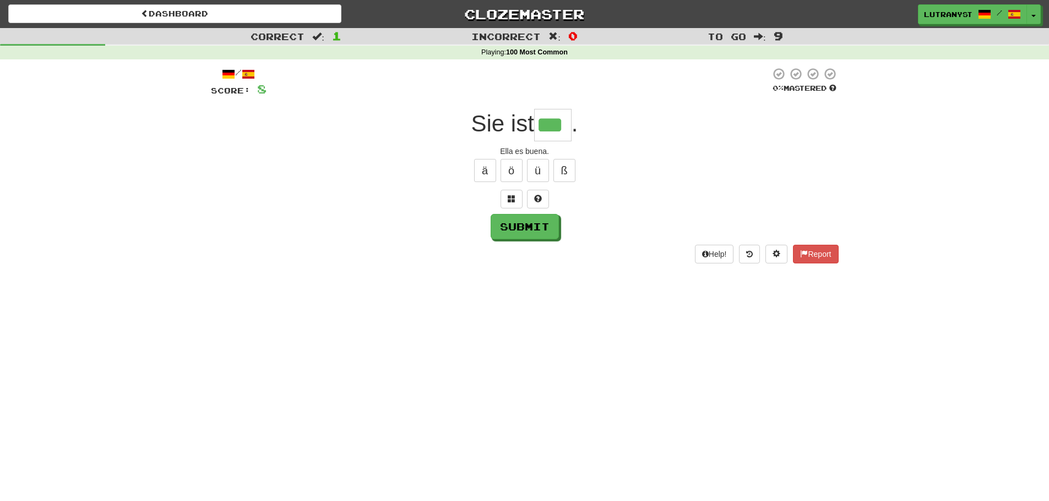
type input "***"
type input "*"
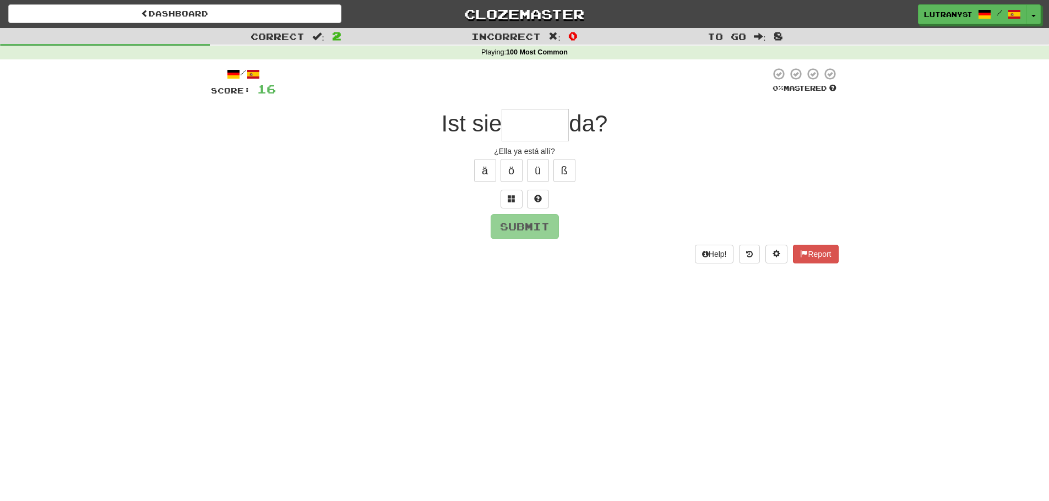
type input "*"
click at [536, 199] on span at bounding box center [538, 199] width 8 height 8
type input "*****"
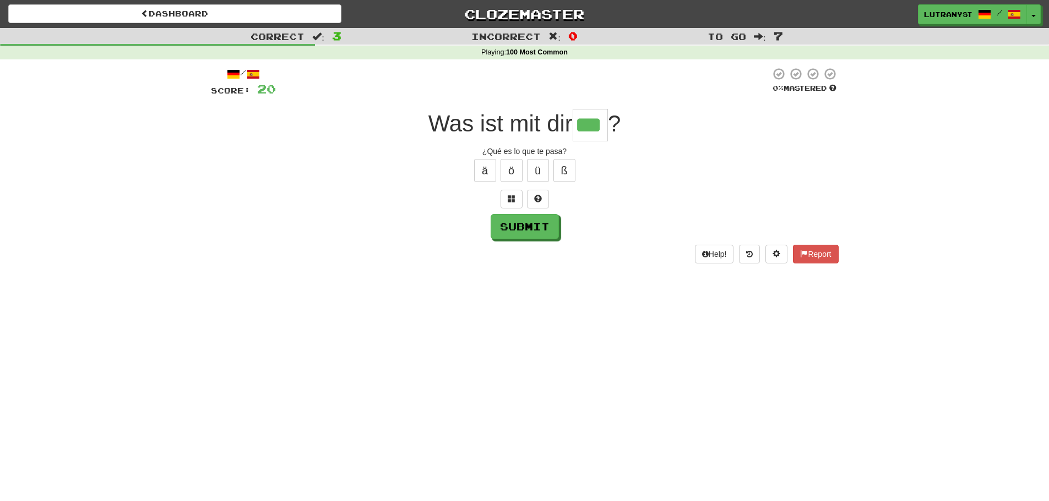
type input "***"
type input "****"
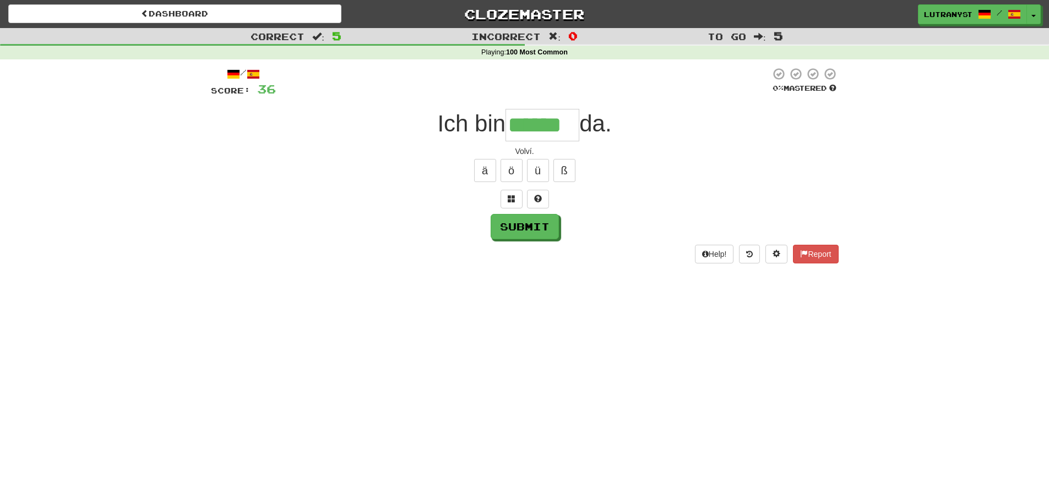
type input "******"
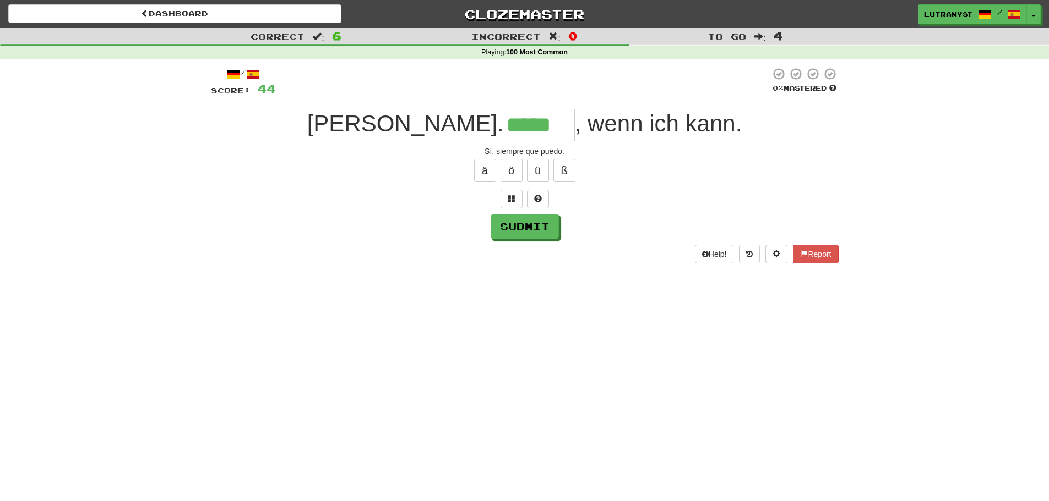
type input "*****"
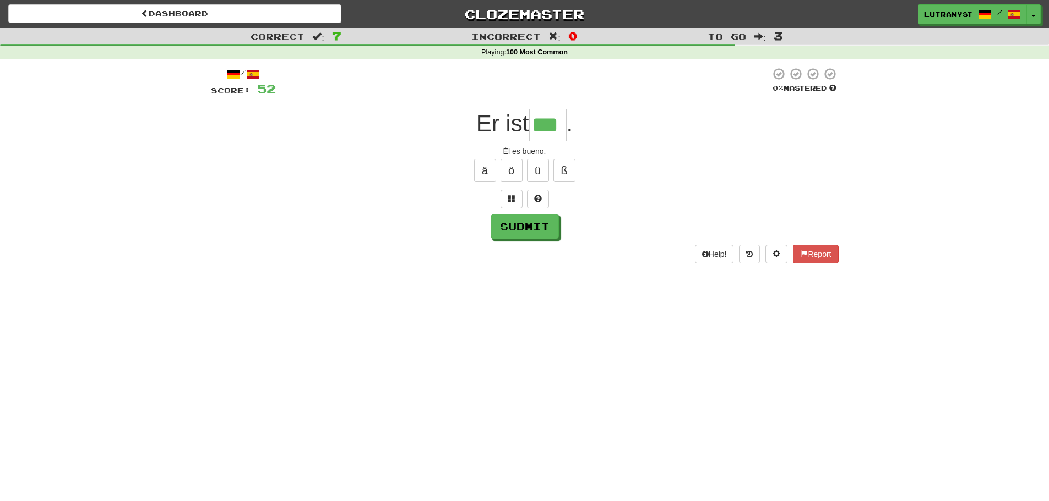
type input "***"
type input "*"
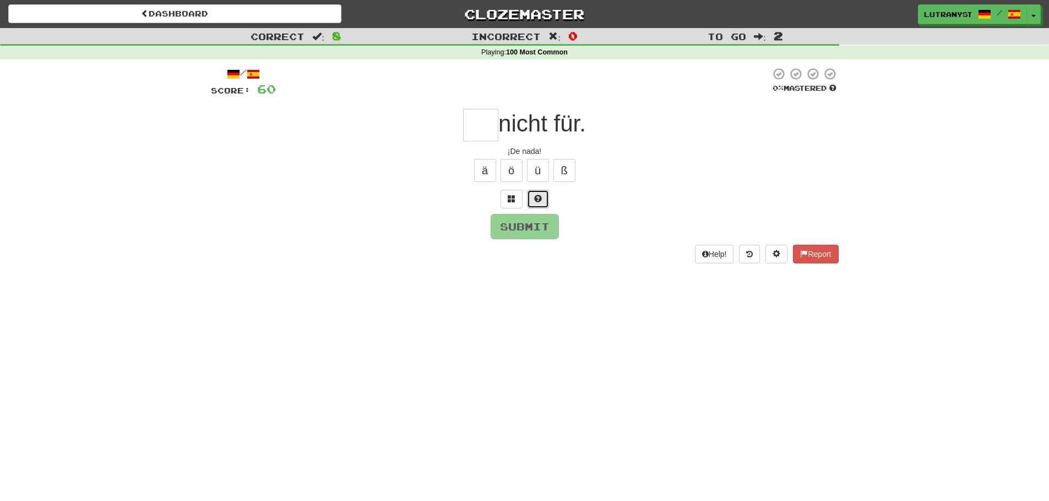
click at [548, 195] on button at bounding box center [538, 199] width 22 height 19
type input "**"
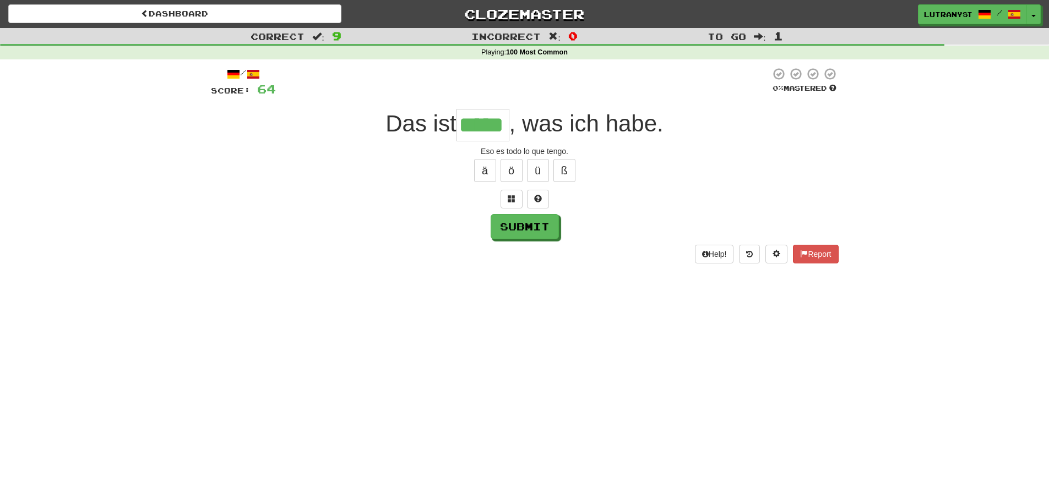
type input "*****"
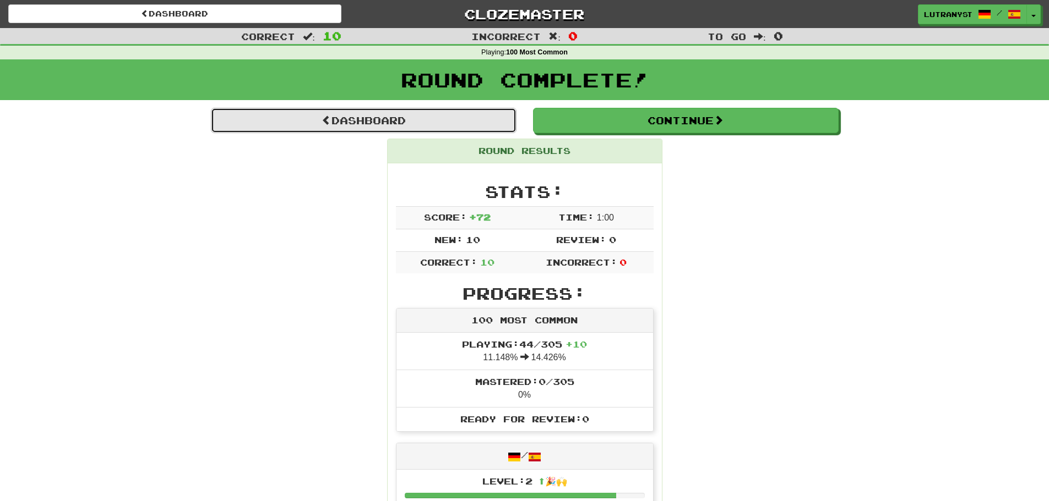
click at [503, 129] on link "Dashboard" at bounding box center [364, 120] width 306 height 25
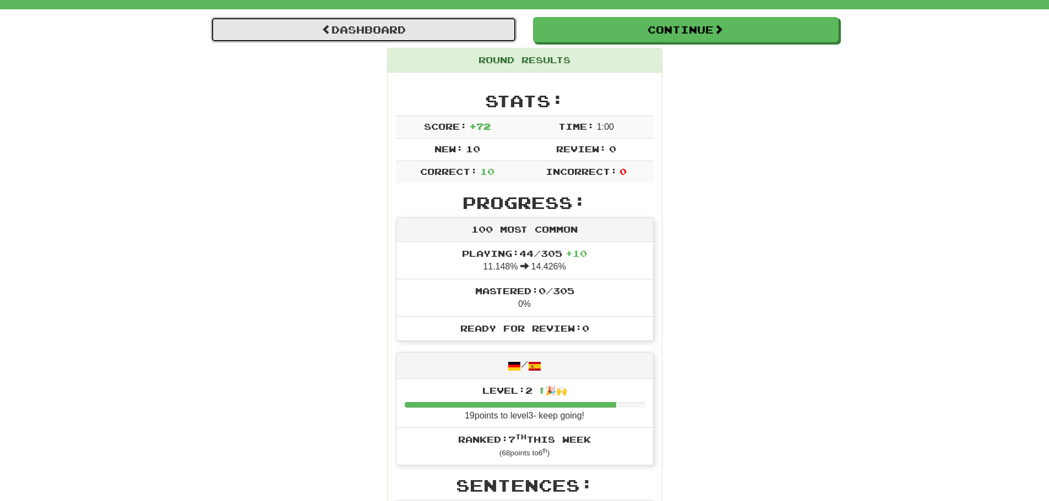
scroll to position [37, 0]
